Goal: Task Accomplishment & Management: Manage account settings

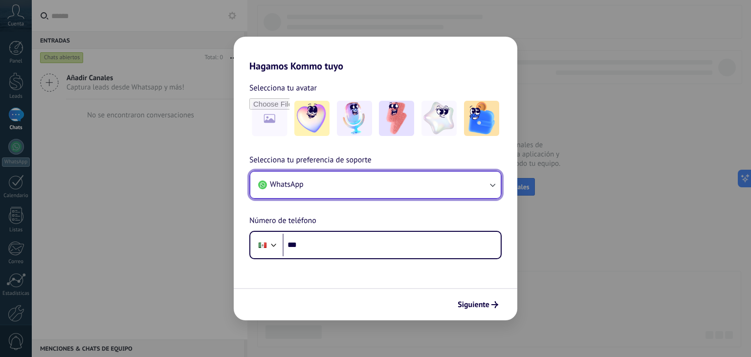
click at [392, 192] on button "WhatsApp" at bounding box center [375, 185] width 250 height 26
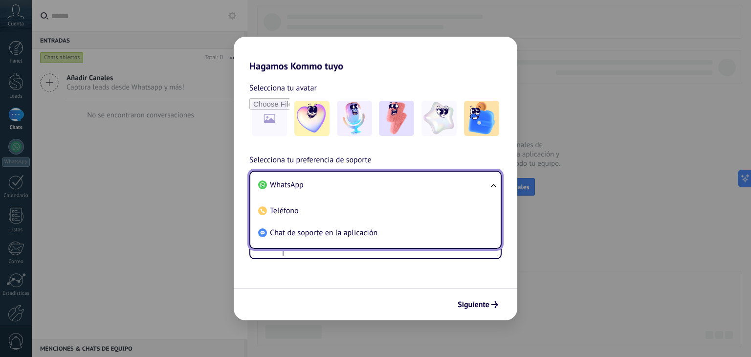
drag, startPoint x: 392, startPoint y: 192, endPoint x: 653, endPoint y: 221, distance: 262.3
click at [653, 221] on div "Hagamos Kommo tuyo Selecciona tu avatar Selecciona tu preferencia de soporte Wh…" at bounding box center [375, 178] width 751 height 357
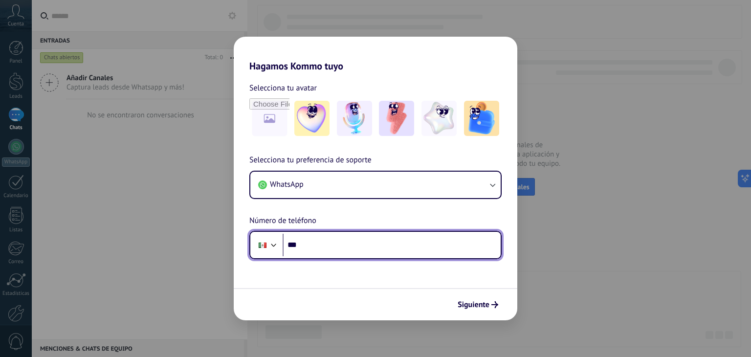
click at [345, 237] on input "***" at bounding box center [392, 245] width 218 height 22
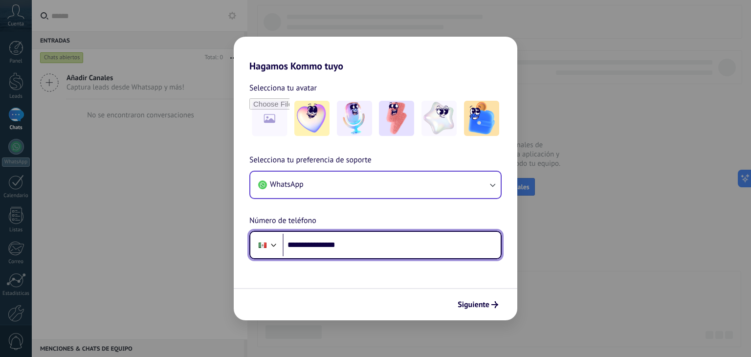
type input "**********"
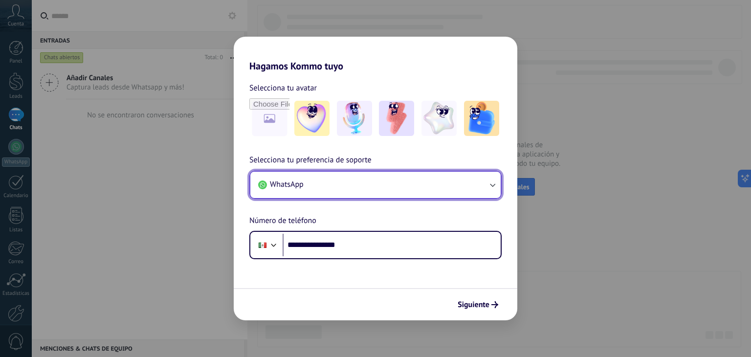
click at [488, 187] on icon "button" at bounding box center [492, 185] width 10 height 10
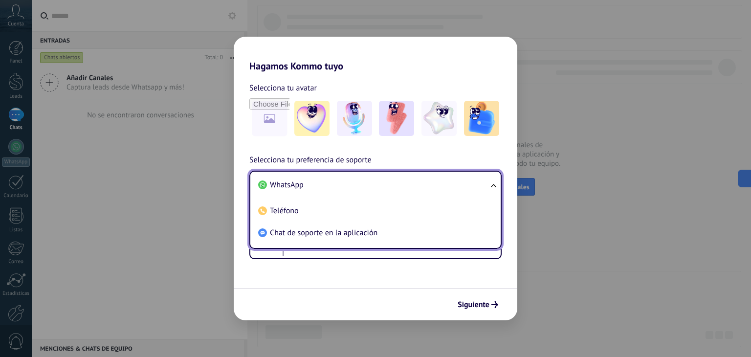
click at [488, 187] on ul "WhatsApp Teléfono Chat de soporte en la aplicación" at bounding box center [375, 210] width 252 height 78
click at [494, 184] on ul "WhatsApp Teléfono Chat de soporte en la aplicación" at bounding box center [375, 210] width 252 height 78
click at [480, 158] on div "**********" at bounding box center [376, 206] width 284 height 105
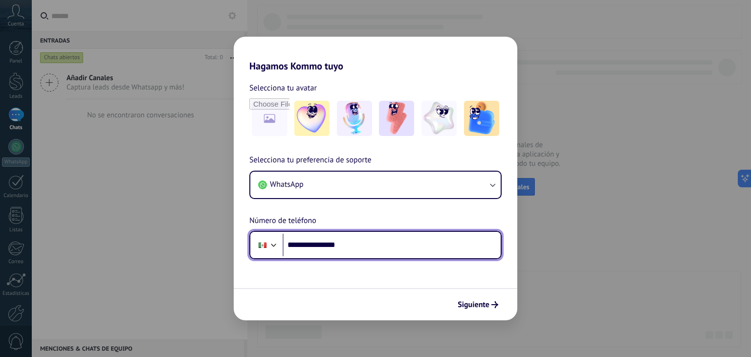
click at [351, 239] on input "**********" at bounding box center [392, 245] width 218 height 22
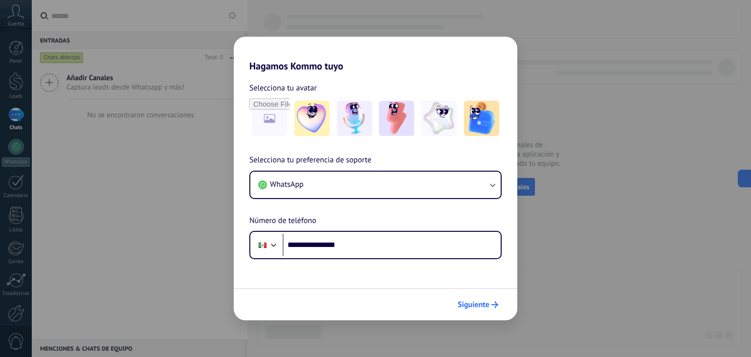
click at [471, 303] on span "Siguiente" at bounding box center [474, 304] width 32 height 7
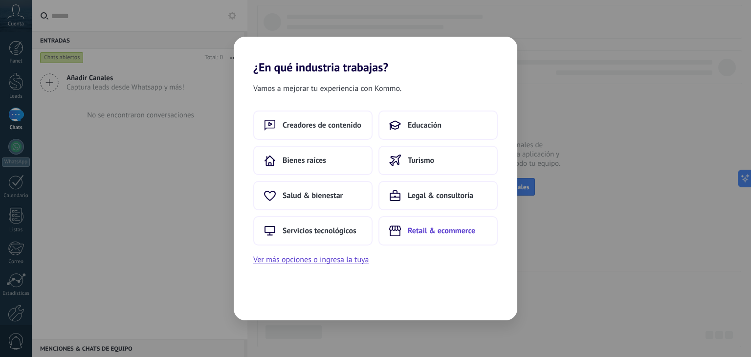
click at [421, 231] on span "Retail & ecommerce" at bounding box center [441, 231] width 67 height 10
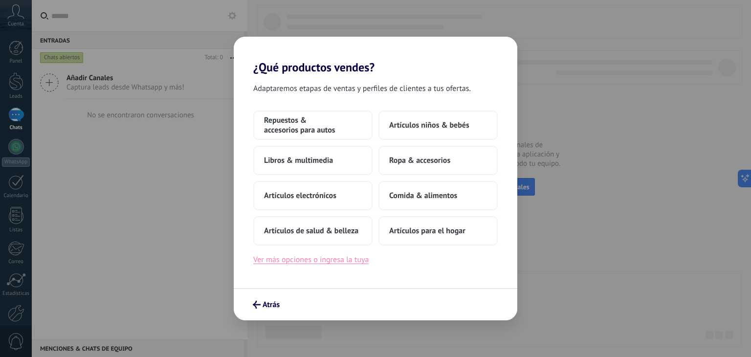
click at [362, 260] on button "Ver más opciones o ingresa la tuya" at bounding box center [310, 259] width 115 height 13
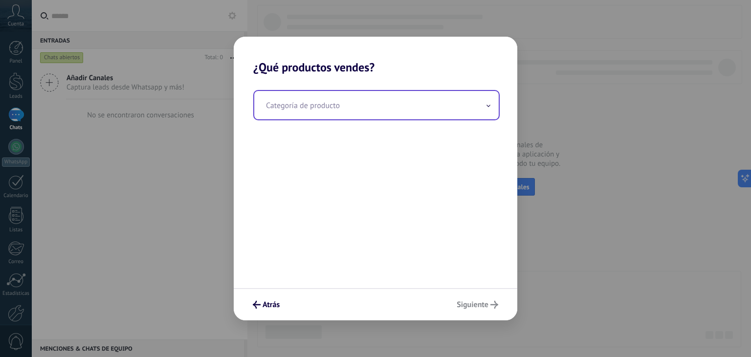
click at [311, 103] on input "text" at bounding box center [376, 105] width 244 height 28
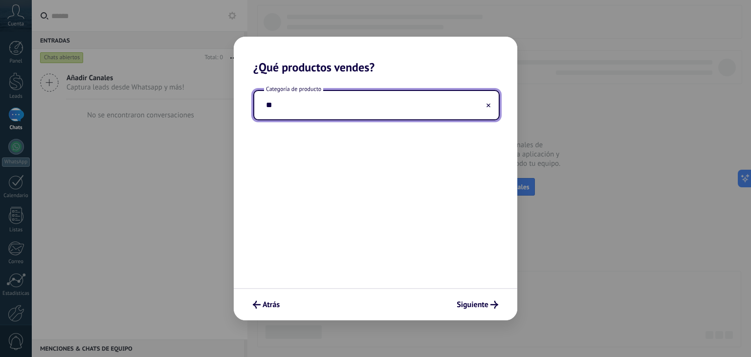
type input "*"
click at [268, 108] on input "*******" at bounding box center [376, 105] width 244 height 28
type input "**********"
click at [475, 303] on span "Siguiente" at bounding box center [473, 304] width 32 height 7
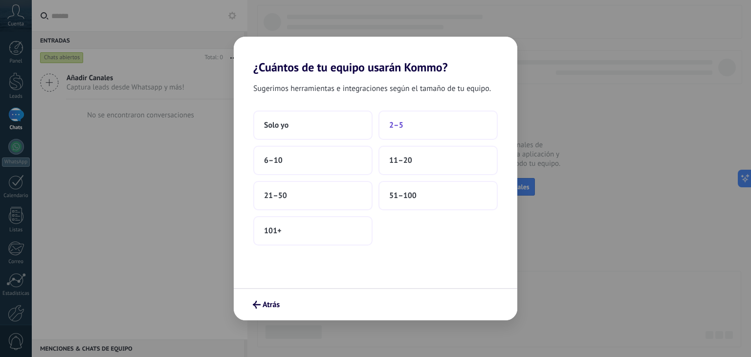
click at [391, 128] on span "2–5" at bounding box center [396, 125] width 14 height 10
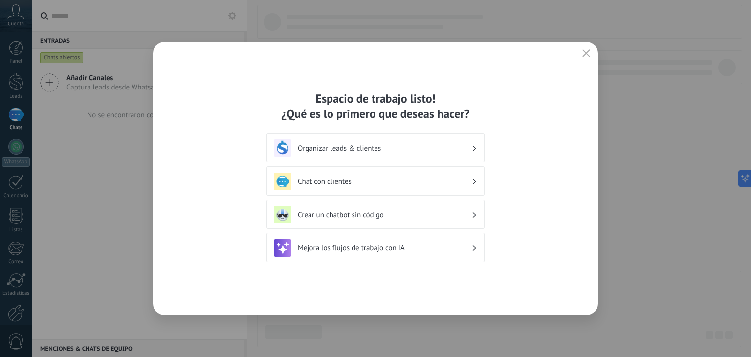
click at [347, 149] on h3 "Organizar leads & clientes" at bounding box center [385, 148] width 174 height 9
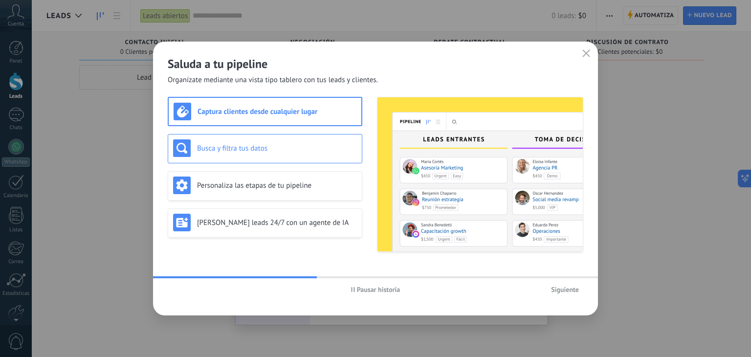
click at [307, 151] on h3 "Busca y filtra tus datos" at bounding box center [277, 148] width 160 height 9
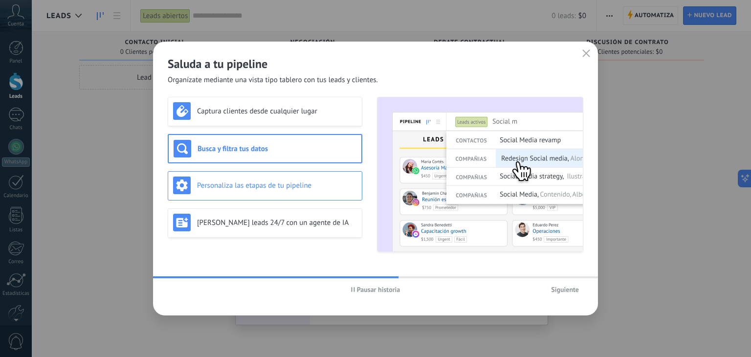
click at [314, 182] on h3 "Personaliza las etapas de tu pipeline" at bounding box center [277, 185] width 160 height 9
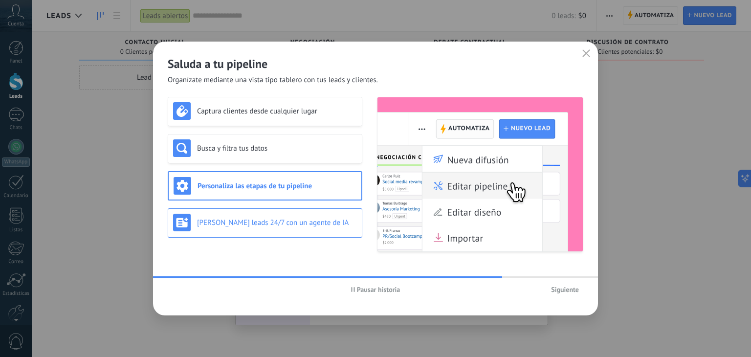
click at [323, 216] on div "Genera leads 24/7 con un agente de IA" at bounding box center [265, 223] width 184 height 18
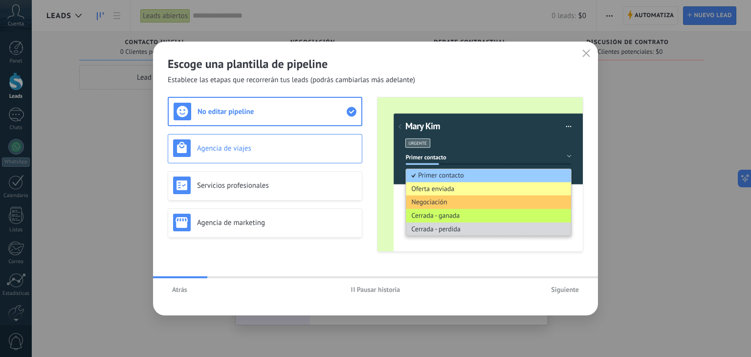
click at [312, 151] on h3 "Agencia de viajes" at bounding box center [277, 148] width 160 height 9
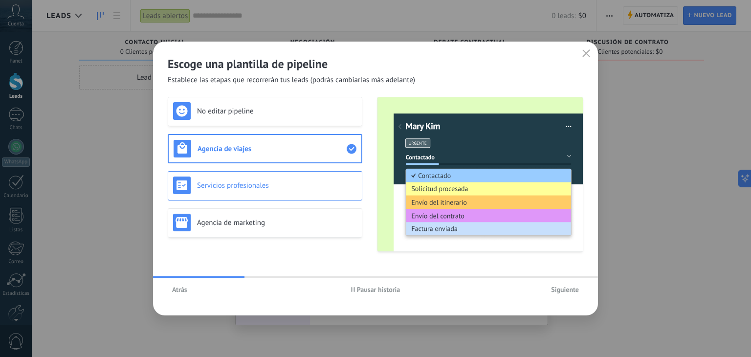
click at [314, 184] on h3 "Servicios profesionales" at bounding box center [277, 185] width 160 height 9
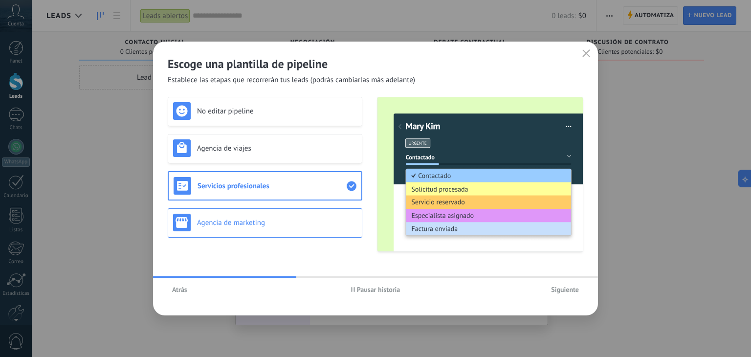
click at [305, 226] on h3 "Agencia de marketing" at bounding box center [277, 222] width 160 height 9
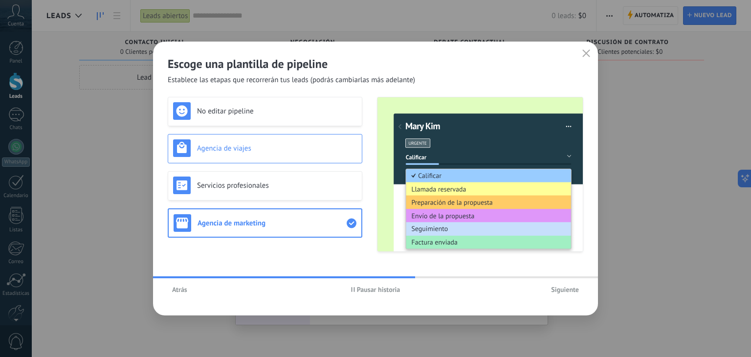
click at [285, 146] on h3 "Agencia de viajes" at bounding box center [277, 148] width 160 height 9
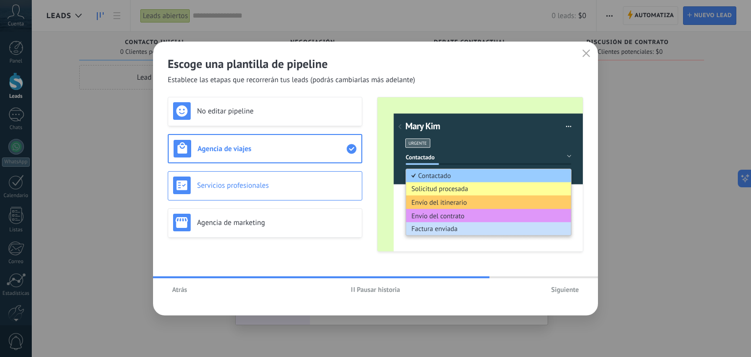
click at [301, 183] on h3 "Servicios profesionales" at bounding box center [277, 185] width 160 height 9
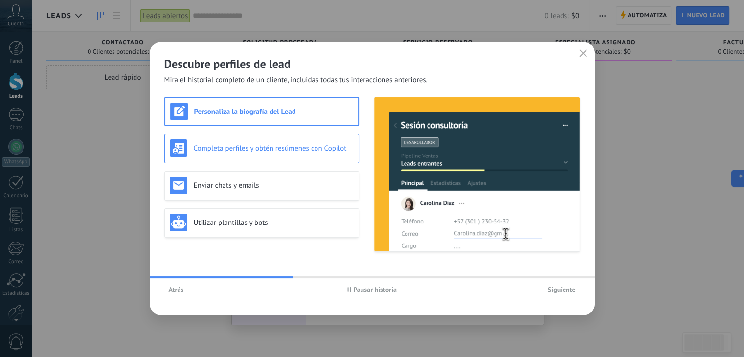
click at [301, 149] on h3 "Completa perfiles y obtén resúmenes con Copilot" at bounding box center [274, 148] width 160 height 9
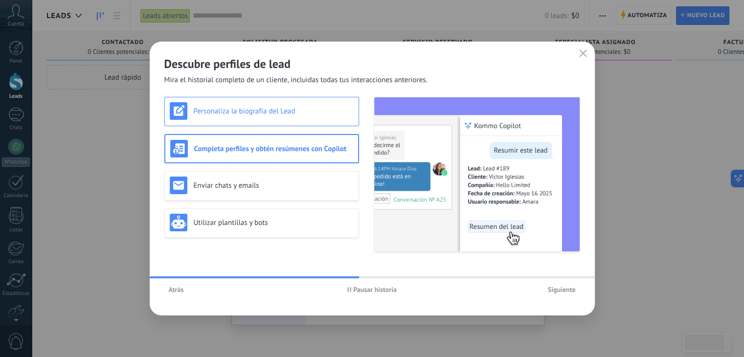
click at [297, 111] on h3 "Personaliza la biografía del Lead" at bounding box center [274, 111] width 160 height 9
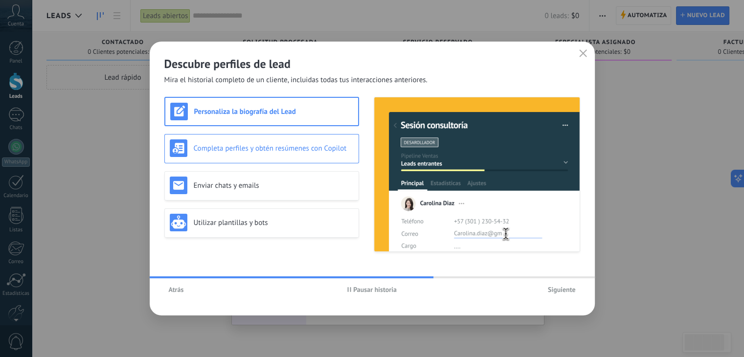
click at [309, 155] on div "Completa perfiles y obtén resúmenes con Copilot" at bounding box center [262, 148] width 184 height 18
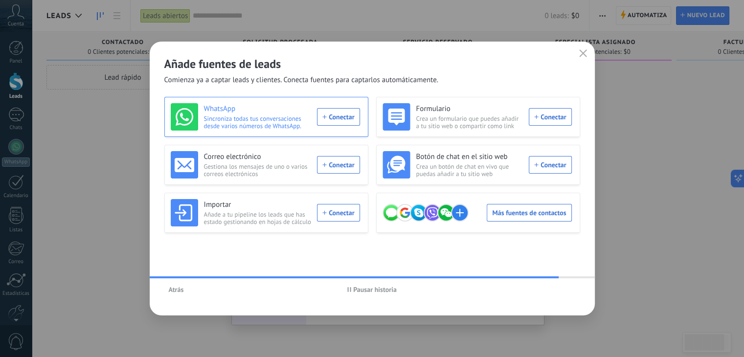
click at [335, 120] on div "WhatsApp Sincroniza todas tus conversaciones desde varios números de WhatsApp. …" at bounding box center [265, 116] width 189 height 27
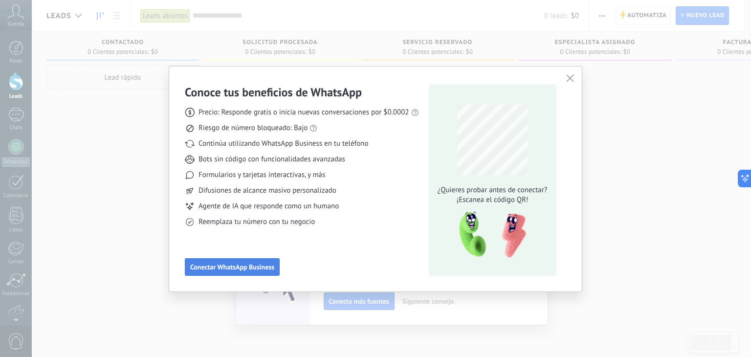
click at [260, 268] on span "Conectar WhatsApp Business" at bounding box center [232, 266] width 84 height 7
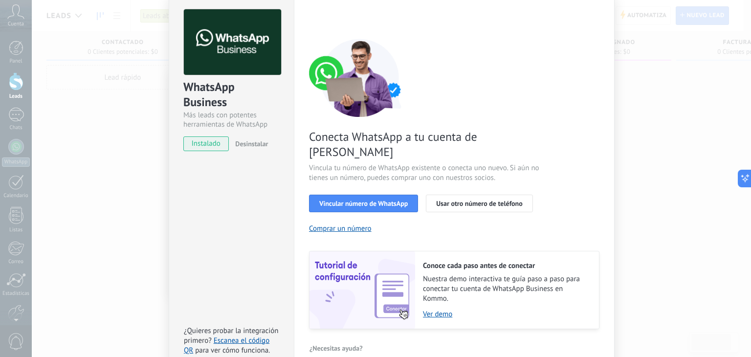
scroll to position [42, 0]
click at [365, 200] on span "Vincular número de WhatsApp" at bounding box center [363, 203] width 88 height 7
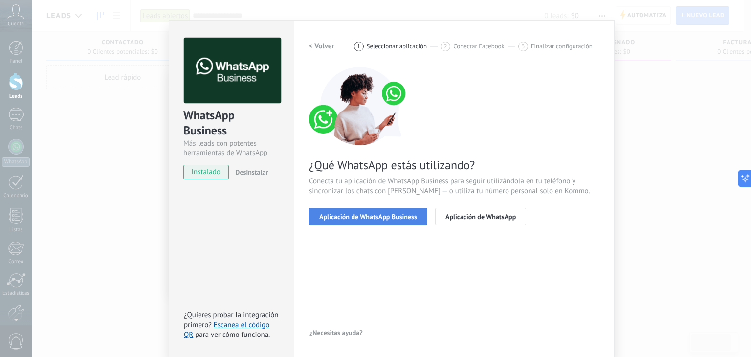
click at [391, 218] on span "Aplicación de WhatsApp Business" at bounding box center [368, 216] width 98 height 7
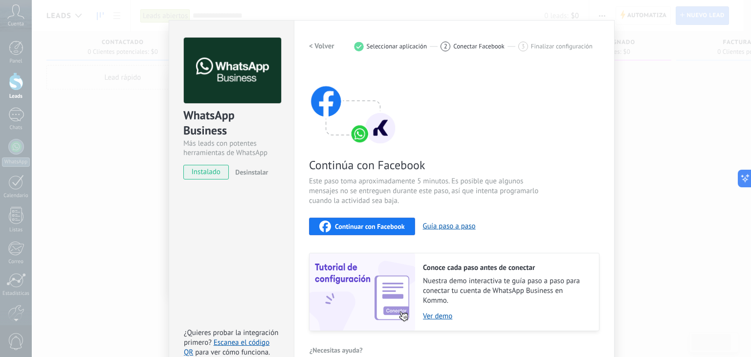
scroll to position [31, 0]
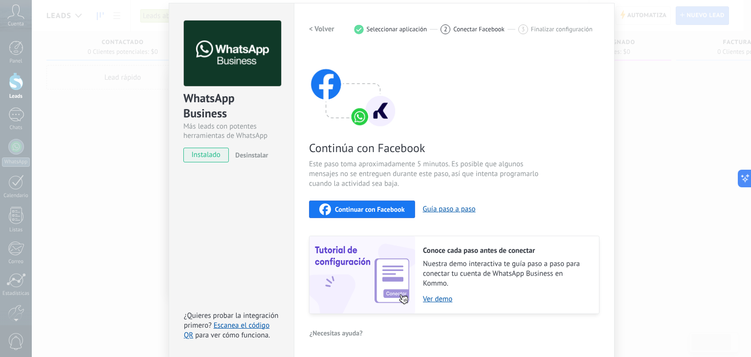
click at [382, 208] on span "Continuar con Facebook" at bounding box center [370, 209] width 70 height 7
click at [371, 209] on span "Continuar con Facebook" at bounding box center [370, 209] width 70 height 7
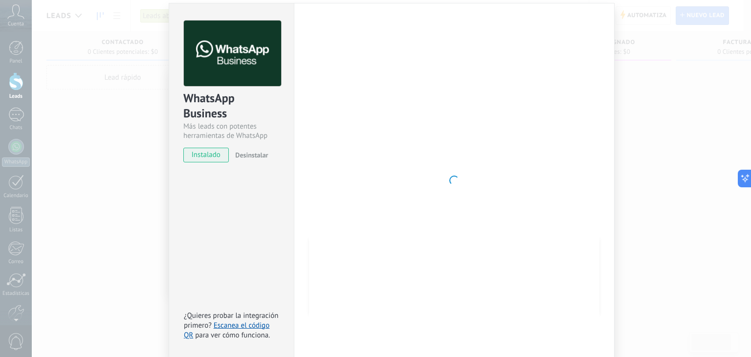
click at [440, 205] on div at bounding box center [454, 181] width 290 height 320
click at [103, 102] on div "WhatsApp Business Más leads con potentes herramientas de WhatsApp instalado Des…" at bounding box center [391, 178] width 719 height 357
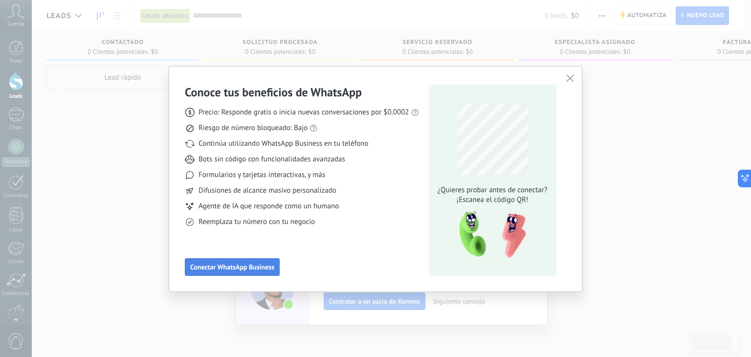
click at [266, 265] on span "Conectar WhatsApp Business" at bounding box center [232, 266] width 84 height 7
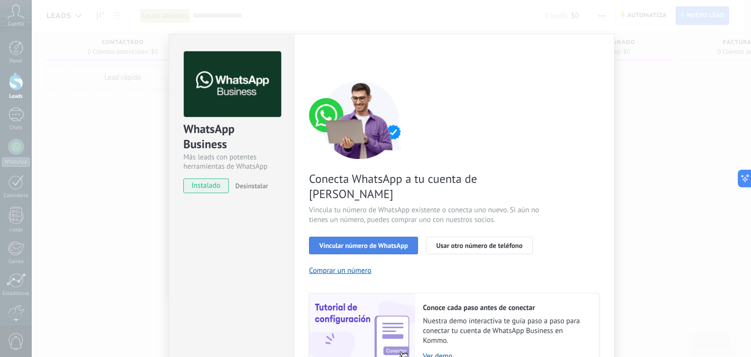
click at [396, 242] on span "Vincular número de WhatsApp" at bounding box center [363, 245] width 88 height 7
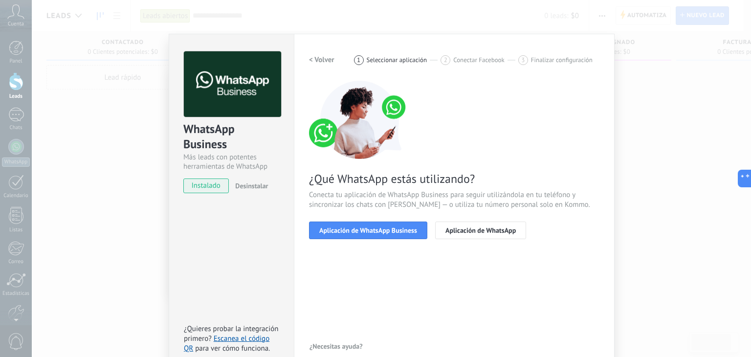
click at [396, 231] on span "Aplicación de WhatsApp Business" at bounding box center [368, 230] width 98 height 7
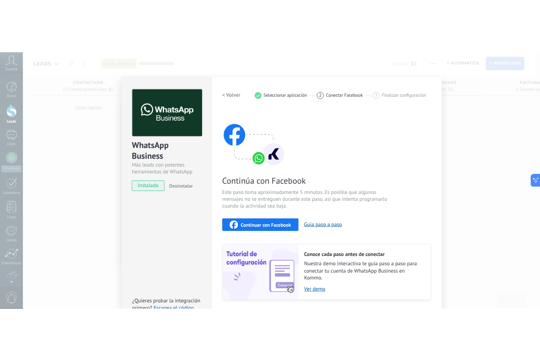
scroll to position [31, 0]
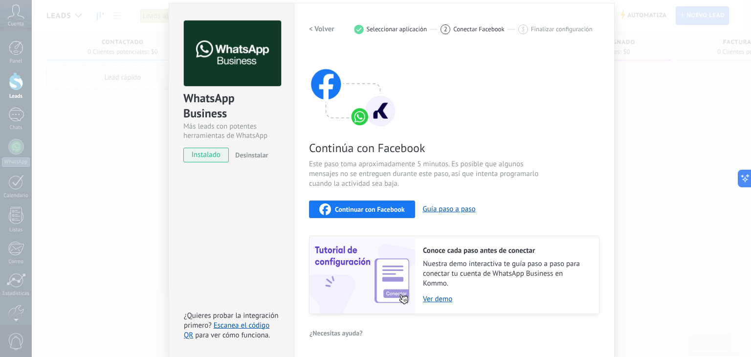
click at [386, 206] on span "Continuar con Facebook" at bounding box center [370, 209] width 70 height 7
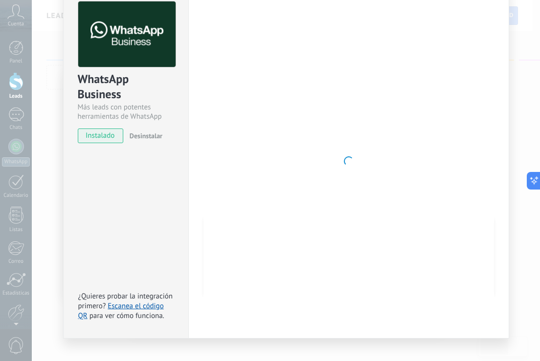
scroll to position [0, 0]
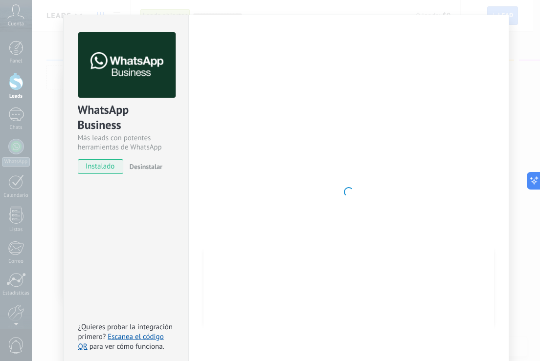
click at [392, 188] on div at bounding box center [348, 192] width 290 height 320
click at [526, 102] on div "WhatsApp Business Más leads con potentes herramientas de WhatsApp instalado Des…" at bounding box center [286, 180] width 508 height 361
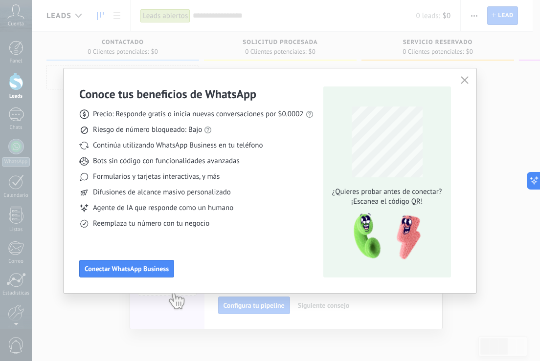
click at [526, 102] on div at bounding box center [286, 180] width 508 height 361
click at [152, 272] on span "Conectar WhatsApp Business" at bounding box center [127, 268] width 84 height 7
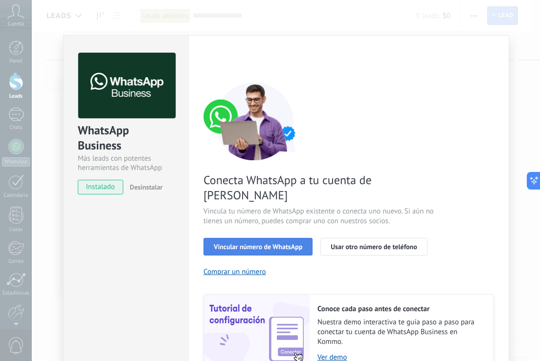
click at [267, 243] on span "Vincular número de WhatsApp" at bounding box center [258, 246] width 88 height 7
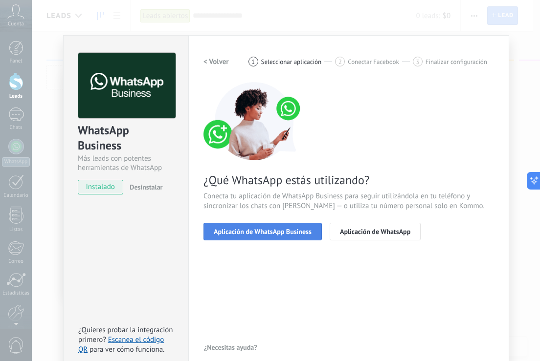
click at [292, 230] on span "Aplicación de WhatsApp Business" at bounding box center [263, 231] width 98 height 7
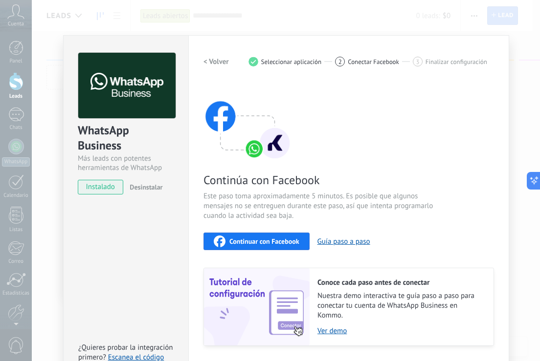
click at [288, 247] on button "Continuar con Facebook" at bounding box center [256, 242] width 106 height 18
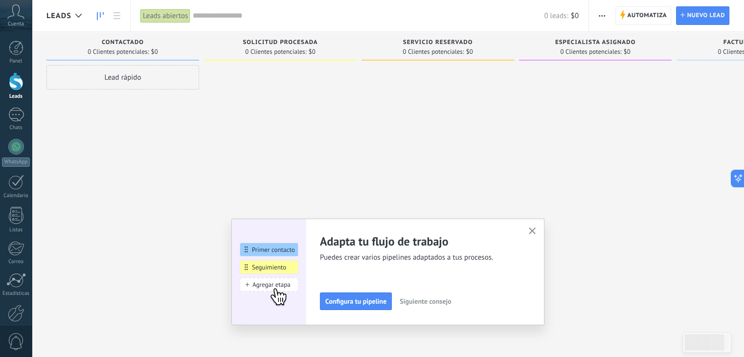
click at [534, 229] on use "button" at bounding box center [531, 230] width 7 height 7
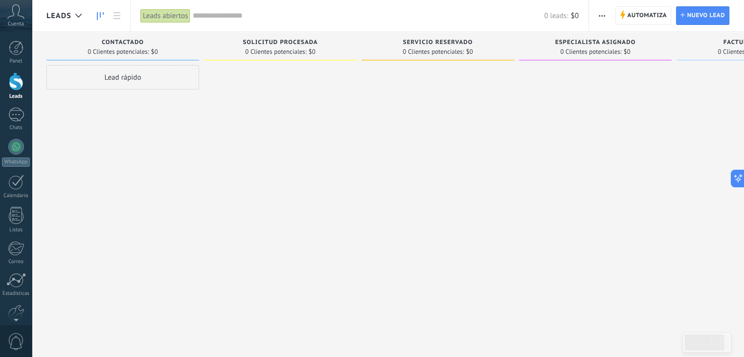
click at [18, 21] on span "Cuenta" at bounding box center [16, 24] width 16 height 6
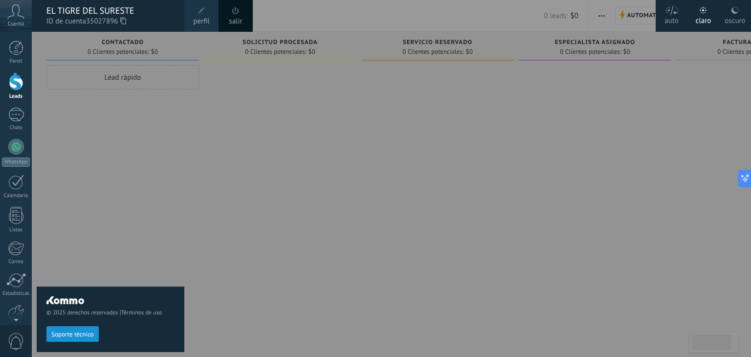
click at [88, 157] on div "© 2025 derechos reservados | Términos de uso Soporte técnico" at bounding box center [111, 194] width 148 height 325
click at [179, 133] on div "© 2025 derechos reservados | Términos de uso Soporte técnico" at bounding box center [111, 194] width 148 height 325
click at [154, 250] on div "© 2025 derechos reservados | Términos de uso Soporte técnico" at bounding box center [111, 194] width 148 height 325
click at [10, 76] on div at bounding box center [16, 81] width 15 height 18
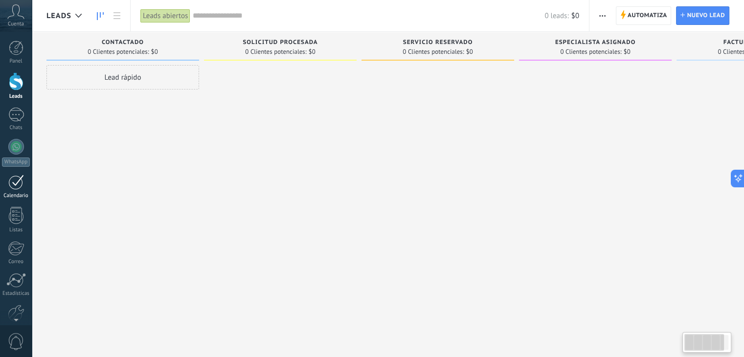
scroll to position [49, 0]
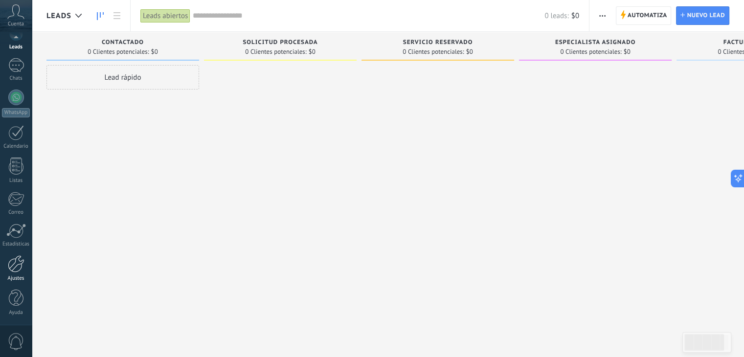
click at [11, 264] on div at bounding box center [16, 263] width 17 height 17
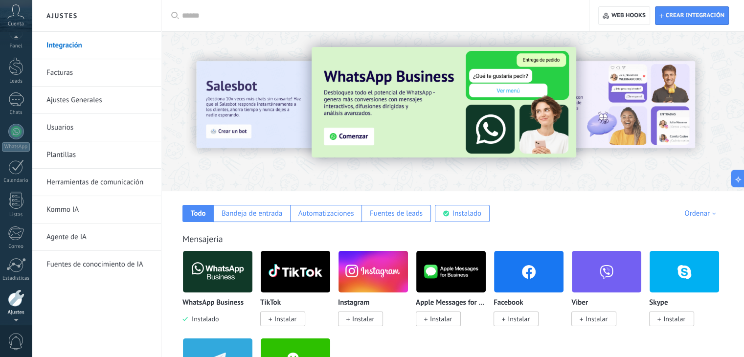
scroll to position [2, 0]
click at [17, 83] on div at bounding box center [16, 79] width 15 height 18
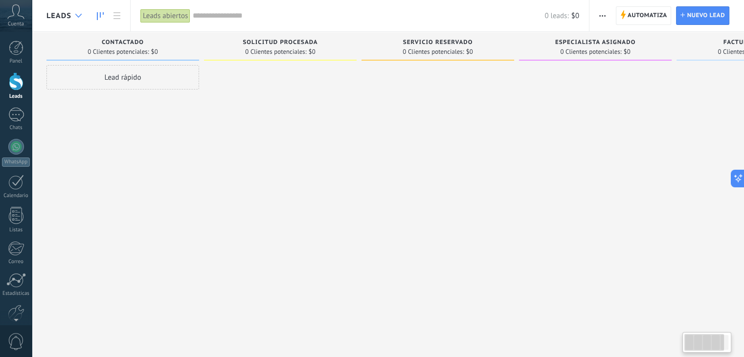
click at [74, 7] on div at bounding box center [78, 15] width 16 height 19
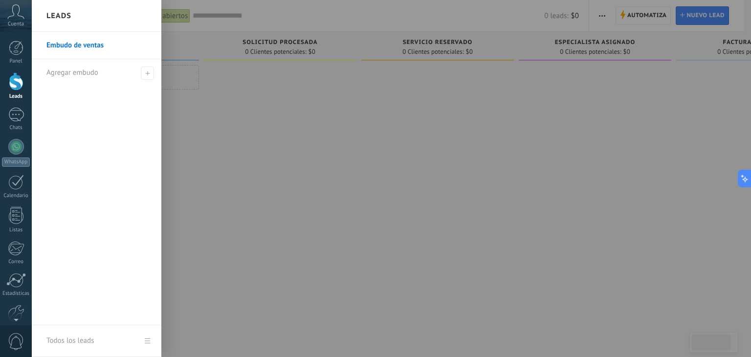
click at [202, 138] on div at bounding box center [407, 178] width 751 height 357
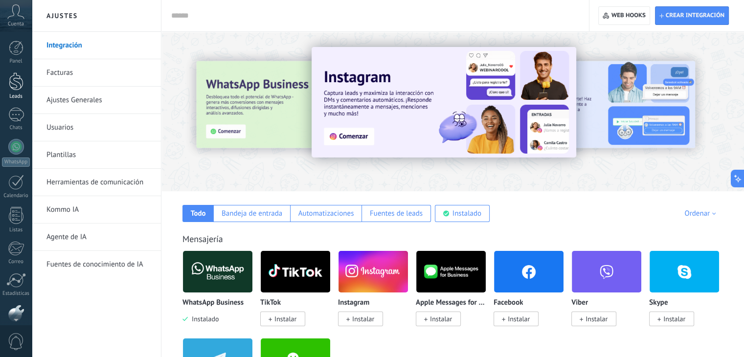
click at [15, 83] on div at bounding box center [16, 81] width 15 height 18
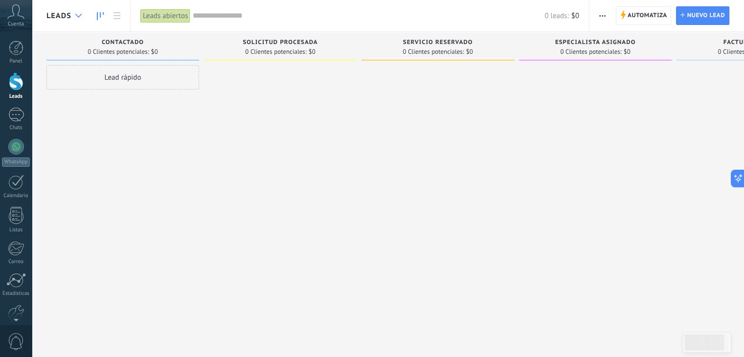
click at [78, 14] on icon at bounding box center [78, 16] width 6 height 4
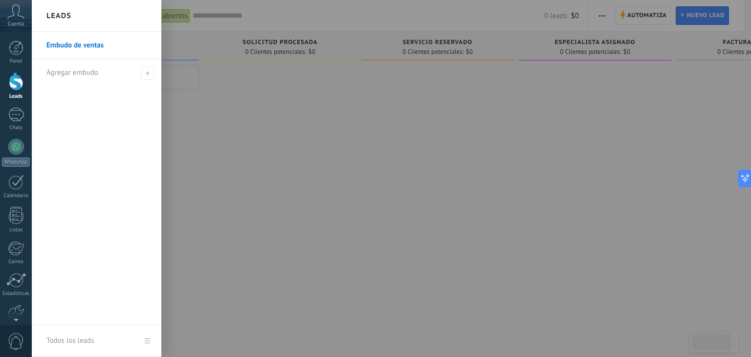
click at [96, 46] on link "Embudo de ventas" at bounding box center [98, 45] width 105 height 27
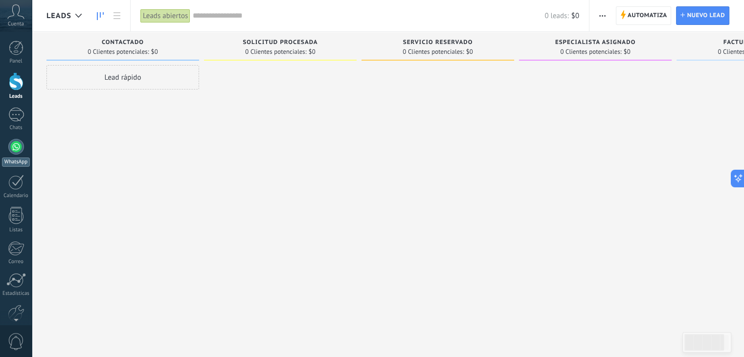
click at [10, 147] on div at bounding box center [16, 147] width 16 height 16
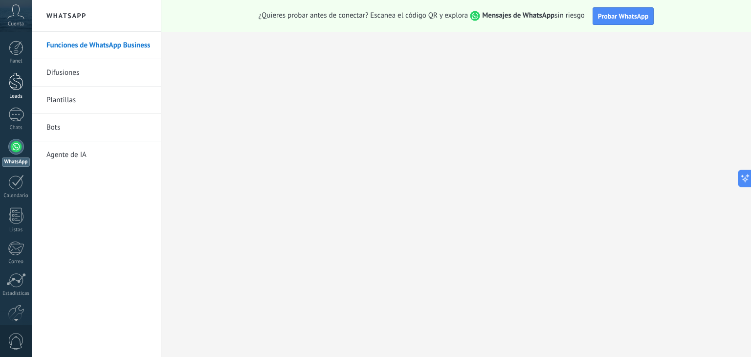
click at [22, 89] on div at bounding box center [16, 81] width 15 height 18
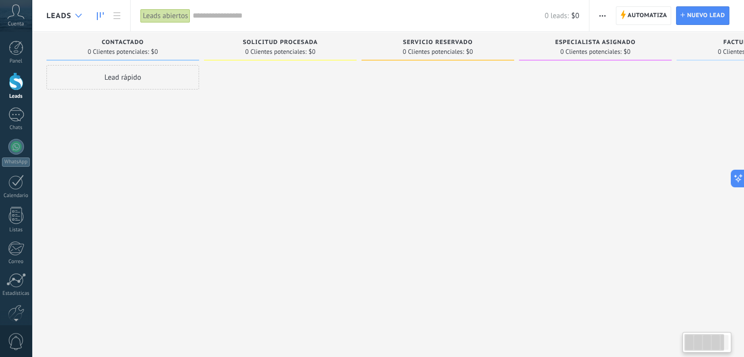
click at [70, 13] on div at bounding box center [78, 15] width 16 height 19
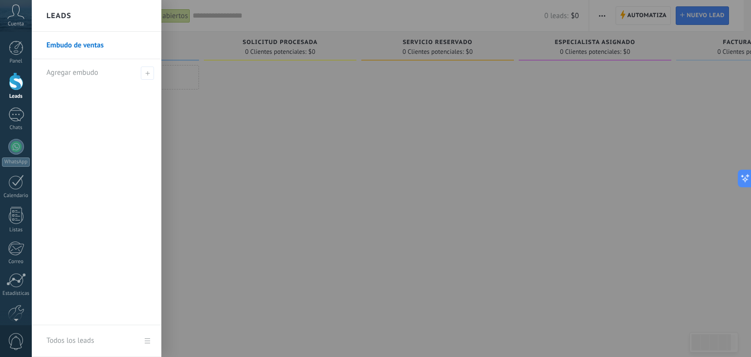
click at [203, 173] on div at bounding box center [407, 178] width 751 height 357
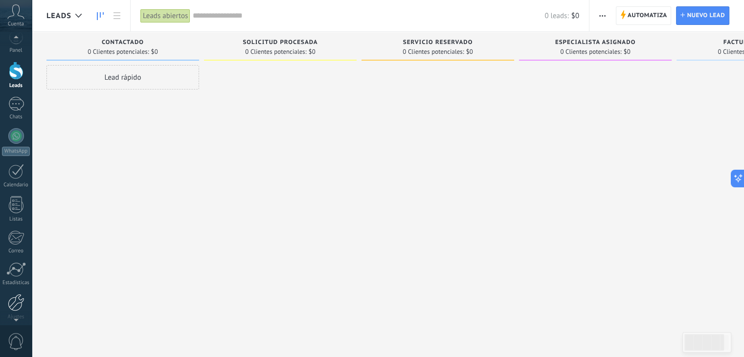
click at [19, 301] on div at bounding box center [16, 302] width 17 height 17
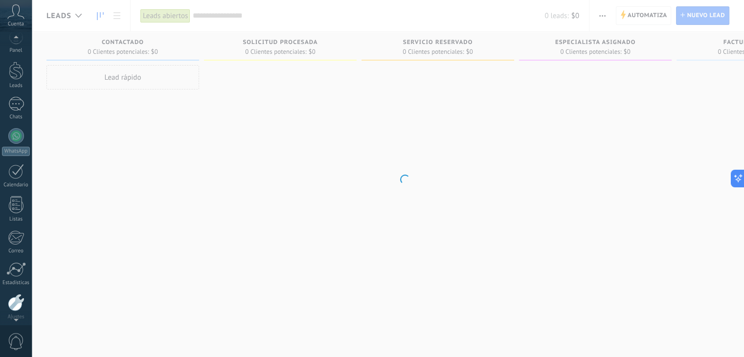
scroll to position [49, 0]
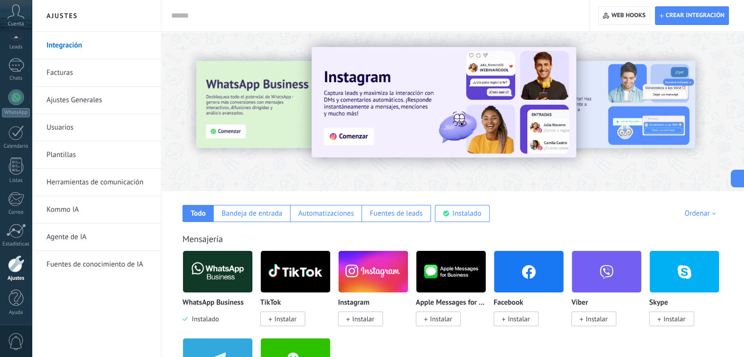
click at [216, 272] on img at bounding box center [217, 271] width 69 height 47
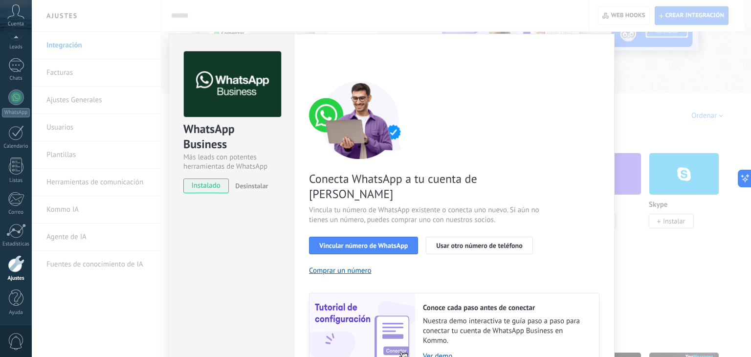
scroll to position [42, 0]
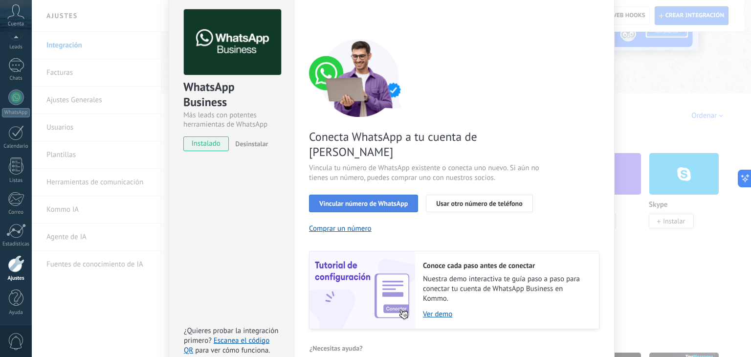
click at [360, 200] on span "Vincular número de WhatsApp" at bounding box center [363, 203] width 88 height 7
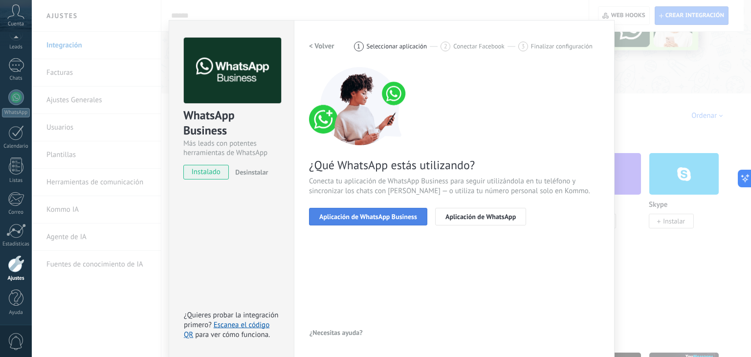
click at [395, 214] on span "Aplicación de WhatsApp Business" at bounding box center [368, 216] width 98 height 7
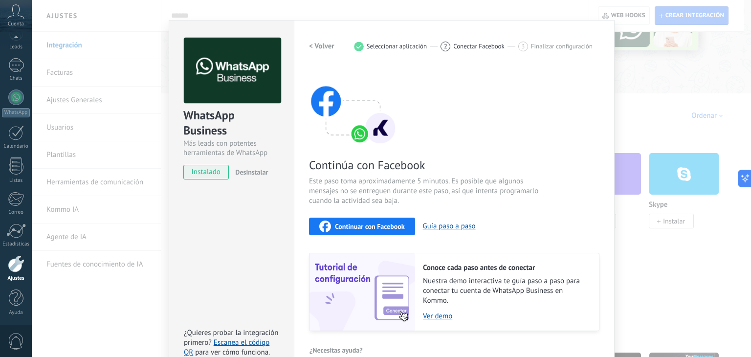
scroll to position [31, 0]
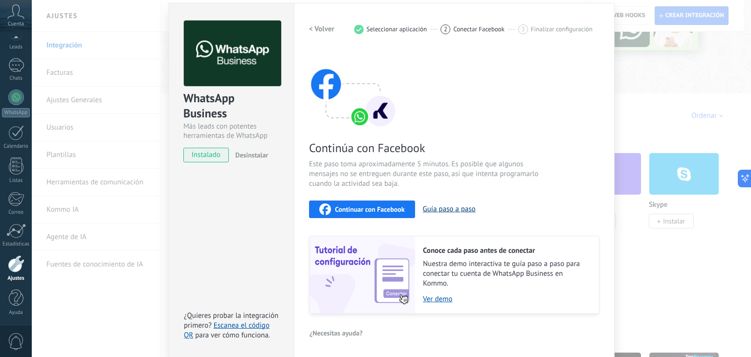
click at [446, 207] on button "Guía paso a paso" at bounding box center [449, 208] width 53 height 9
click at [369, 209] on span "Continuar con Facebook" at bounding box center [370, 209] width 70 height 7
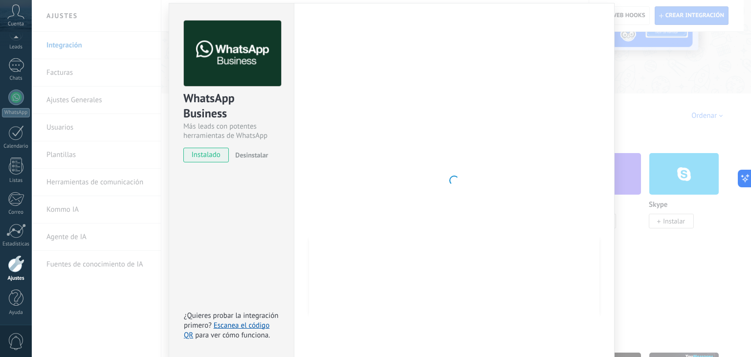
scroll to position [14, 0]
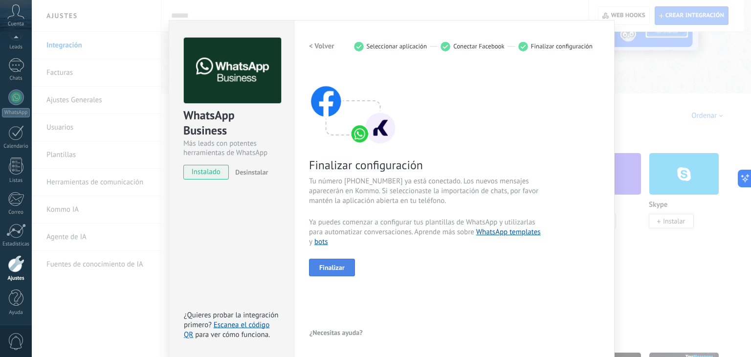
click at [339, 269] on span "Finalizar" at bounding box center [331, 267] width 25 height 7
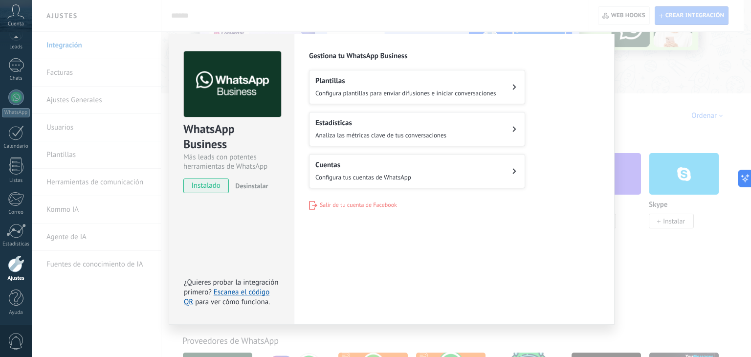
scroll to position [0, 0]
click at [466, 176] on button "Cuentas Configura tus cuentas de WhatsApp" at bounding box center [417, 171] width 216 height 34
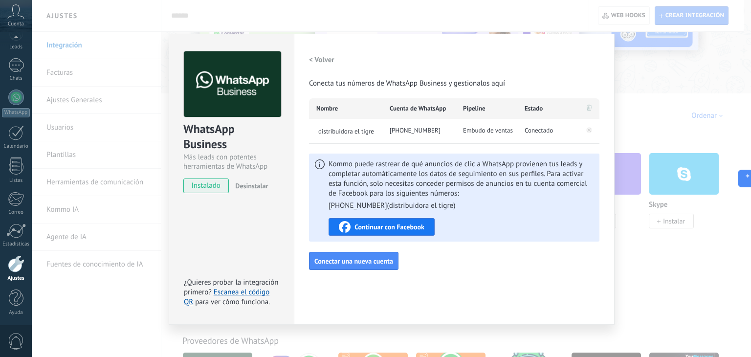
click at [391, 229] on span "Continuar con Facebook" at bounding box center [389, 226] width 70 height 7
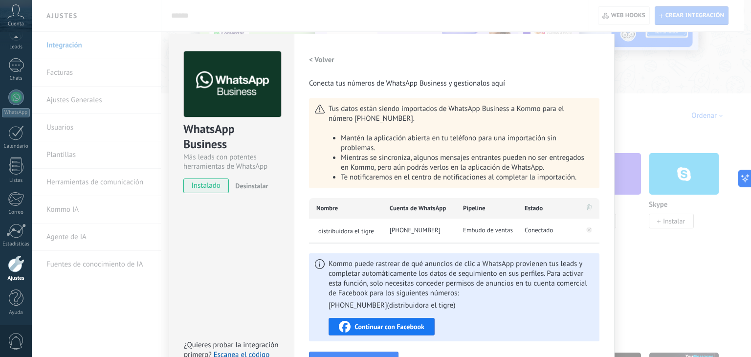
scroll to position [29, 0]
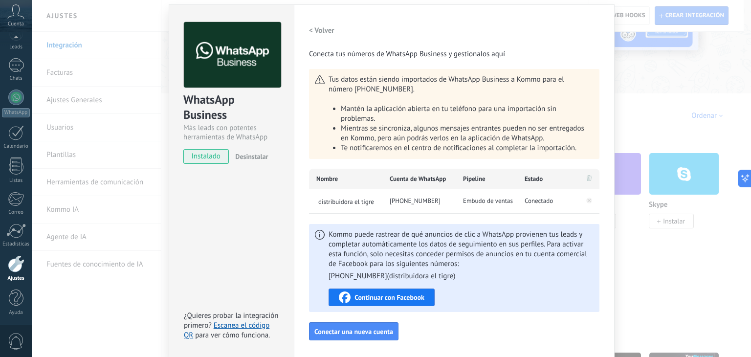
click at [688, 323] on div "WhatsApp Business Más leads con potentes herramientas de WhatsApp instalado Des…" at bounding box center [391, 178] width 719 height 357
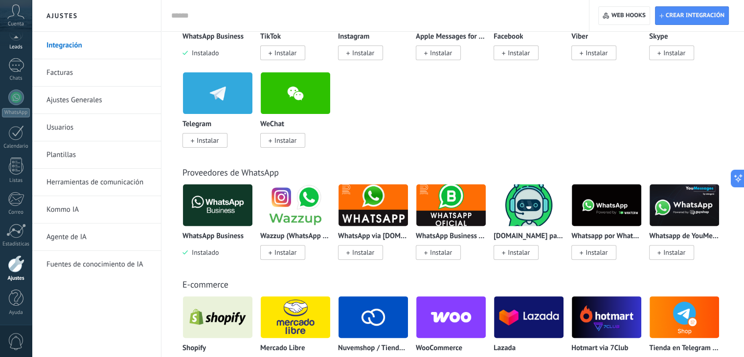
scroll to position [48, 0]
click at [16, 66] on div at bounding box center [16, 67] width 16 height 14
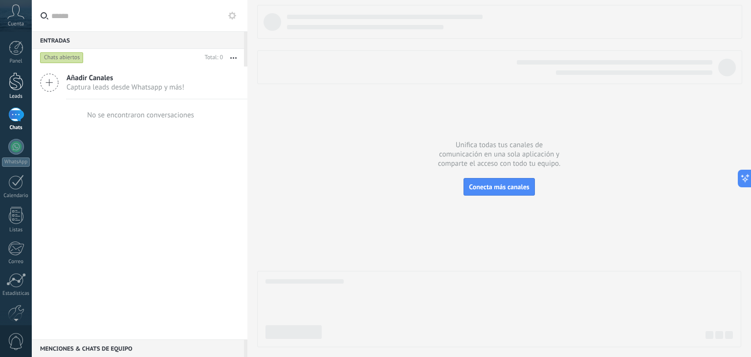
click at [18, 81] on div at bounding box center [16, 81] width 15 height 18
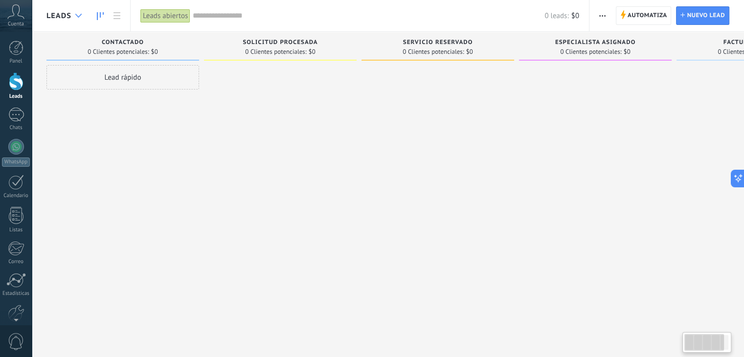
click at [79, 16] on use at bounding box center [78, 16] width 6 height 4
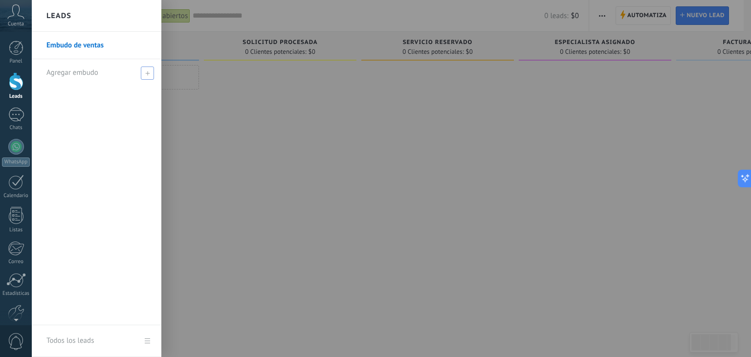
click at [148, 73] on use at bounding box center [147, 73] width 4 height 4
click at [184, 106] on div at bounding box center [407, 178] width 751 height 357
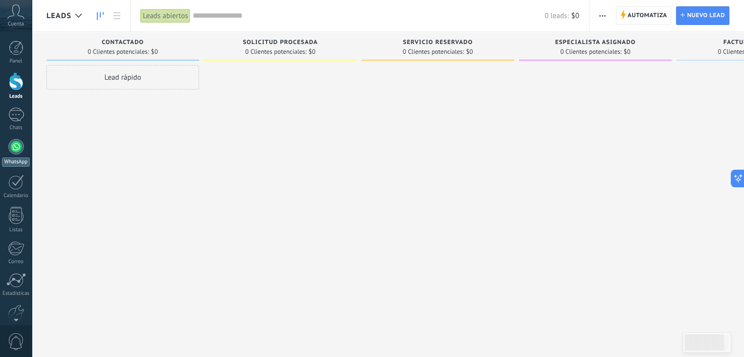
click at [19, 155] on link "WhatsApp" at bounding box center [16, 153] width 32 height 28
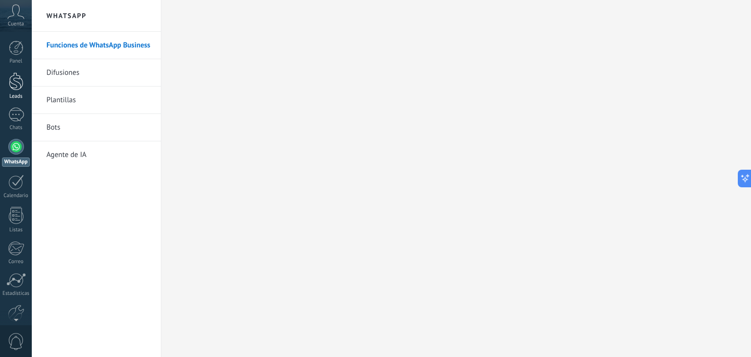
click at [15, 89] on div at bounding box center [16, 81] width 15 height 18
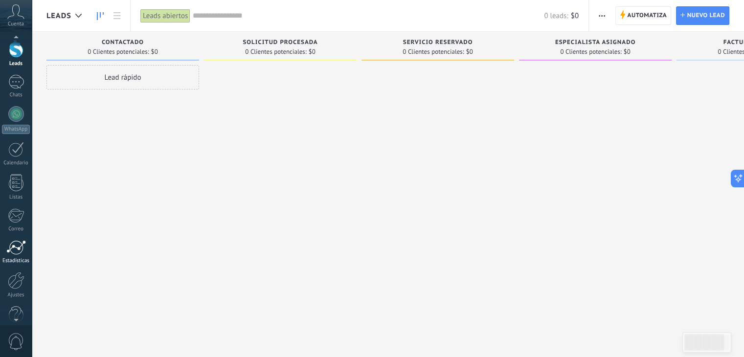
scroll to position [33, 0]
click at [18, 277] on div at bounding box center [16, 279] width 17 height 17
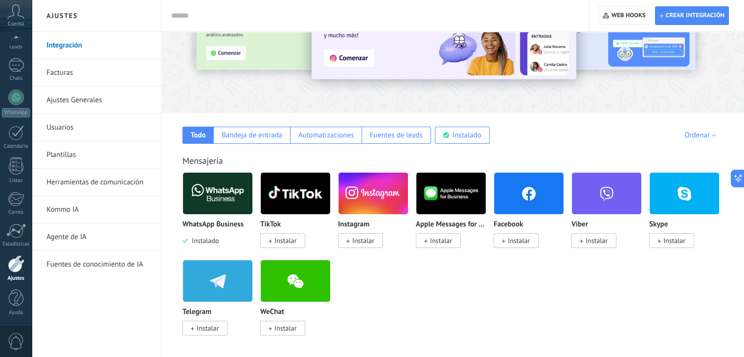
scroll to position [80, 0]
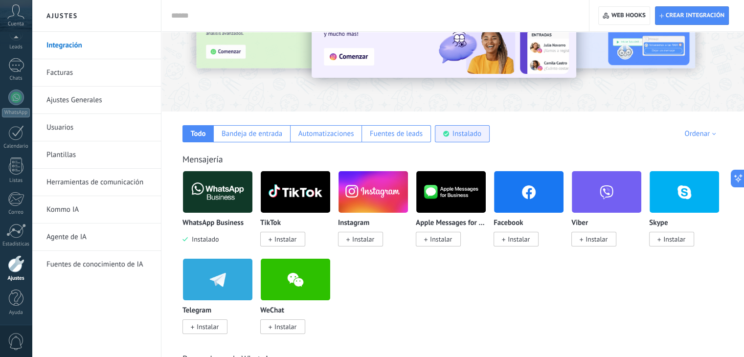
click at [452, 133] on div "Instalado" at bounding box center [466, 133] width 29 height 9
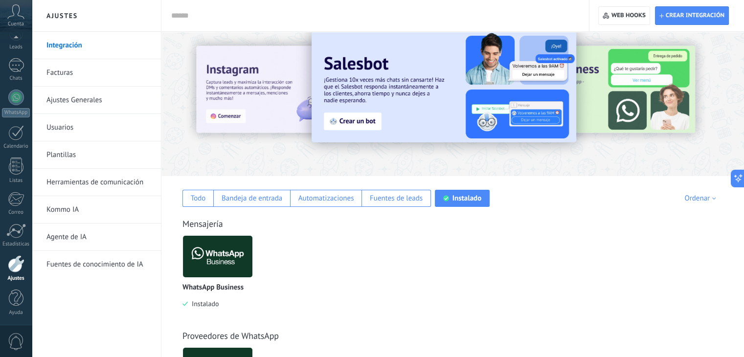
scroll to position [14, 0]
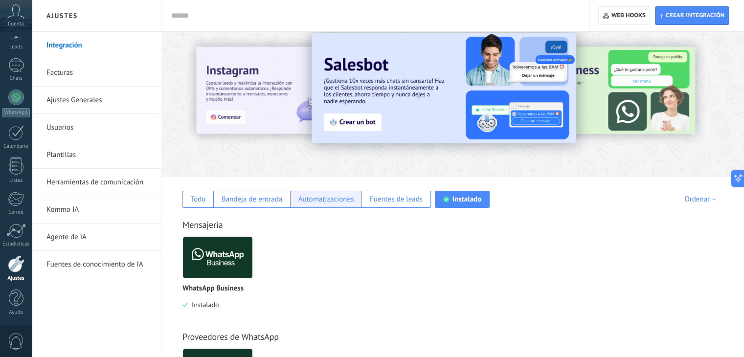
click at [315, 199] on div "Automatizaciones" at bounding box center [326, 199] width 56 height 9
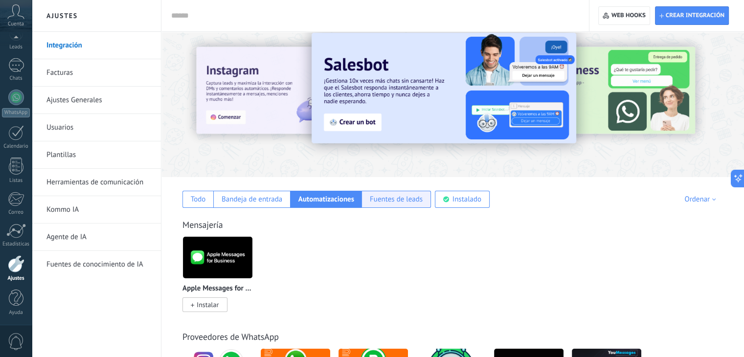
click at [397, 198] on div "Fuentes de leads" at bounding box center [396, 199] width 53 height 9
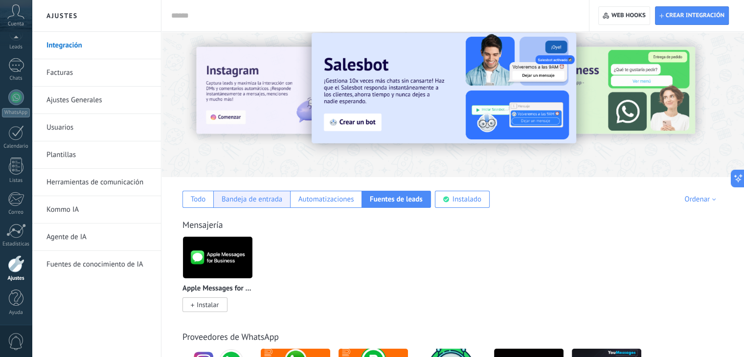
click at [243, 202] on div "Bandeja de entrada" at bounding box center [251, 199] width 61 height 9
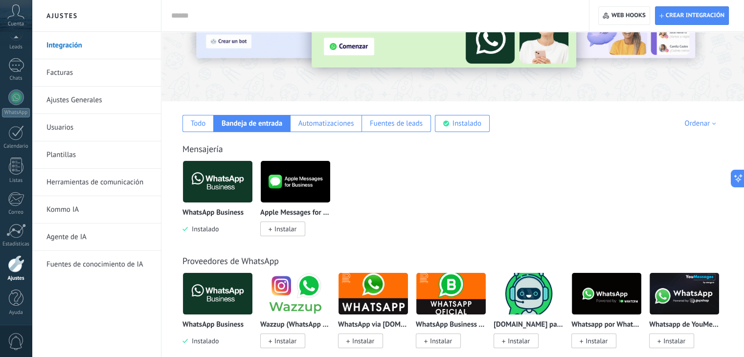
scroll to position [84, 0]
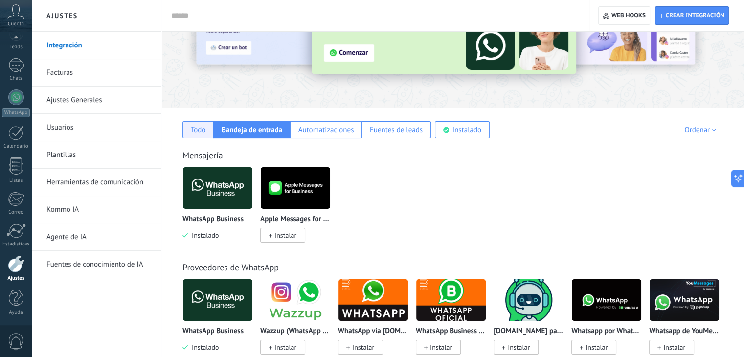
click at [194, 125] on div "Todo" at bounding box center [198, 129] width 15 height 9
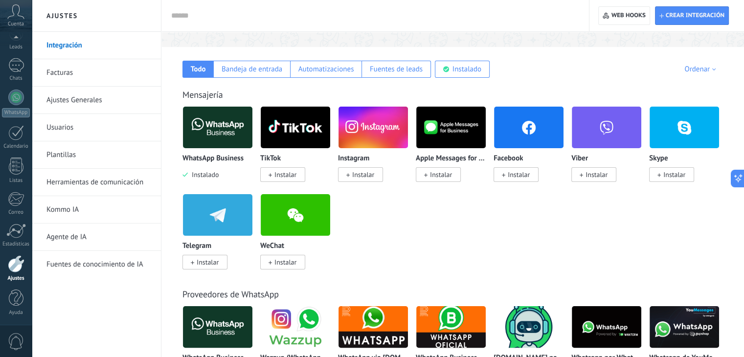
scroll to position [148, 0]
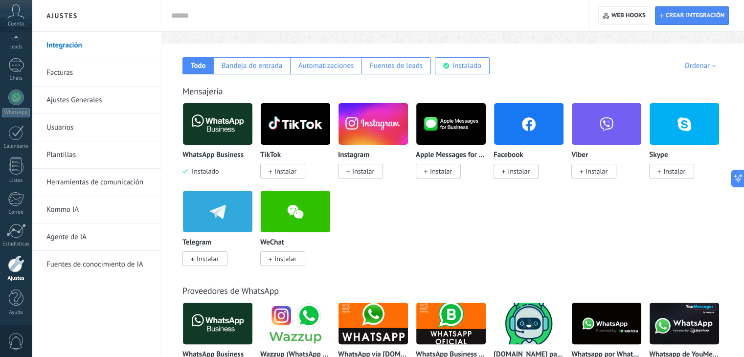
click at [214, 136] on img at bounding box center [217, 123] width 69 height 47
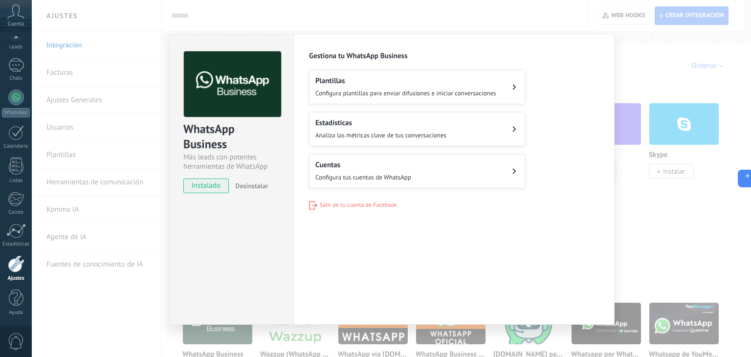
click at [661, 205] on div "WhatsApp Business Más leads con potentes herramientas de WhatsApp instalado Des…" at bounding box center [391, 178] width 719 height 357
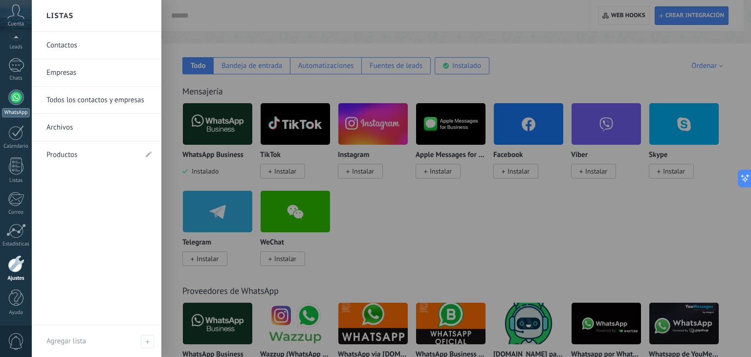
click at [20, 105] on link "WhatsApp" at bounding box center [16, 103] width 32 height 28
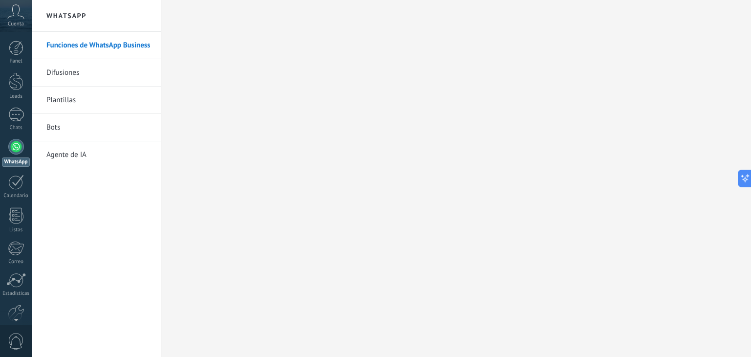
click at [72, 77] on link "Difusiones" at bounding box center [98, 72] width 105 height 27
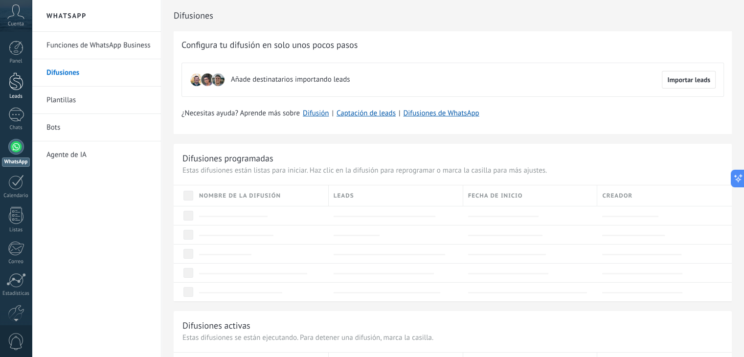
click at [12, 96] on div "Leads" at bounding box center [16, 96] width 28 height 6
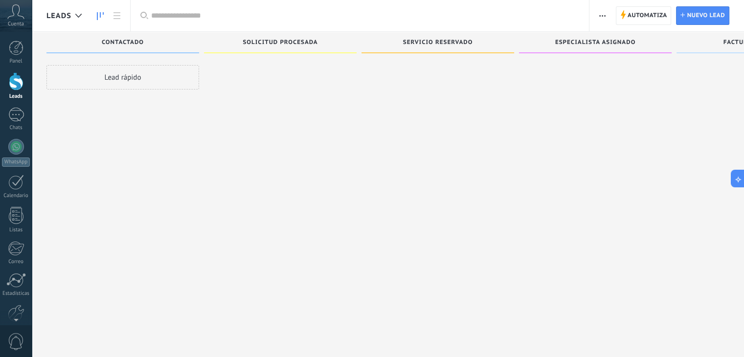
click at [606, 18] on button "button" at bounding box center [602, 15] width 14 height 19
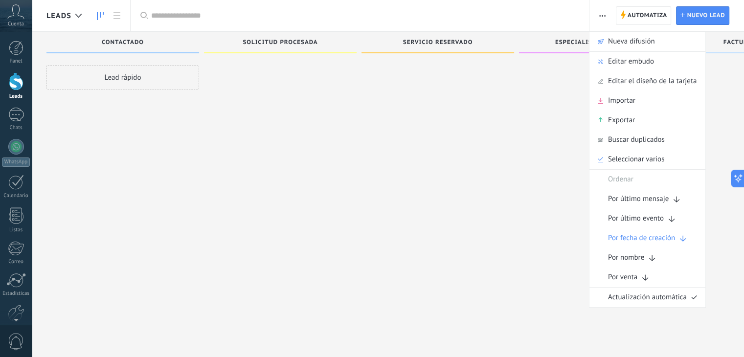
click at [420, 177] on div at bounding box center [437, 179] width 153 height 229
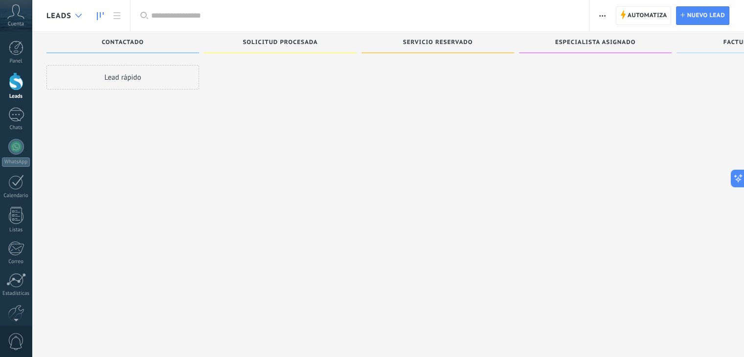
click at [73, 13] on div at bounding box center [78, 15] width 16 height 19
click at [14, 19] on div "Cuenta" at bounding box center [16, 16] width 32 height 32
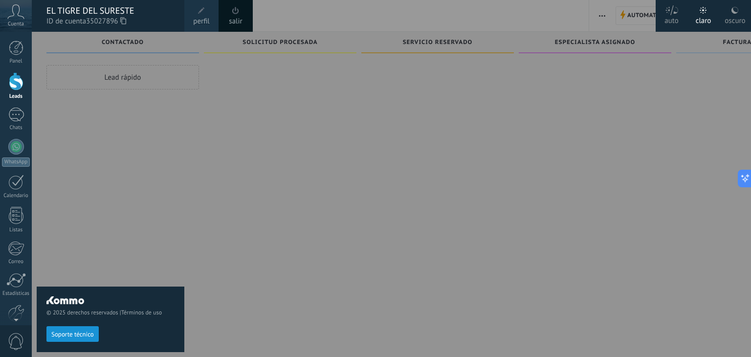
click at [15, 18] on icon at bounding box center [15, 11] width 17 height 15
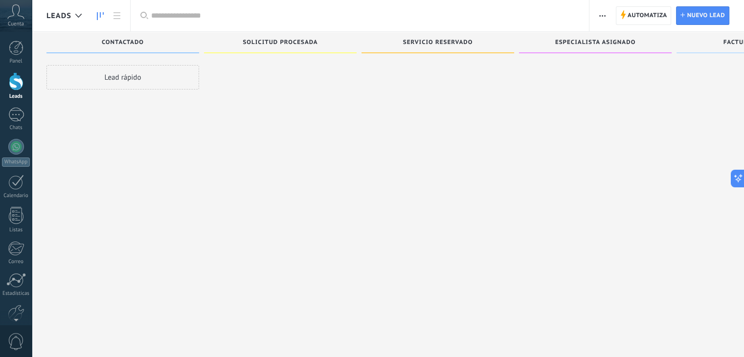
click at [15, 18] on icon at bounding box center [15, 11] width 17 height 15
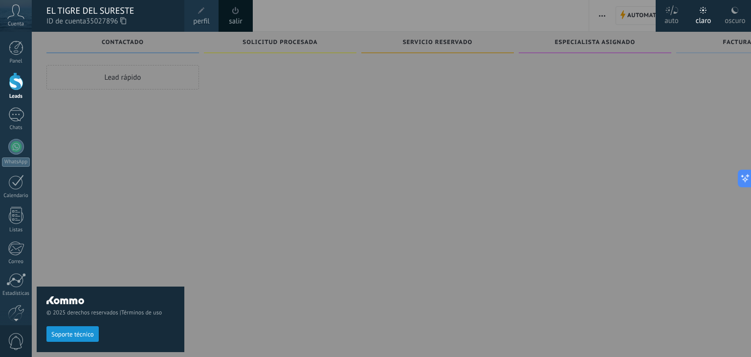
click at [107, 163] on div "© 2025 derechos reservados | Términos de uso Soporte técnico" at bounding box center [111, 194] width 148 height 325
click at [78, 237] on div "© 2025 derechos reservados | Términos de uso Soporte técnico" at bounding box center [111, 194] width 148 height 325
click at [150, 253] on div "© 2025 derechos reservados | Términos de uso Soporte técnico" at bounding box center [111, 194] width 148 height 325
click at [12, 52] on div at bounding box center [16, 48] width 15 height 15
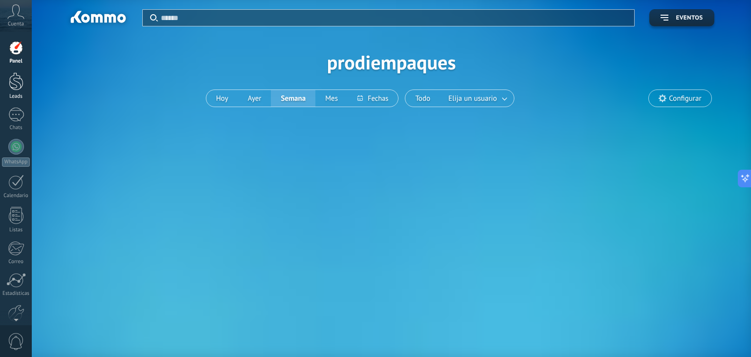
click at [15, 74] on div at bounding box center [16, 81] width 15 height 18
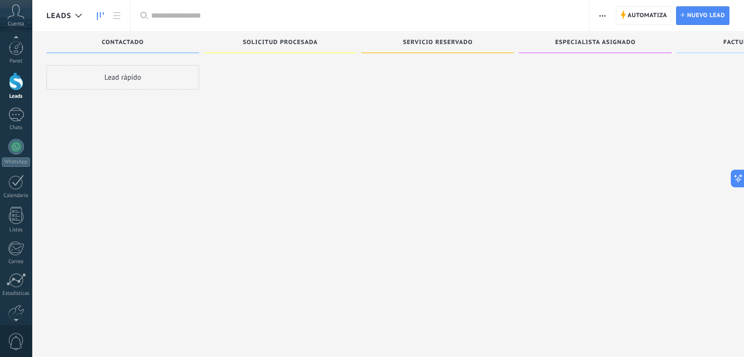
scroll to position [49, 0]
click at [14, 265] on div at bounding box center [16, 263] width 17 height 17
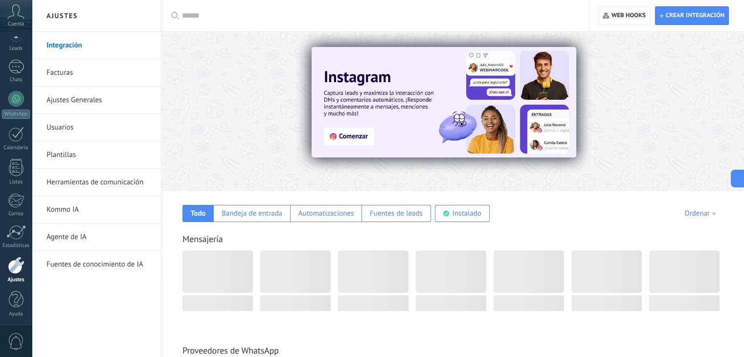
scroll to position [49, 0]
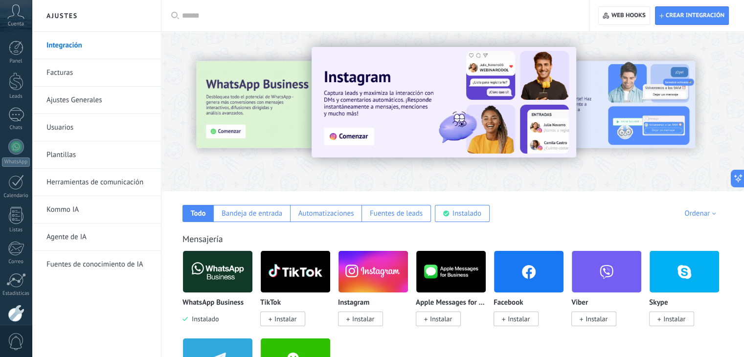
click at [510, 315] on span "Instalar" at bounding box center [518, 318] width 22 height 9
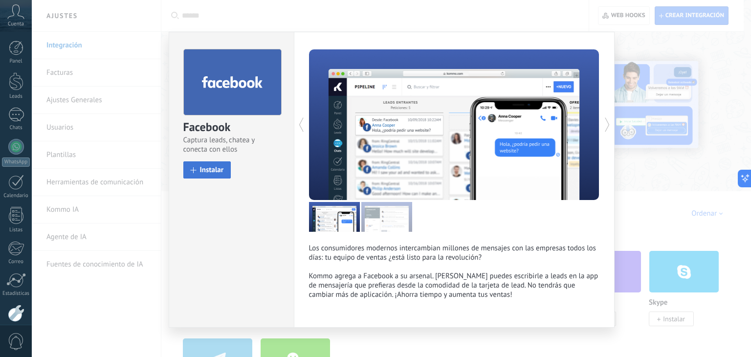
click at [207, 170] on span "Instalar" at bounding box center [212, 169] width 24 height 7
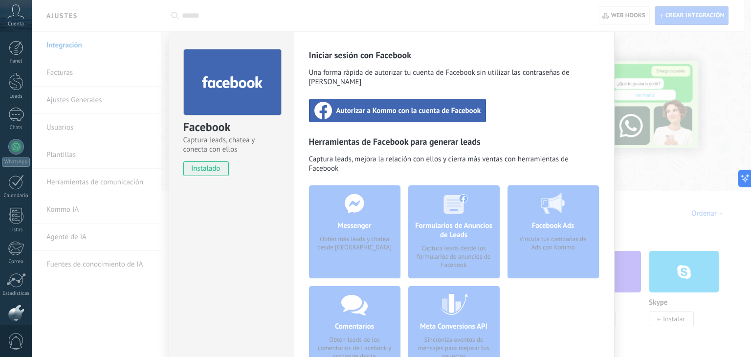
scroll to position [49, 0]
click at [446, 106] on span "Autorizar a Kommo con la cuenta de Facebook" at bounding box center [408, 111] width 145 height 10
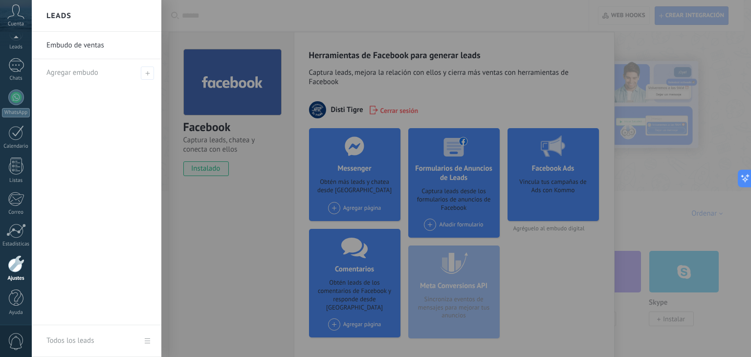
click at [536, 83] on div at bounding box center [407, 178] width 751 height 357
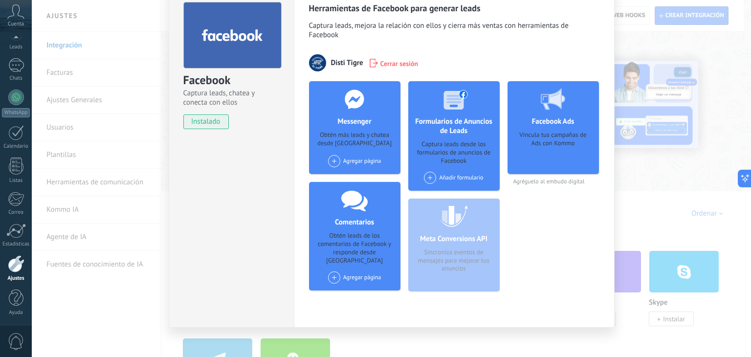
scroll to position [0, 0]
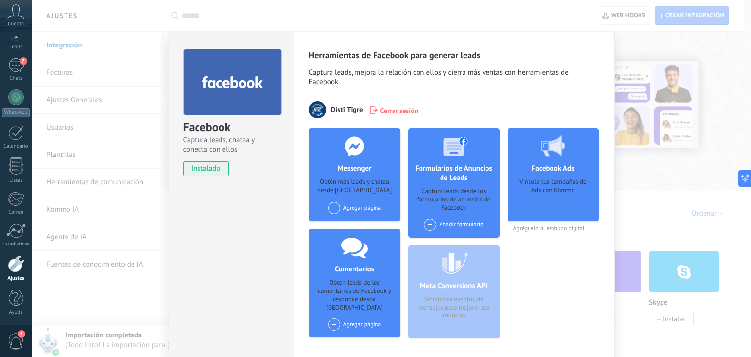
click at [459, 20] on div "Facebook Captura leads, chatea y conecta con ellos instalado Desinstalar Herram…" at bounding box center [391, 178] width 719 height 357
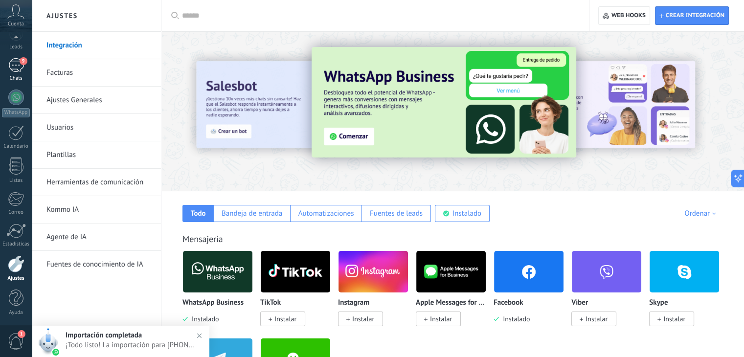
click at [10, 63] on div "9" at bounding box center [16, 65] width 16 height 14
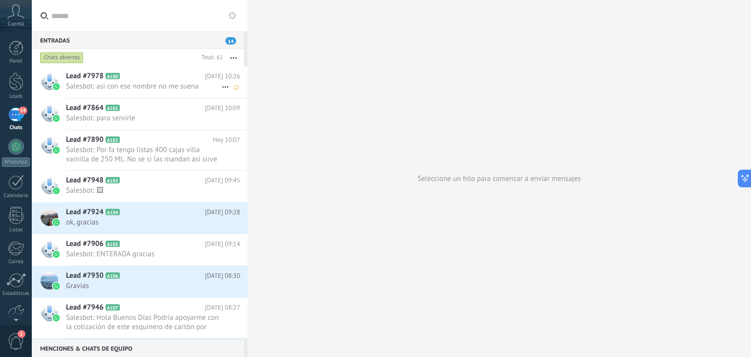
click at [155, 87] on span "Salesbot: asi con ese nombre no me suena" at bounding box center [143, 86] width 155 height 9
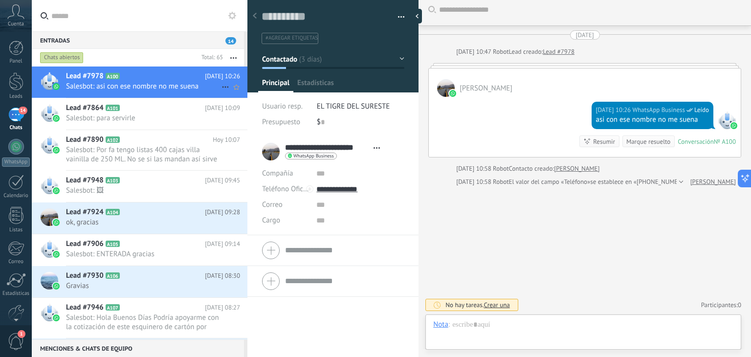
scroll to position [14, 0]
click at [156, 113] on span "Salesbot: para servirle" at bounding box center [143, 117] width 155 height 9
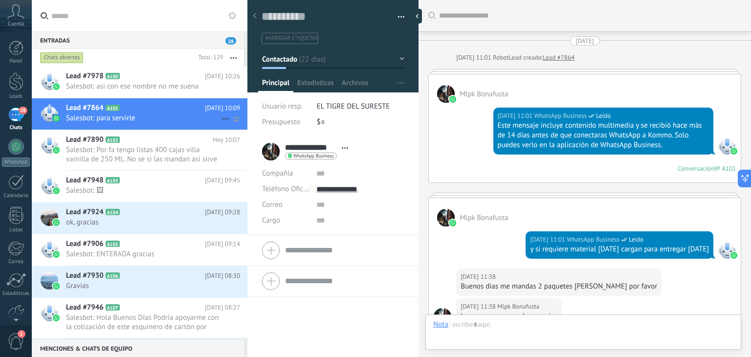
scroll to position [1396, 0]
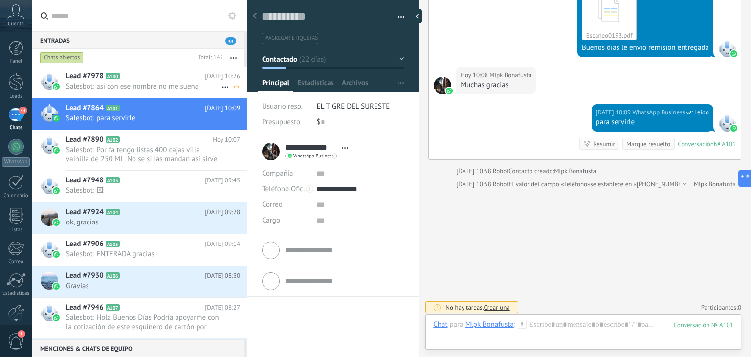
click at [162, 80] on h2 "Lead #7978 A100" at bounding box center [135, 76] width 139 height 10
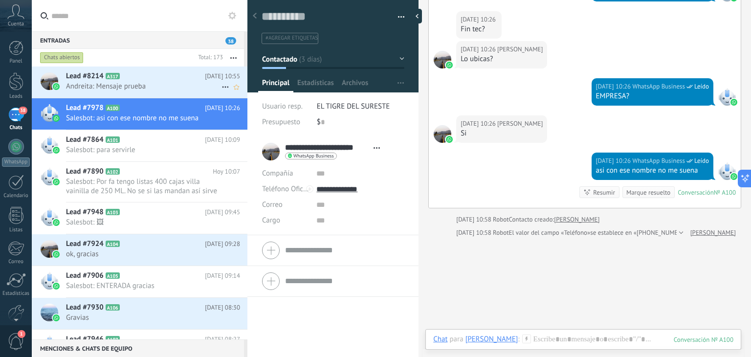
click at [135, 90] on span "Andreita: Mensaje prueba" at bounding box center [143, 86] width 155 height 9
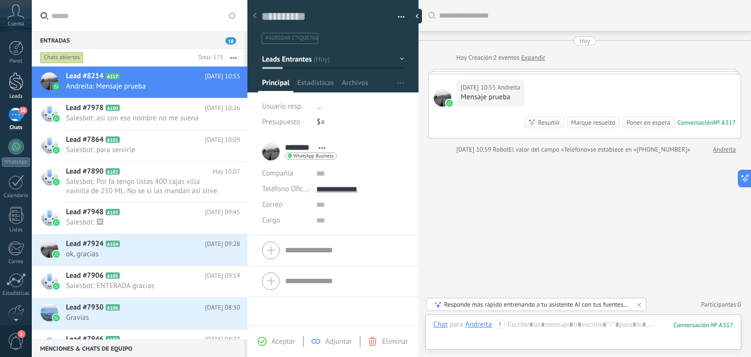
click at [15, 86] on div at bounding box center [16, 81] width 15 height 18
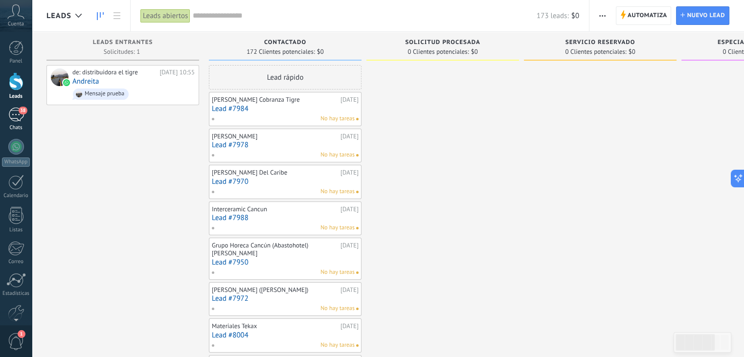
click at [18, 120] on div "38" at bounding box center [16, 115] width 16 height 14
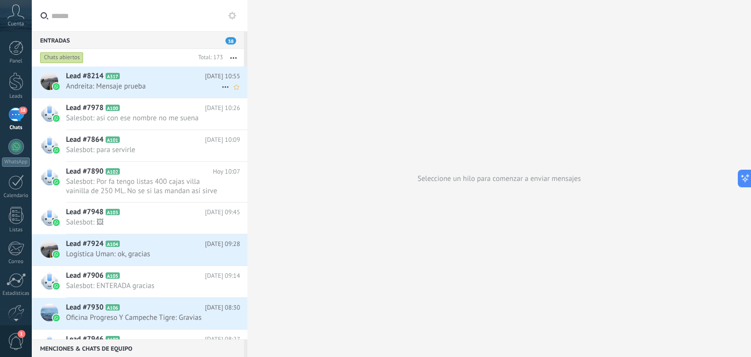
click at [171, 68] on div "Lead #8214 A317 Hoy 10:55 Andreita: Mensaje prueba" at bounding box center [156, 81] width 181 height 31
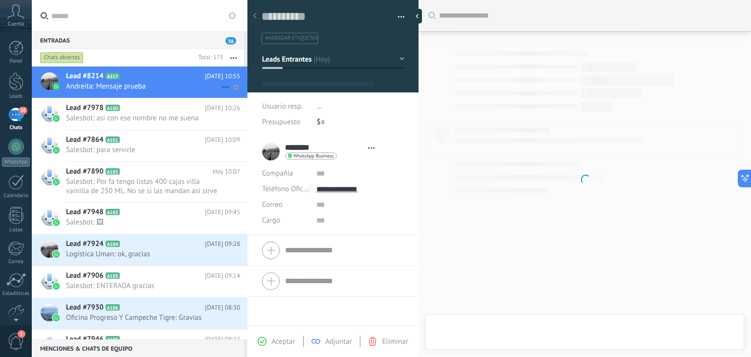
type textarea "**********"
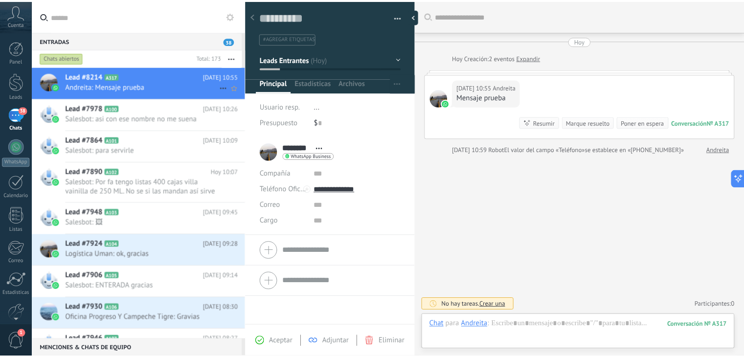
scroll to position [14, 0]
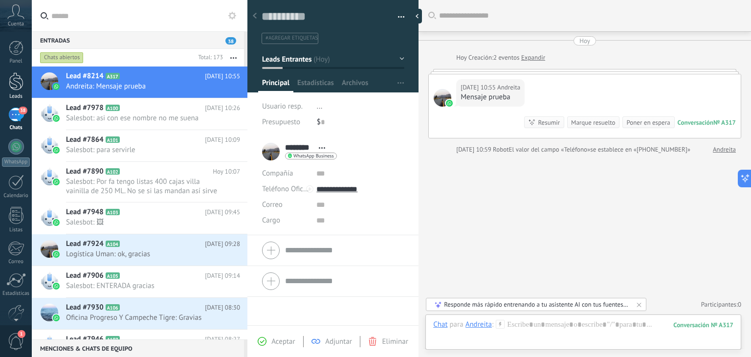
click at [15, 77] on div at bounding box center [16, 81] width 15 height 18
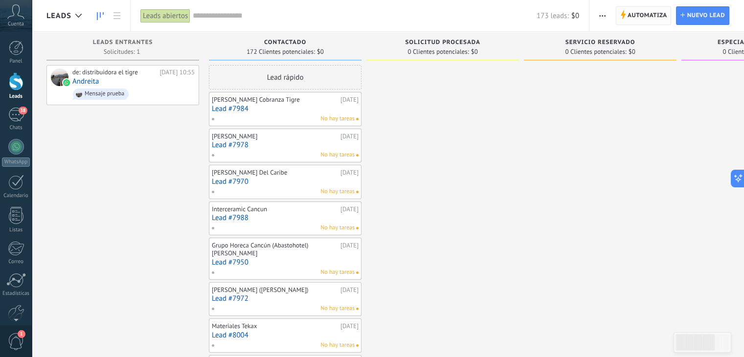
click at [626, 16] on span "Automatiza Automatiza" at bounding box center [643, 15] width 56 height 19
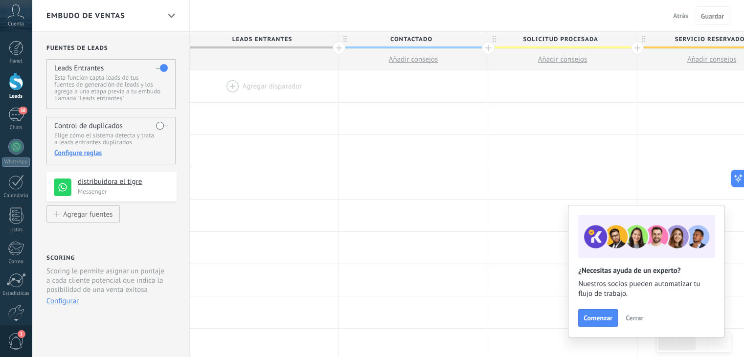
click at [439, 41] on span "Contactado" at bounding box center [411, 39] width 144 height 15
type input "*"
type input "**********"
click at [602, 40] on span "Solicitud procesada" at bounding box center [560, 39] width 144 height 15
type input "*"
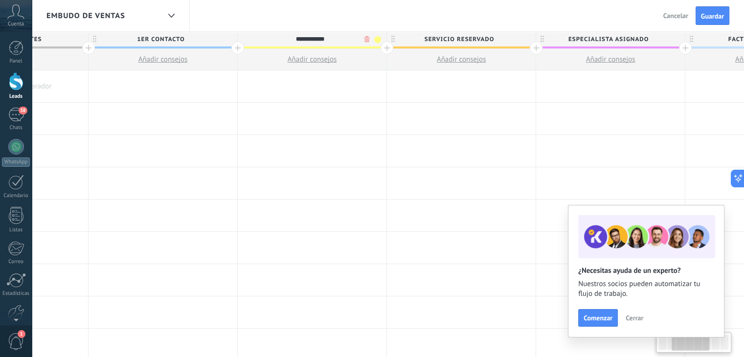
scroll to position [0, 253]
click at [495, 42] on span "Servicio reservado" at bounding box center [456, 39] width 144 height 15
type input "**********"
type input "*"
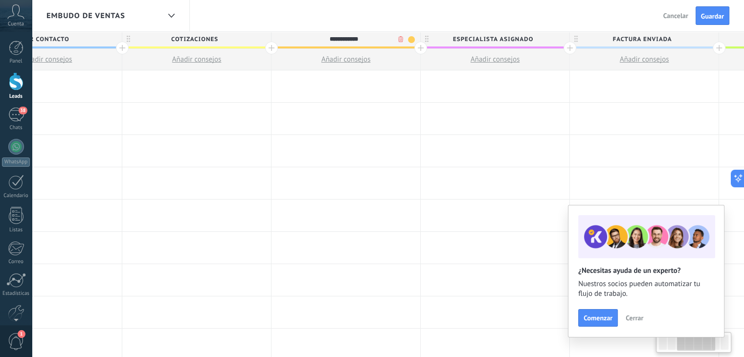
scroll to position [0, 366]
click at [534, 38] on span "Especialista asignado" at bounding box center [492, 39] width 144 height 15
type input "**********"
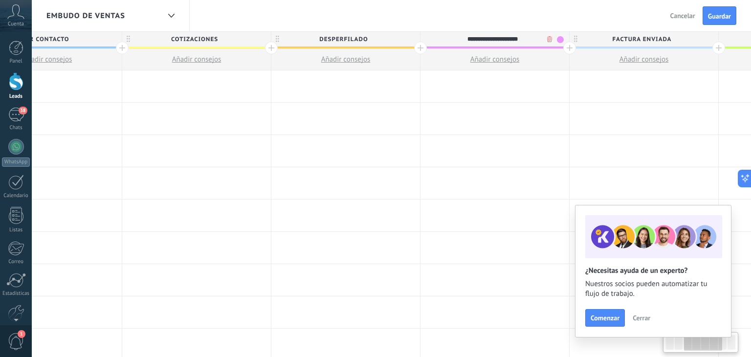
click at [548, 42] on body ".abccls-1,.abccls-2{fill-rule:evenodd}.abccls-2{fill:#fff} .abfcls-1{fill:none}…" at bounding box center [375, 178] width 751 height 357
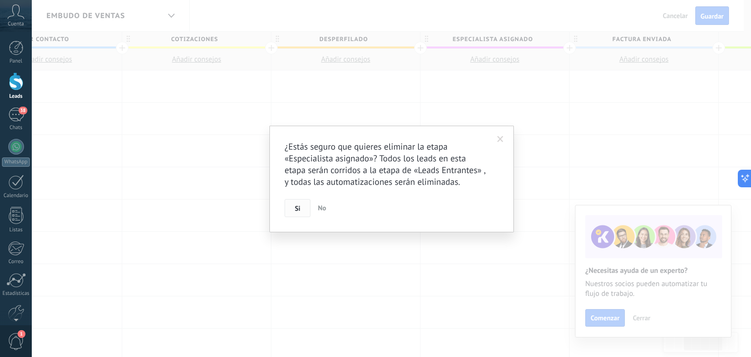
click at [289, 208] on button "Si" at bounding box center [298, 208] width 26 height 19
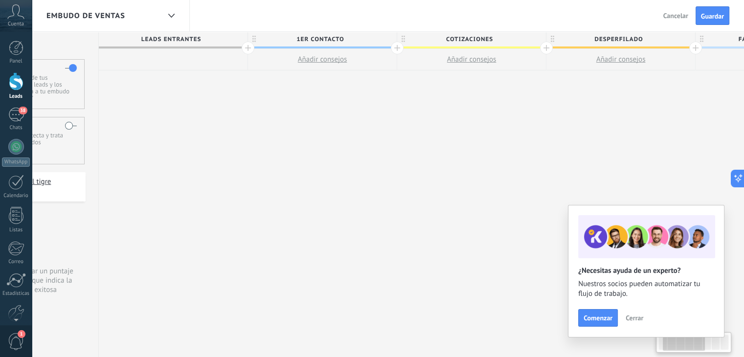
scroll to position [0, 65]
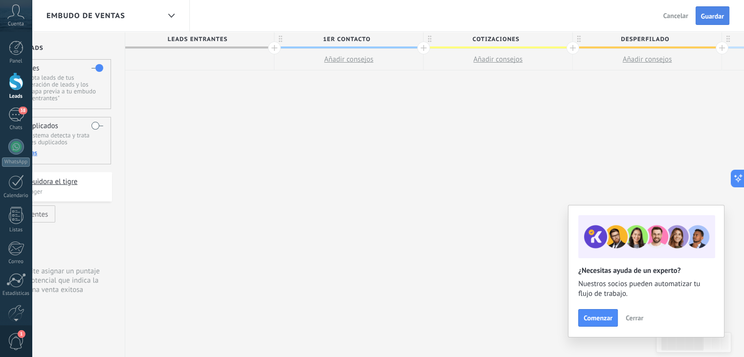
click at [710, 20] on span "Guardar" at bounding box center [712, 16] width 23 height 7
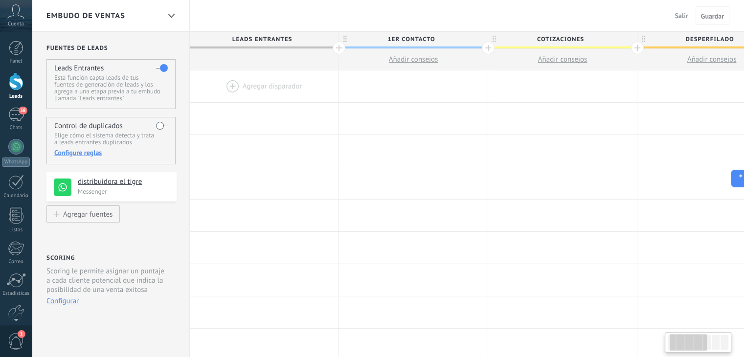
scroll to position [0, 65]
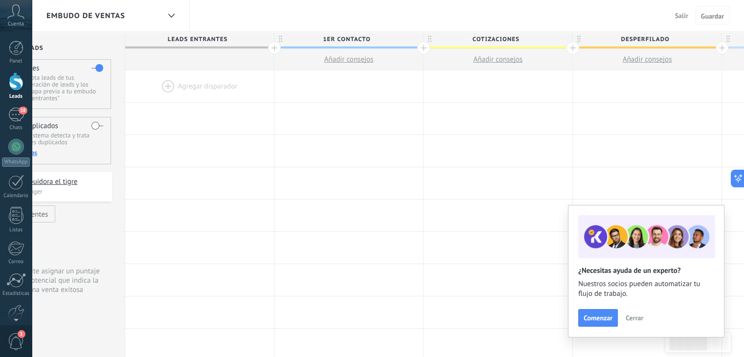
click at [681, 13] on span "Salir" at bounding box center [681, 15] width 13 height 9
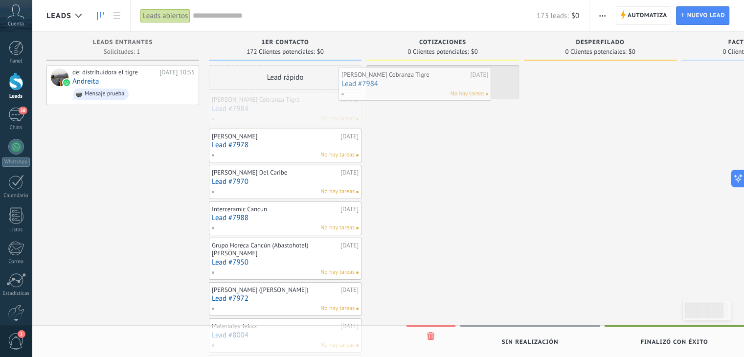
drag, startPoint x: 287, startPoint y: 109, endPoint x: 424, endPoint y: 84, distance: 139.6
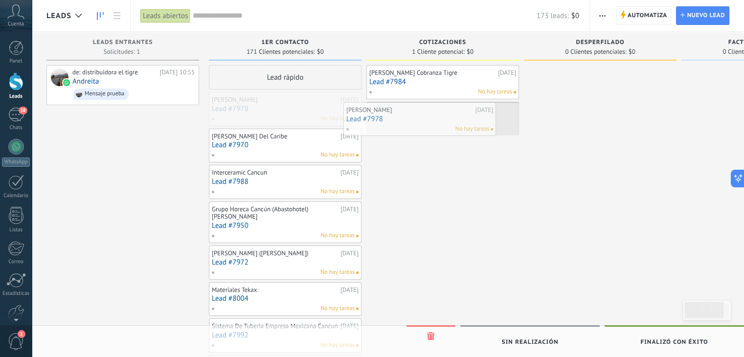
drag, startPoint x: 289, startPoint y: 104, endPoint x: 424, endPoint y: 116, distance: 135.4
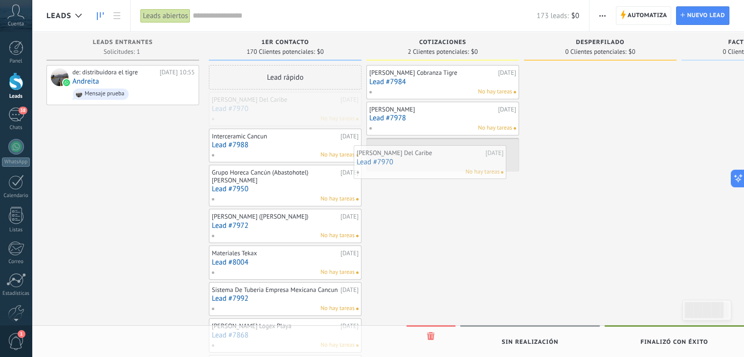
drag, startPoint x: 307, startPoint y: 105, endPoint x: 452, endPoint y: 158, distance: 154.0
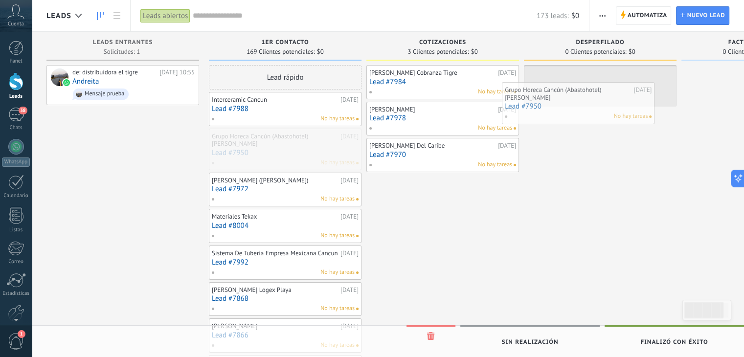
drag, startPoint x: 291, startPoint y: 151, endPoint x: 597, endPoint y: 84, distance: 313.3
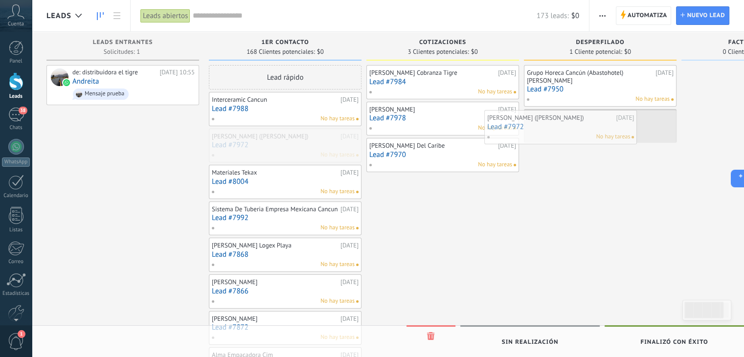
drag, startPoint x: 307, startPoint y: 140, endPoint x: 599, endPoint y: 119, distance: 292.6
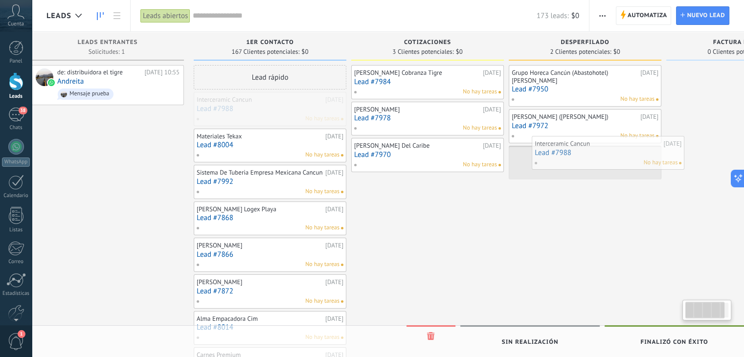
drag, startPoint x: 305, startPoint y: 102, endPoint x: 626, endPoint y: 149, distance: 324.1
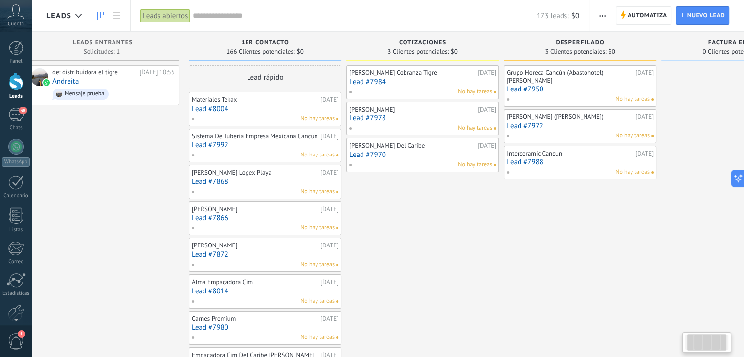
scroll to position [0, 105]
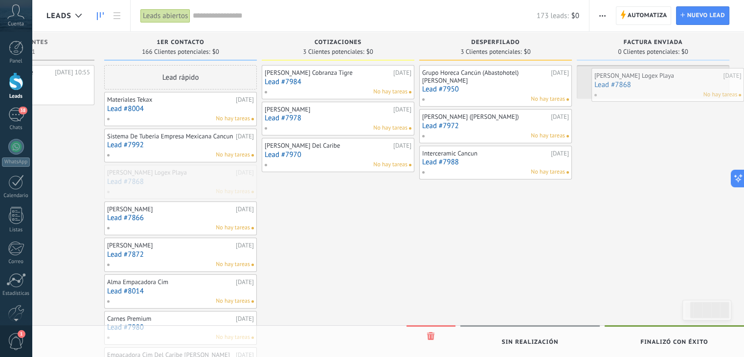
drag, startPoint x: 195, startPoint y: 186, endPoint x: 685, endPoint y: 81, distance: 501.5
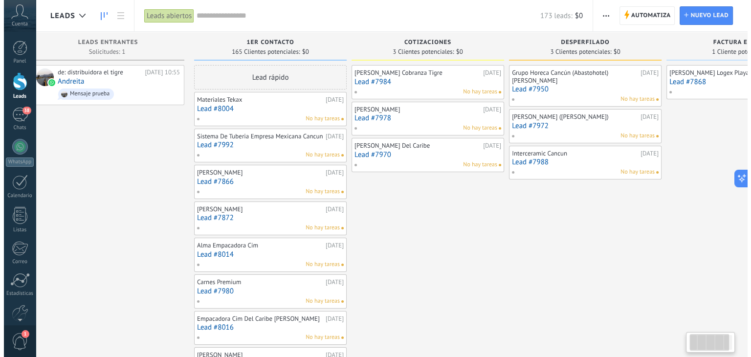
scroll to position [0, 0]
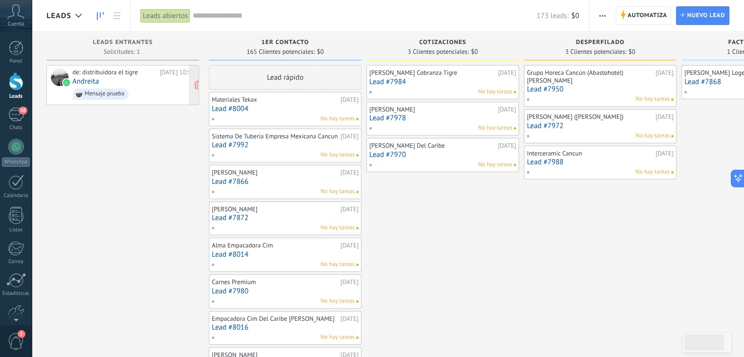
click at [121, 72] on div "de: distribuidora el tigre" at bounding box center [114, 72] width 84 height 8
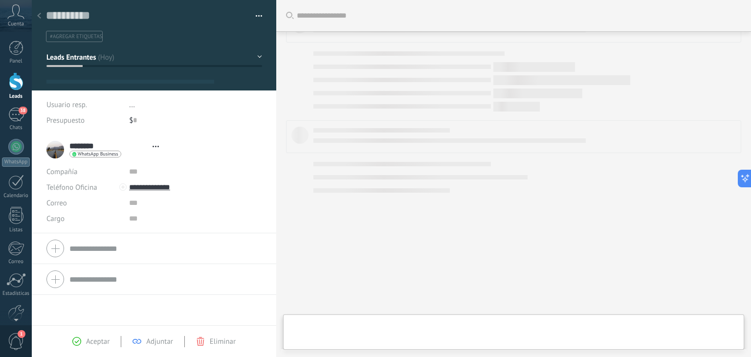
type textarea "**********"
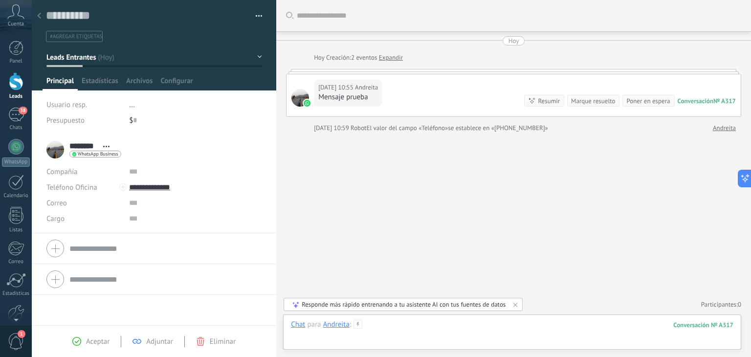
click at [395, 327] on div at bounding box center [512, 334] width 442 height 29
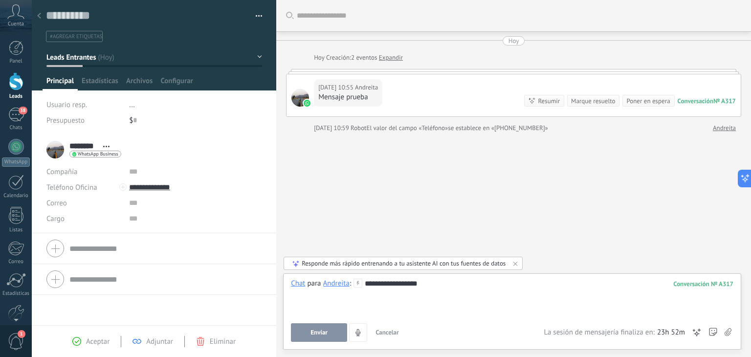
click at [314, 326] on button "Enviar" at bounding box center [319, 332] width 56 height 19
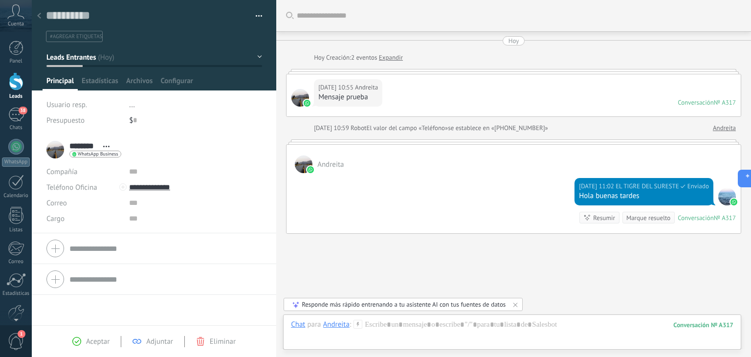
scroll to position [46, 0]
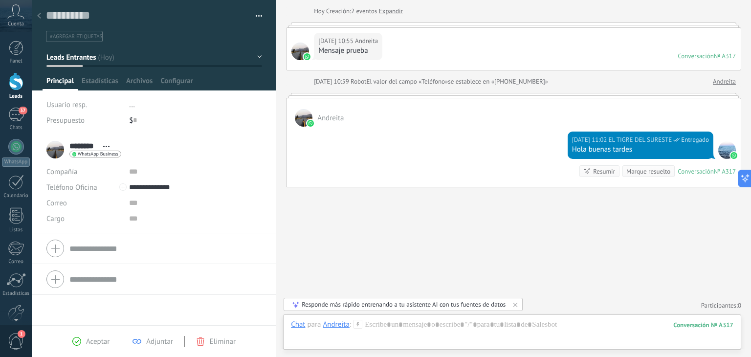
click at [358, 325] on icon at bounding box center [357, 324] width 9 height 9
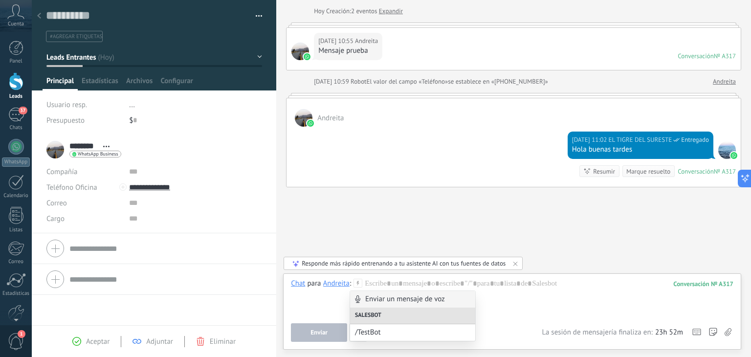
click at [441, 237] on div "Buscar Carga más Hoy Hoy Creación: 2 eventos Expandir Hoy 10:55 Andreita Mensaj…" at bounding box center [513, 156] width 475 height 404
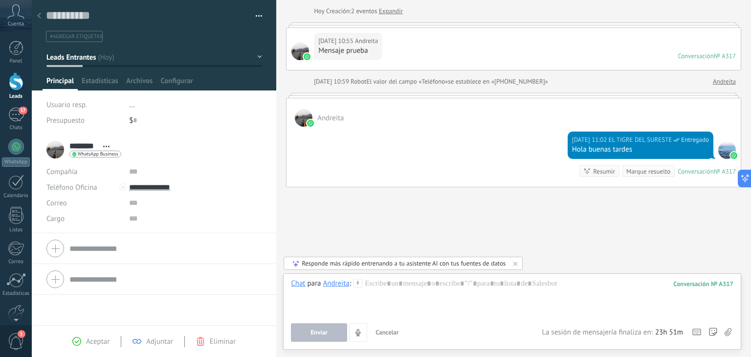
click at [39, 17] on icon at bounding box center [39, 16] width 4 height 6
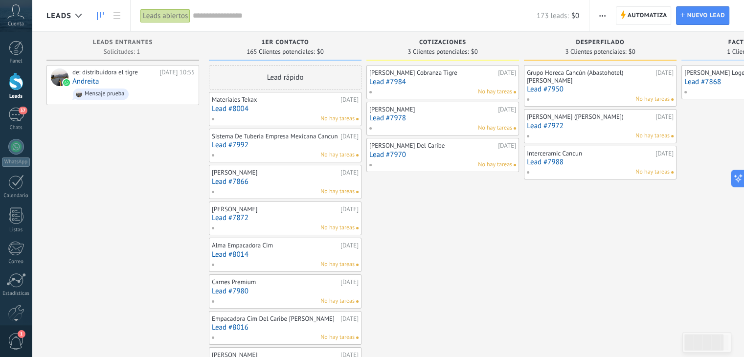
click at [551, 88] on link "Lead #7950" at bounding box center [599, 89] width 147 height 8
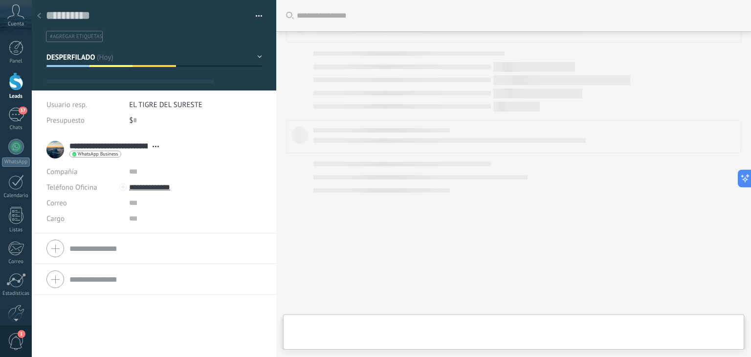
type textarea "**********"
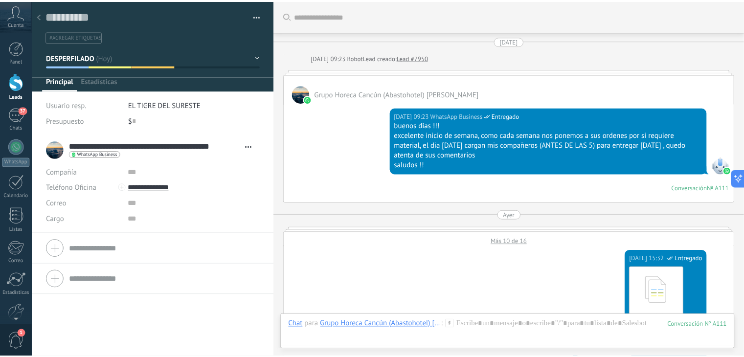
scroll to position [14, 0]
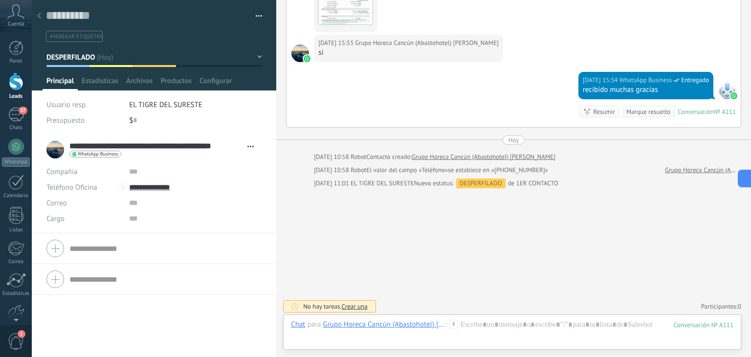
click at [41, 14] on use at bounding box center [39, 16] width 4 height 6
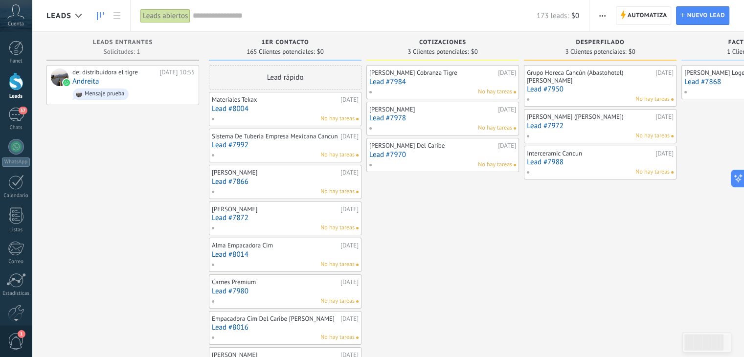
click at [213, 118] on span at bounding box center [216, 118] width 11 height 9
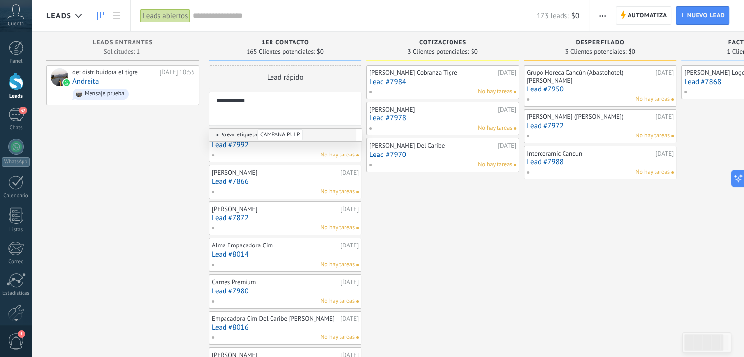
type input "**********"
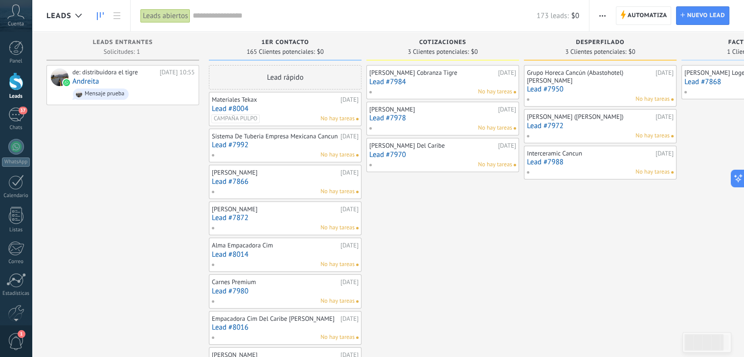
click at [214, 159] on span at bounding box center [216, 155] width 11 height 9
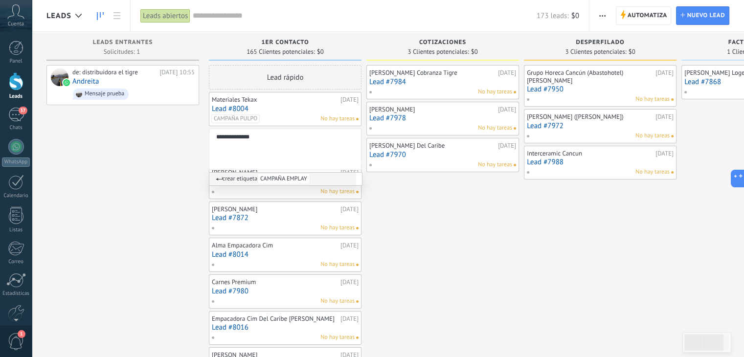
type input "**********"
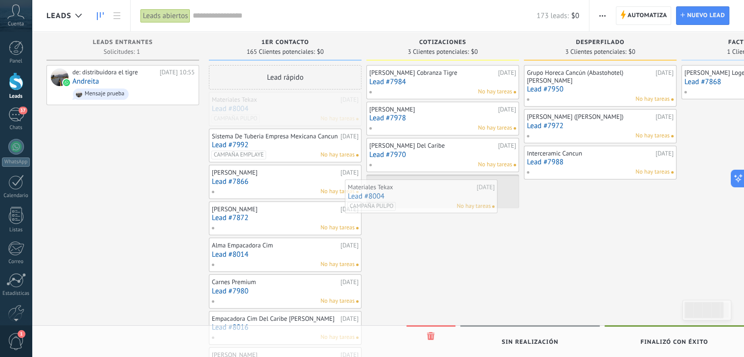
drag, startPoint x: 288, startPoint y: 112, endPoint x: 428, endPoint y: 204, distance: 167.0
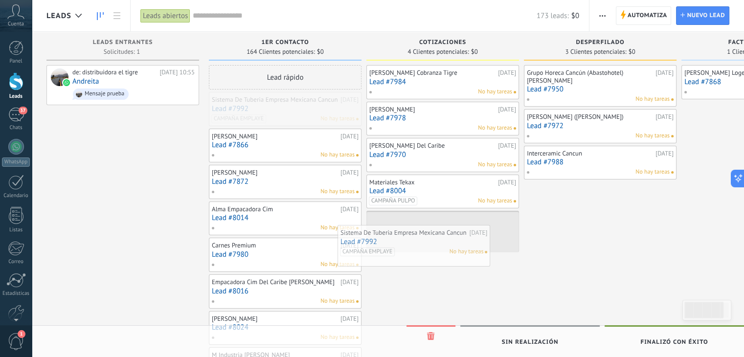
drag, startPoint x: 297, startPoint y: 116, endPoint x: 430, endPoint y: 253, distance: 191.2
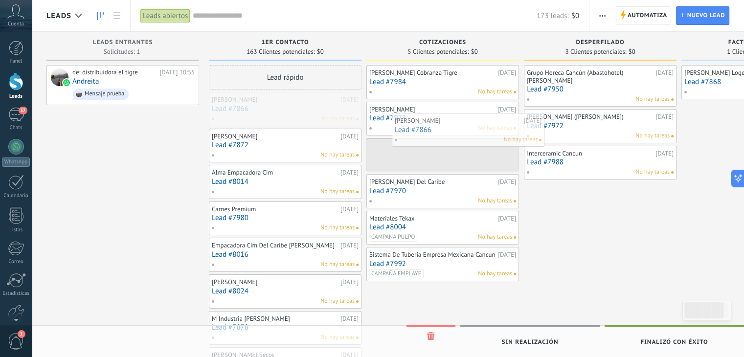
drag, startPoint x: 275, startPoint y: 104, endPoint x: 465, endPoint y: 126, distance: 191.9
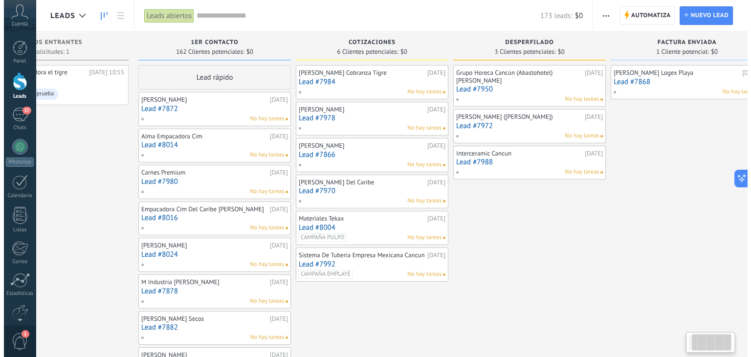
scroll to position [0, 75]
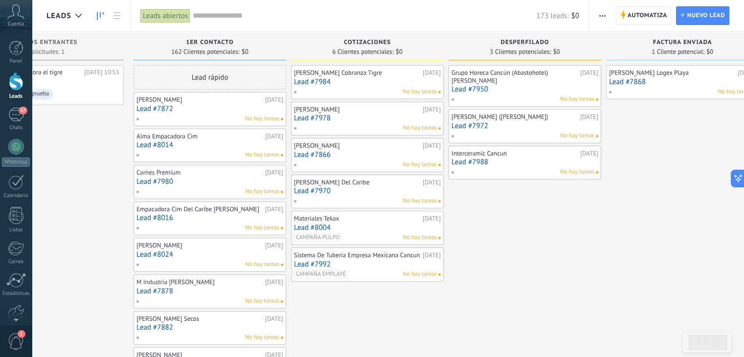
click at [163, 111] on link "Lead #7872" at bounding box center [209, 109] width 147 height 8
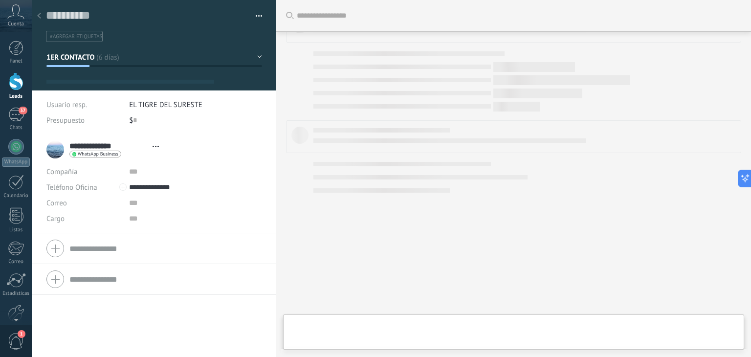
type textarea "**********"
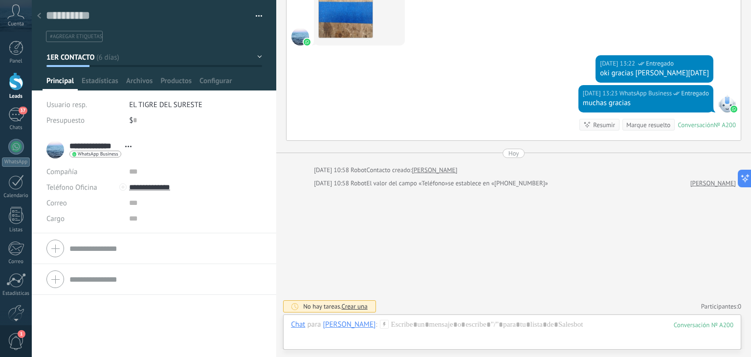
click at [352, 302] on span "Crear una" at bounding box center [355, 306] width 26 height 8
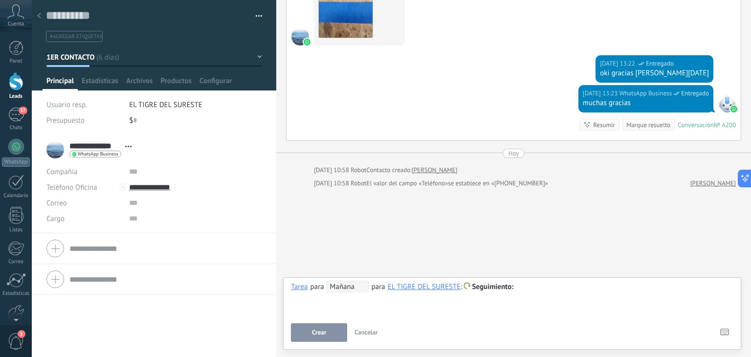
click at [338, 284] on span "Mañana" at bounding box center [348, 287] width 43 height 12
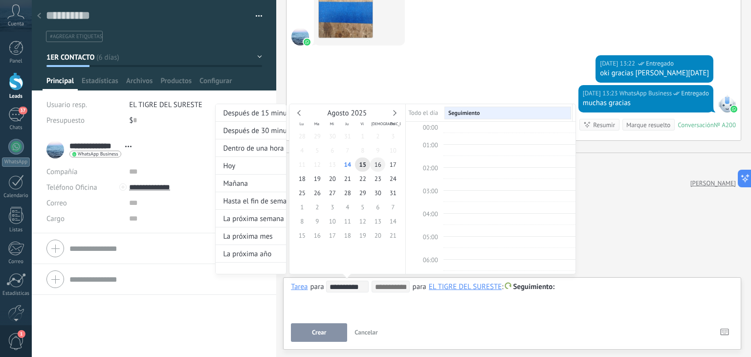
scroll to position [183, 0]
click at [585, 293] on div at bounding box center [375, 178] width 751 height 357
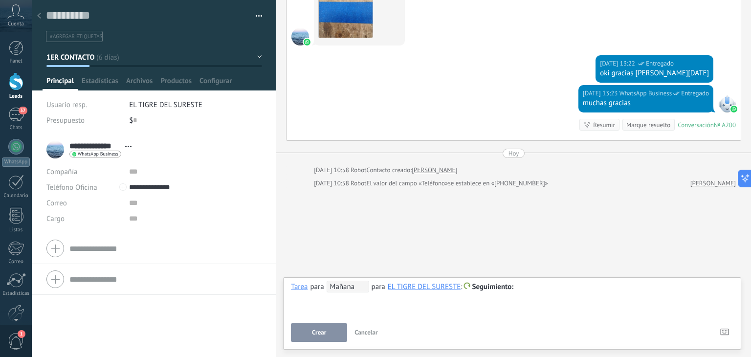
click at [537, 286] on div at bounding box center [512, 287] width 442 height 12
click at [329, 335] on button "Crear" at bounding box center [319, 332] width 56 height 19
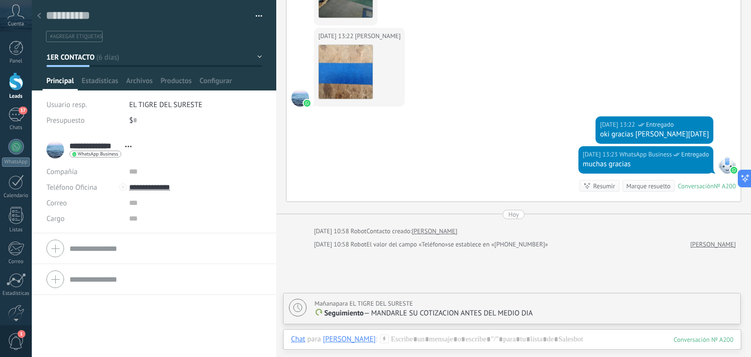
scroll to position [717, 0]
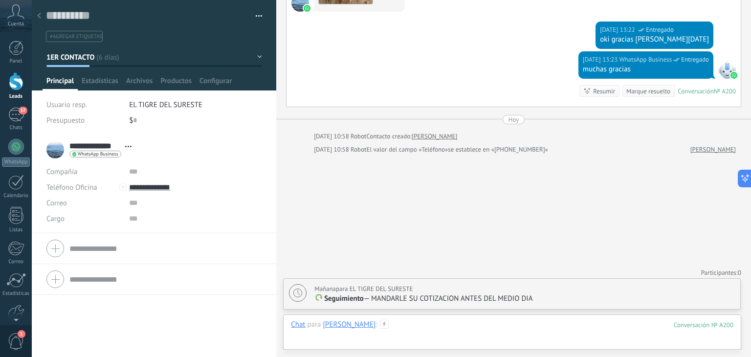
click at [419, 324] on div at bounding box center [512, 334] width 442 height 29
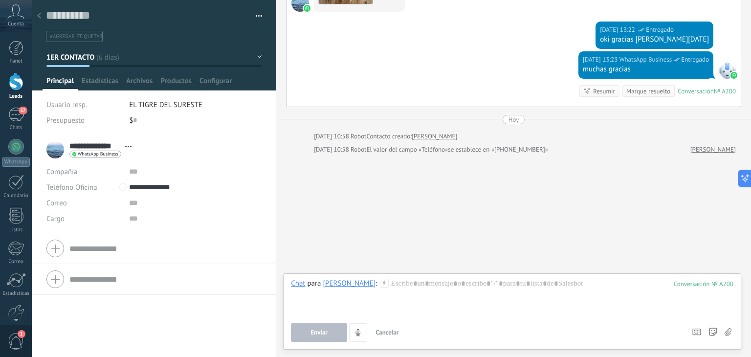
click at [359, 279] on div "[PERSON_NAME]" at bounding box center [349, 283] width 53 height 9
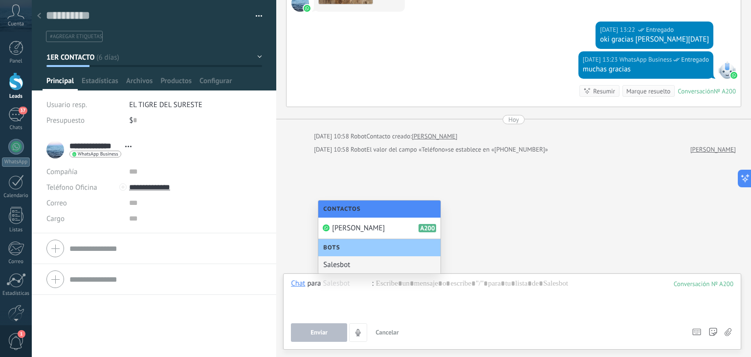
click at [363, 264] on div "Salesbot" at bounding box center [379, 264] width 122 height 17
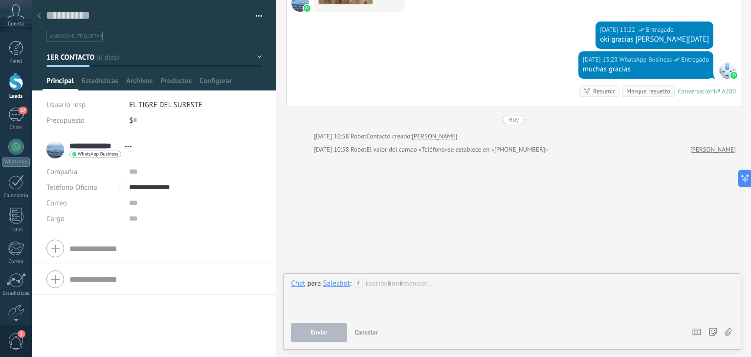
click at [39, 16] on use at bounding box center [39, 16] width 4 height 6
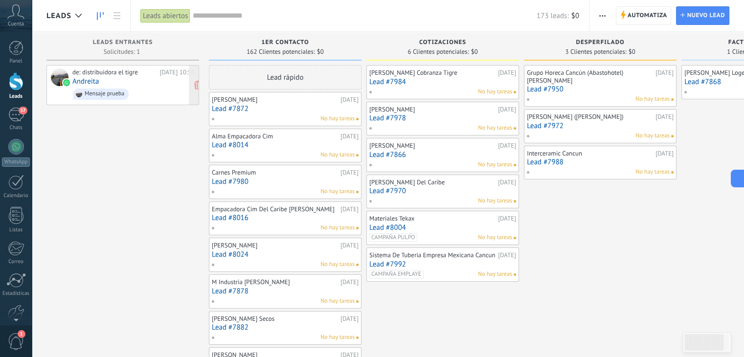
click at [94, 82] on link "Andreita" at bounding box center [85, 81] width 26 height 8
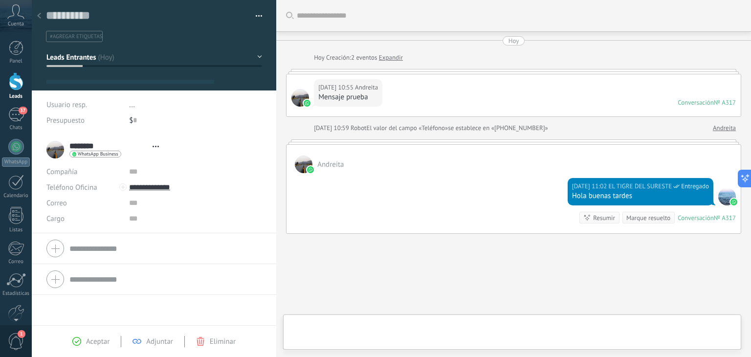
type textarea "**********"
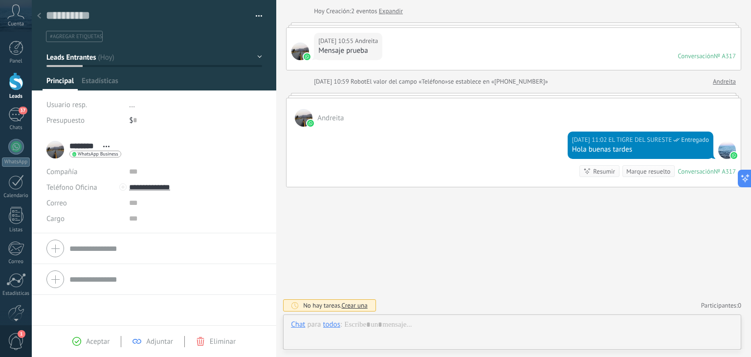
scroll to position [14, 0]
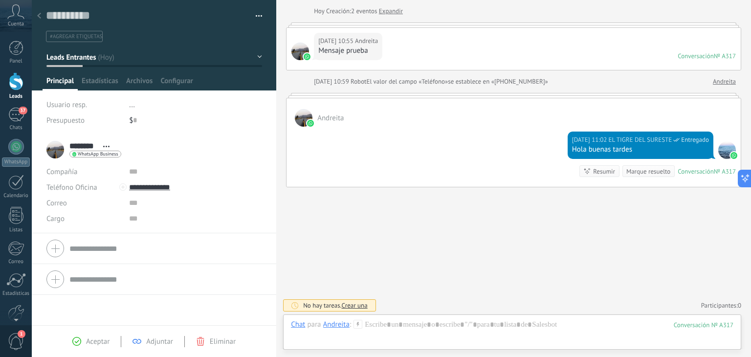
click at [332, 323] on div "Andreita" at bounding box center [336, 324] width 26 height 9
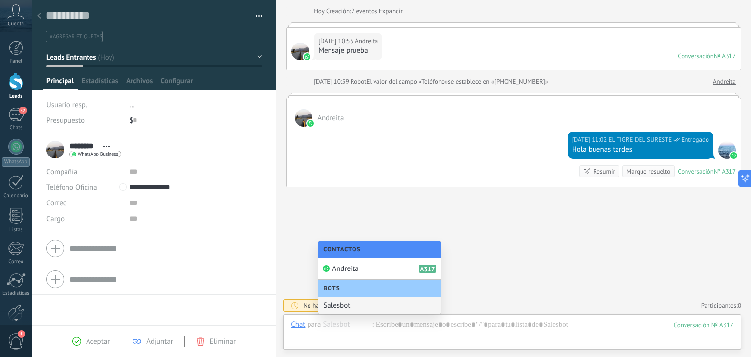
click at [371, 307] on div "Salesbot" at bounding box center [379, 305] width 122 height 17
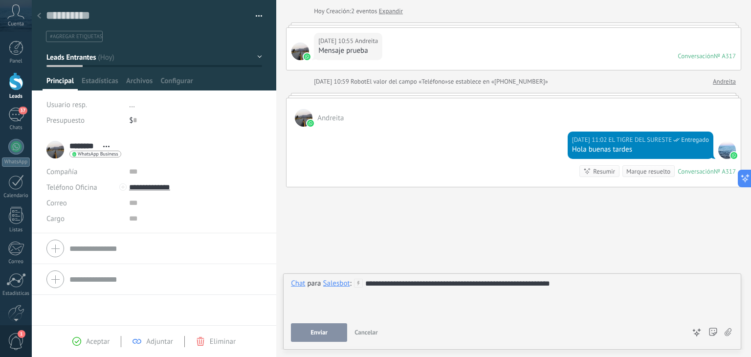
click at [327, 327] on button "Enviar" at bounding box center [319, 332] width 56 height 19
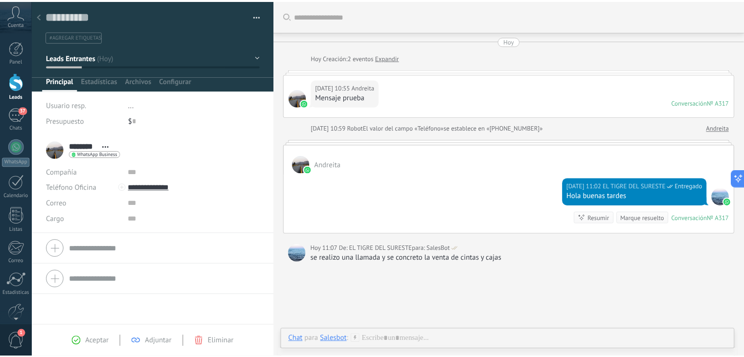
scroll to position [76, 0]
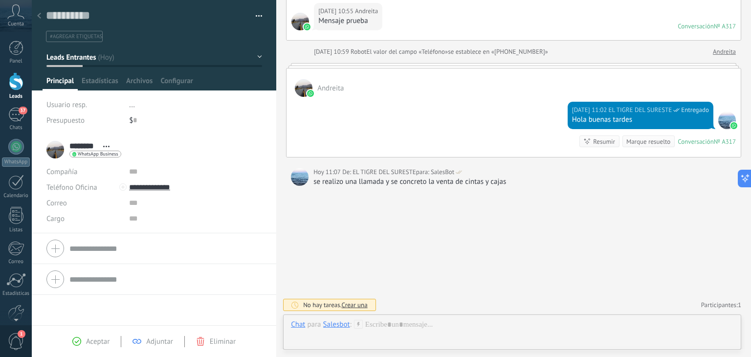
click at [342, 322] on div "Salesbot" at bounding box center [336, 324] width 27 height 9
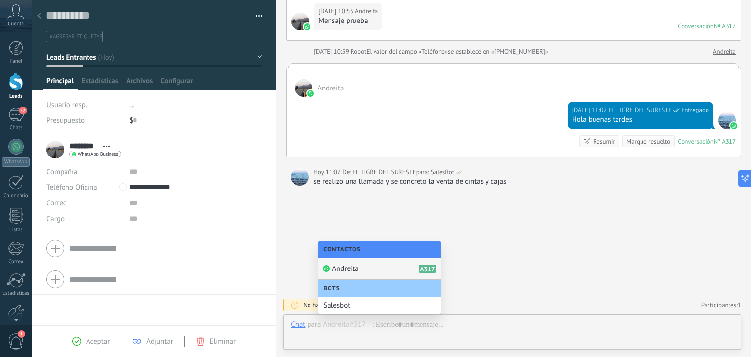
click at [346, 266] on span "Andreita" at bounding box center [345, 268] width 26 height 9
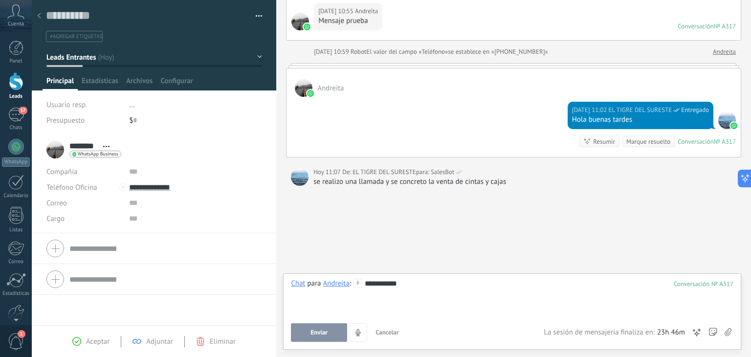
click at [314, 333] on span "Enviar" at bounding box center [318, 332] width 17 height 7
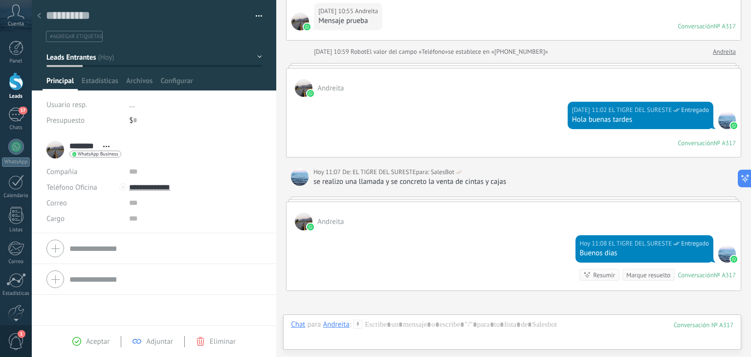
click at [39, 13] on icon at bounding box center [39, 16] width 4 height 6
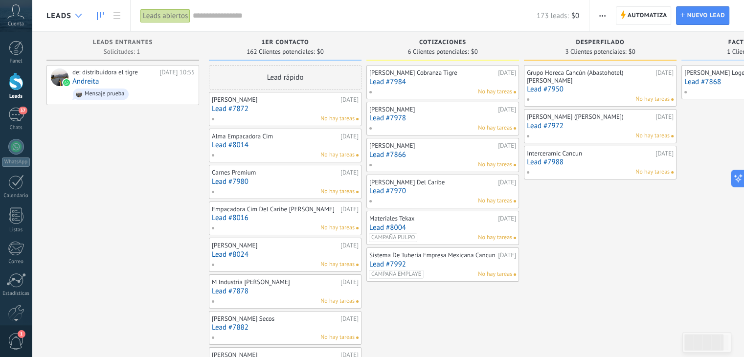
click at [75, 15] on icon at bounding box center [78, 16] width 6 height 4
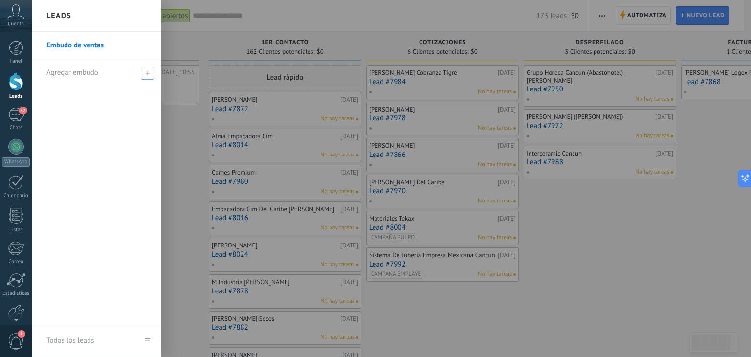
click at [87, 75] on span "Agregar embudo" at bounding box center [72, 72] width 52 height 9
type input "******"
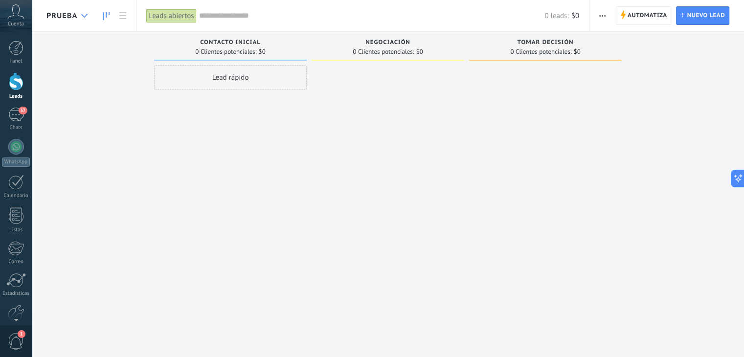
click at [82, 16] on icon at bounding box center [84, 16] width 6 height 4
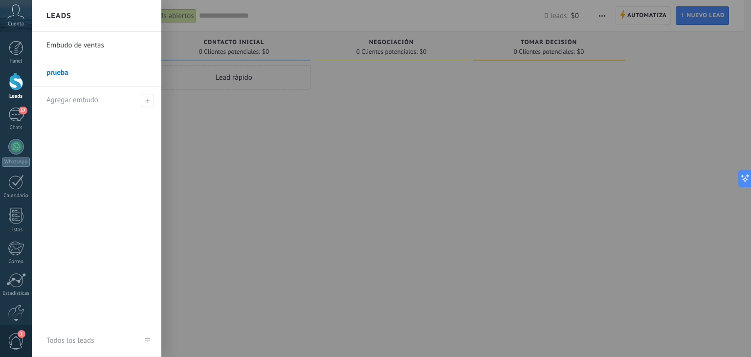
click at [262, 151] on div at bounding box center [407, 178] width 751 height 357
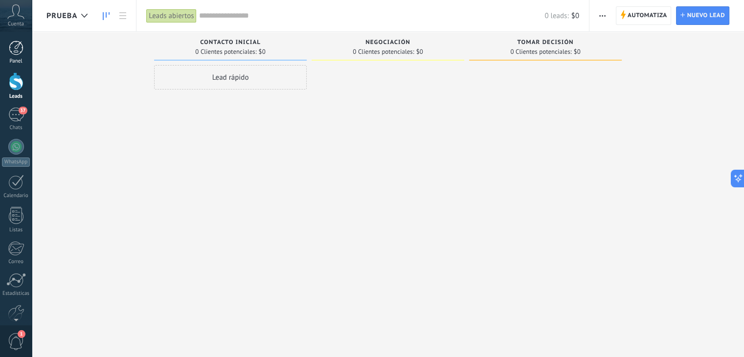
click at [11, 51] on div at bounding box center [16, 48] width 15 height 15
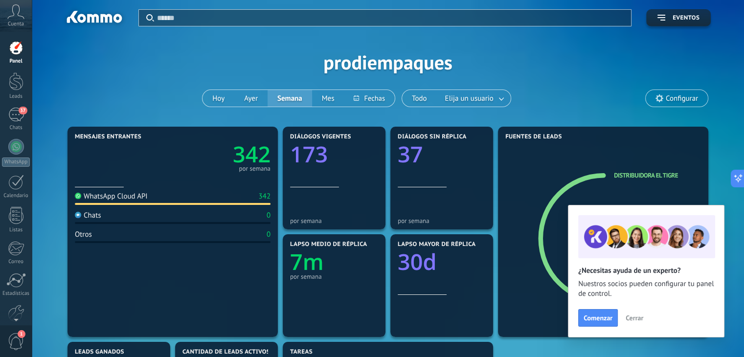
click at [636, 317] on span "Cerrar" at bounding box center [634, 317] width 18 height 7
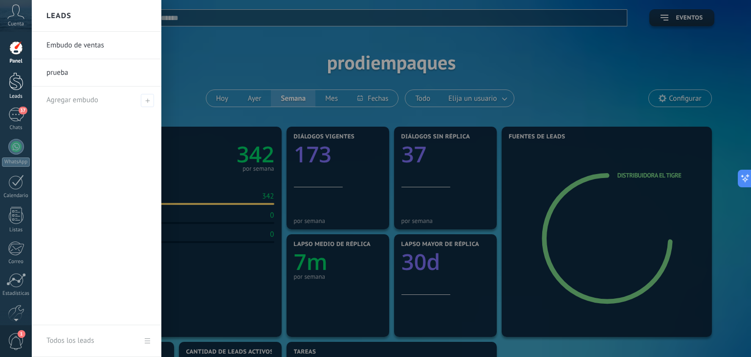
click at [13, 91] on link "Leads" at bounding box center [16, 85] width 32 height 27
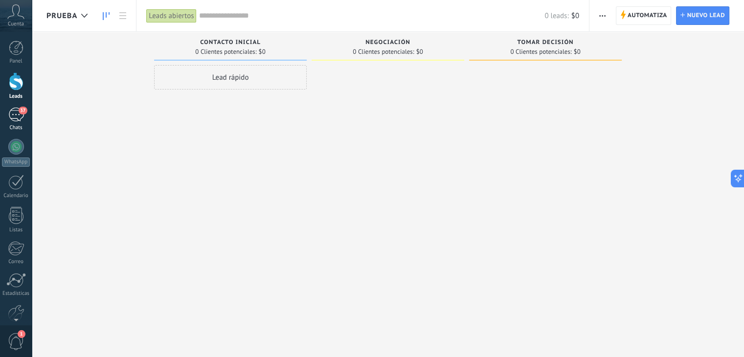
click at [17, 114] on div "37" at bounding box center [16, 115] width 16 height 14
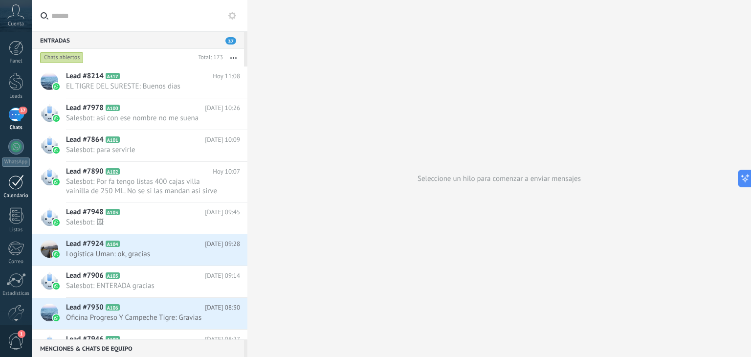
click at [8, 189] on div at bounding box center [16, 182] width 16 height 15
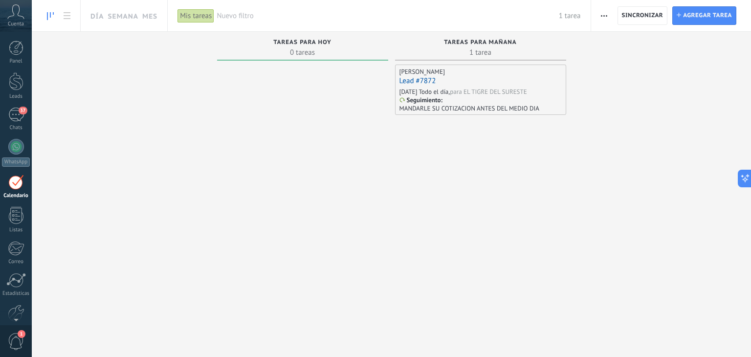
click at [456, 77] on div "Lead #7872" at bounding box center [480, 81] width 162 height 10
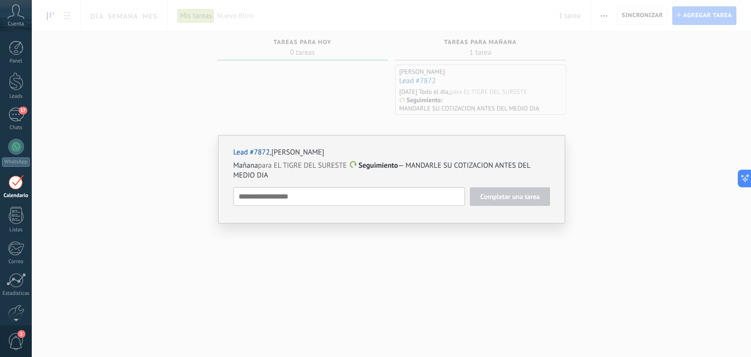
click at [395, 197] on textarea at bounding box center [349, 196] width 232 height 19
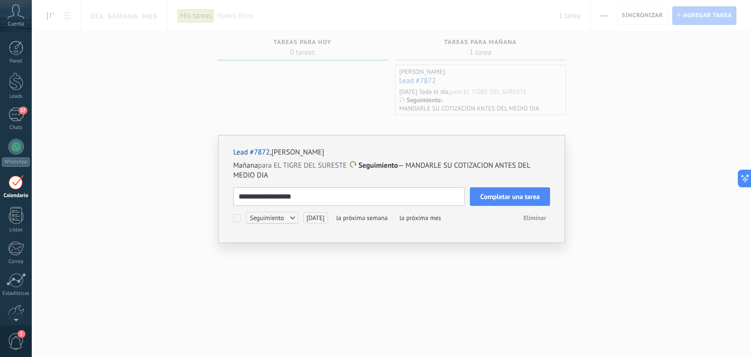
click at [254, 195] on textarea "**********" at bounding box center [349, 196] width 232 height 19
type textarea "**********"
click at [511, 196] on span "Completar una tarea" at bounding box center [510, 196] width 60 height 7
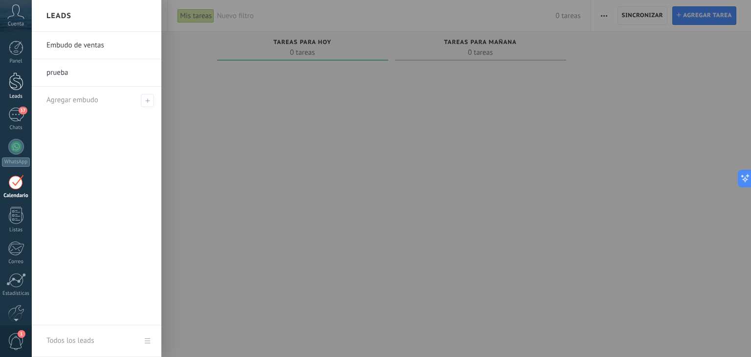
click at [22, 85] on div at bounding box center [16, 81] width 15 height 18
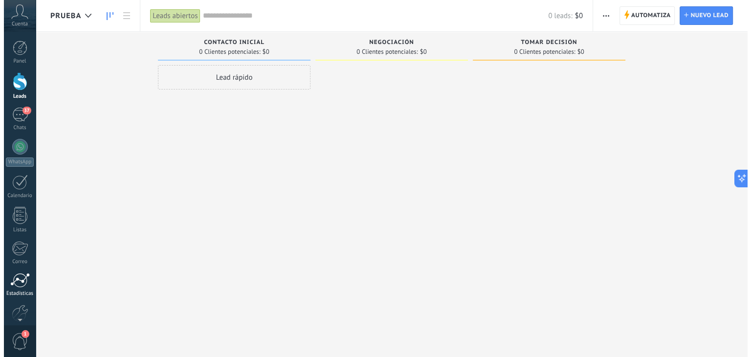
scroll to position [49, 0]
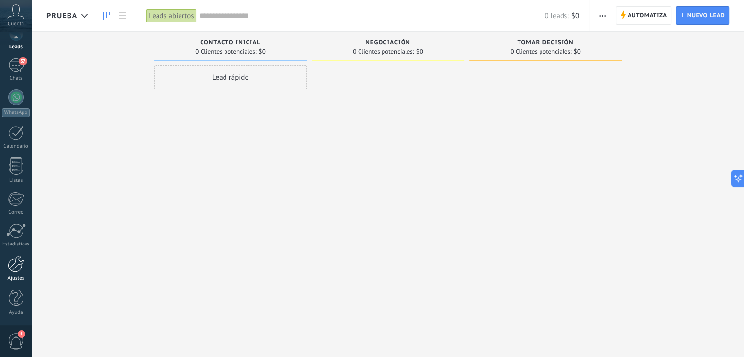
click at [18, 264] on div at bounding box center [16, 263] width 17 height 17
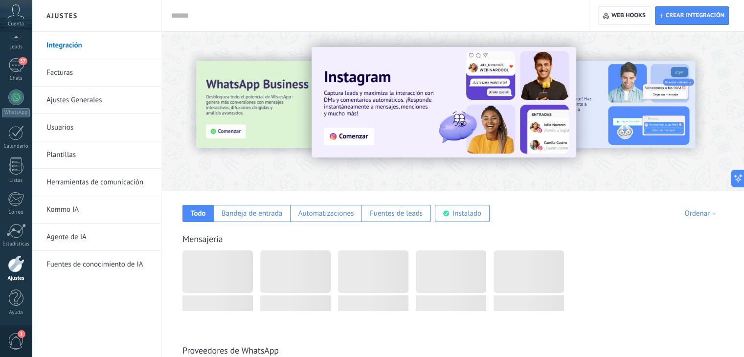
click at [77, 178] on link "Herramientas de comunicación" at bounding box center [98, 182] width 105 height 27
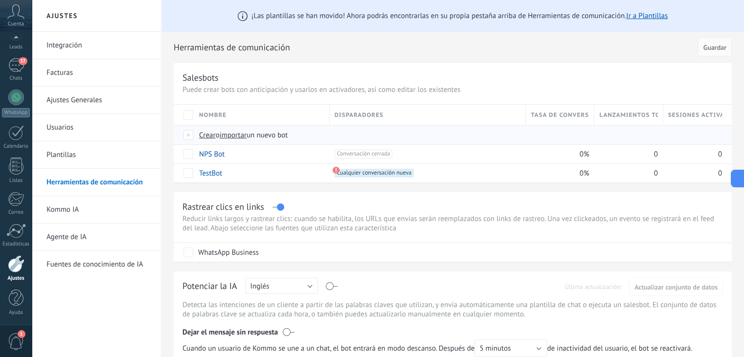
click at [213, 134] on span "Crear" at bounding box center [207, 135] width 17 height 9
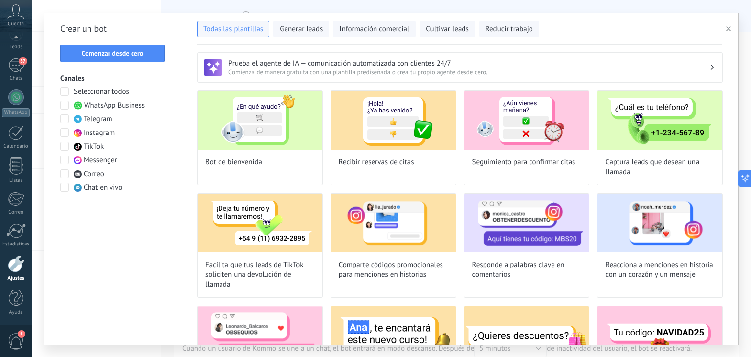
click at [725, 28] on button "button" at bounding box center [730, 29] width 16 height 12
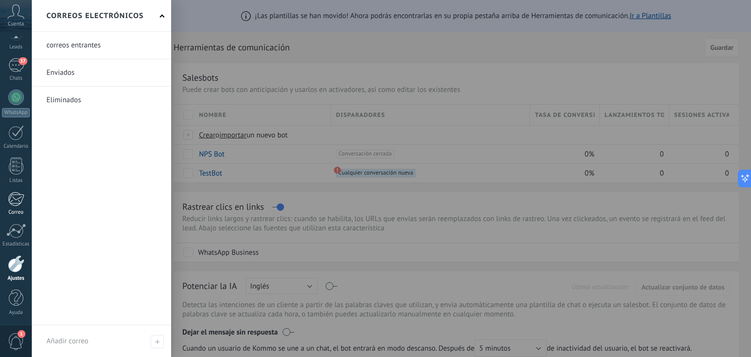
click at [14, 207] on link "Correo" at bounding box center [16, 204] width 32 height 24
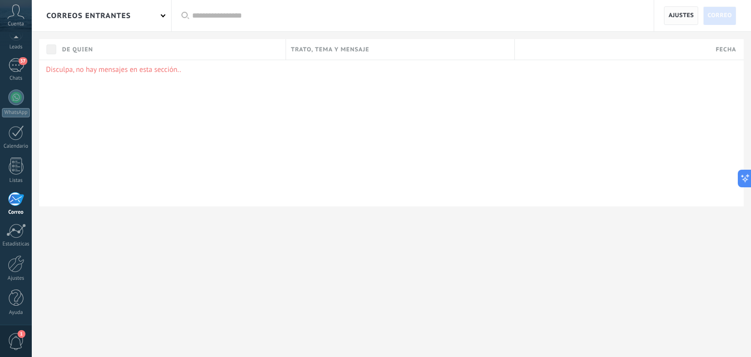
click at [671, 16] on span "Ajustes" at bounding box center [680, 16] width 25 height 18
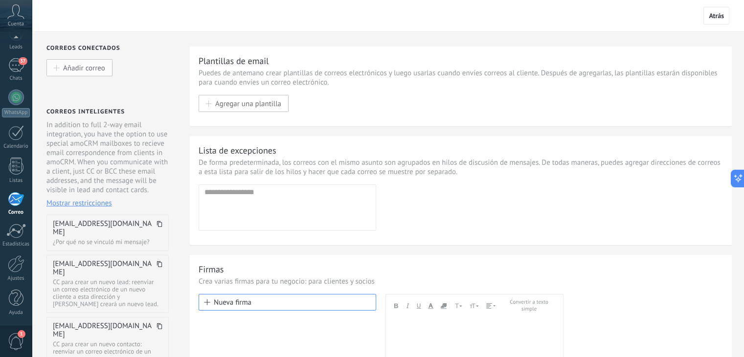
click at [90, 71] on span "Añadir correo" at bounding box center [84, 68] width 42 height 8
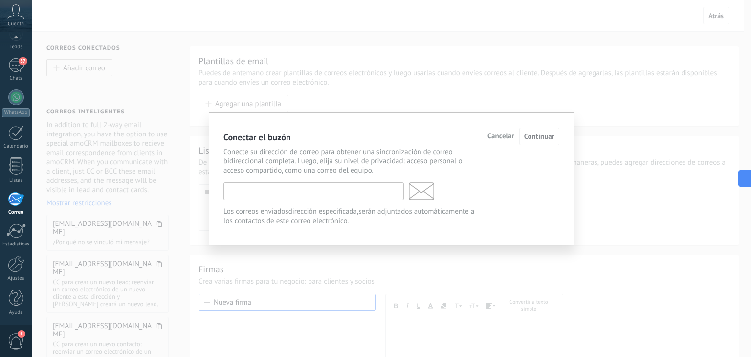
click at [300, 190] on input "text" at bounding box center [313, 191] width 180 height 18
click at [498, 135] on span "Cancelar" at bounding box center [500, 136] width 27 height 7
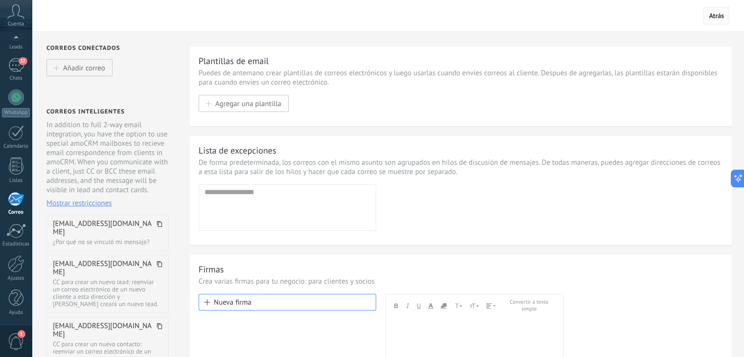
click at [718, 12] on span "Atrás" at bounding box center [715, 15] width 15 height 9
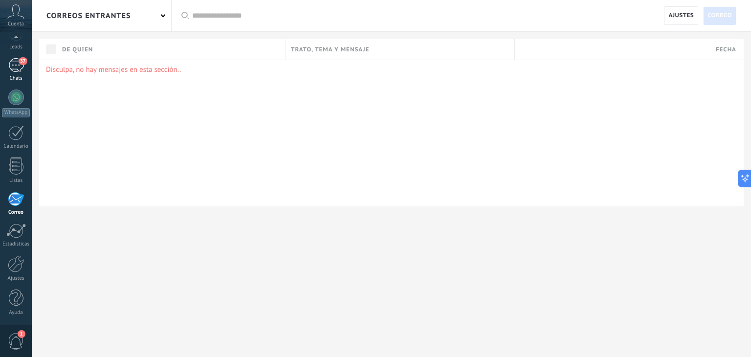
click at [19, 62] on span "37" at bounding box center [23, 61] width 8 height 8
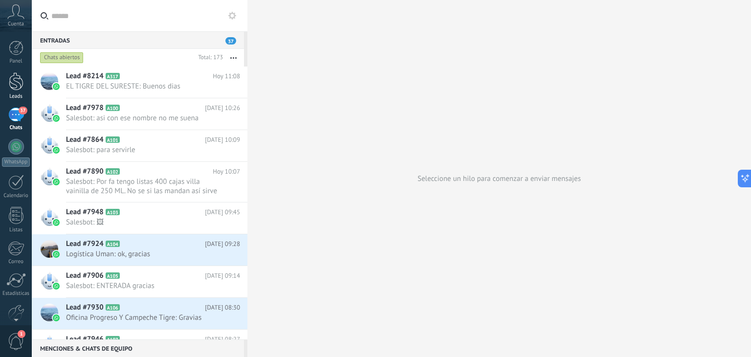
click at [16, 91] on link "Leads" at bounding box center [16, 85] width 32 height 27
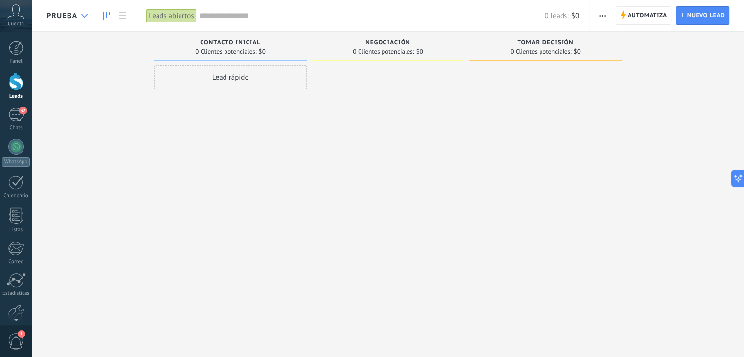
click at [86, 18] on div at bounding box center [84, 15] width 16 height 19
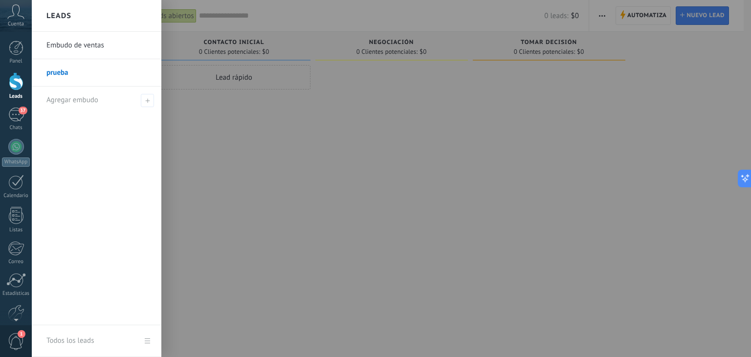
drag, startPoint x: 92, startPoint y: 70, endPoint x: 421, endPoint y: 135, distance: 335.8
click at [421, 135] on div at bounding box center [407, 178] width 751 height 357
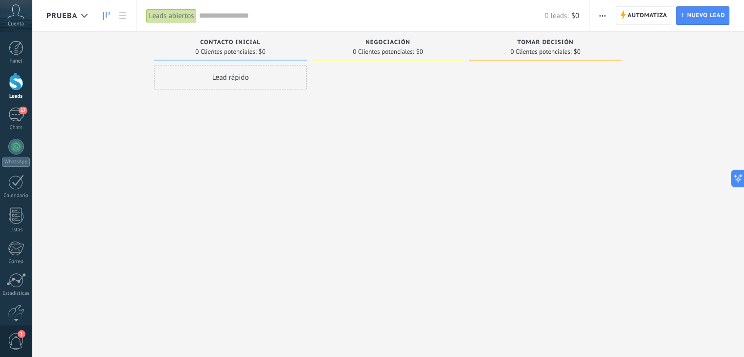
click at [602, 17] on span "button" at bounding box center [602, 15] width 6 height 19
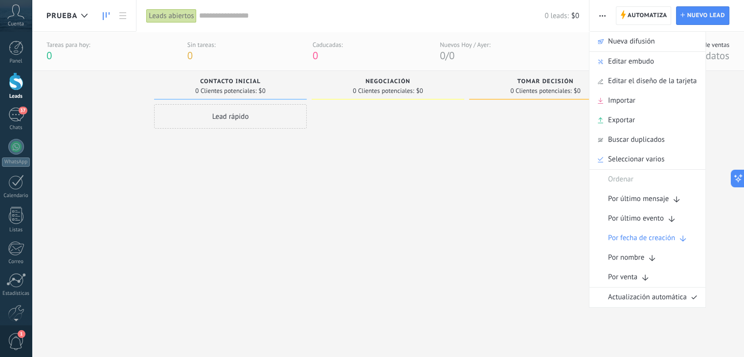
click at [291, 238] on div "Lead rápido" at bounding box center [230, 218] width 153 height 229
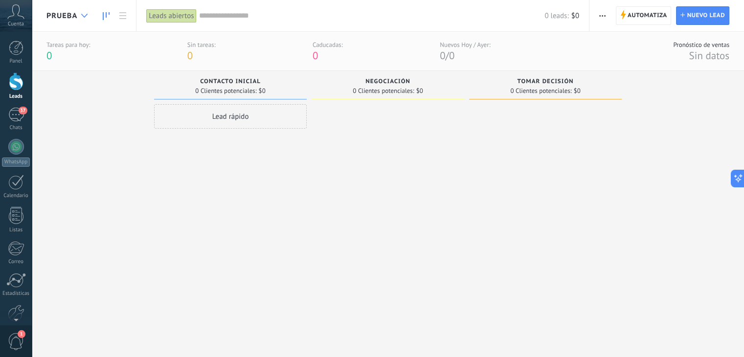
click at [81, 16] on icon at bounding box center [84, 16] width 6 height 4
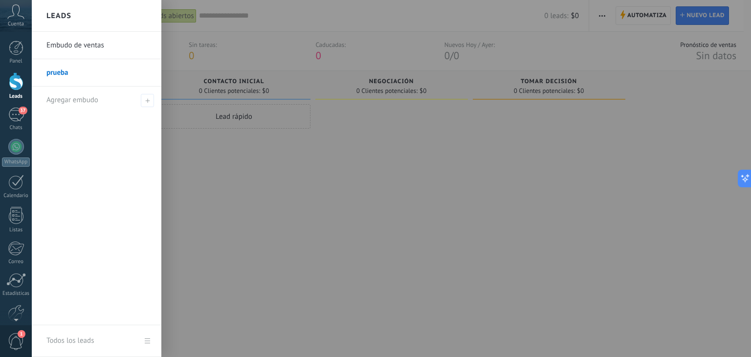
click at [89, 43] on link "Embudo de ventas" at bounding box center [98, 45] width 105 height 27
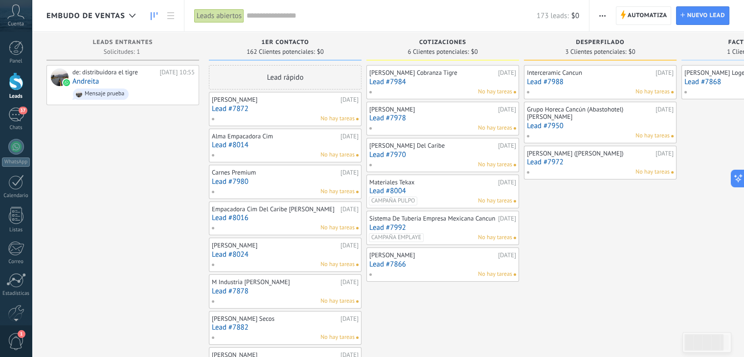
click at [600, 15] on use "button" at bounding box center [602, 15] width 6 height 1
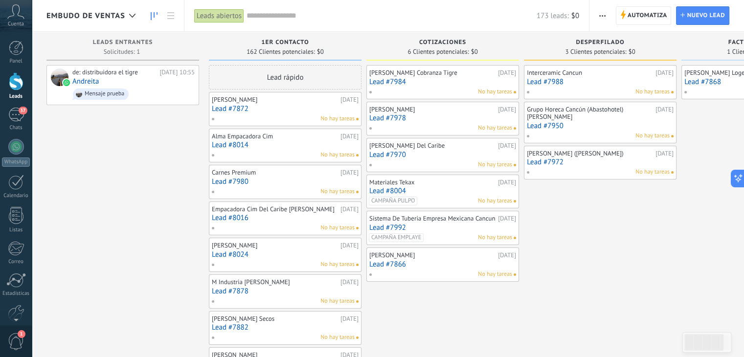
click at [269, 15] on input "text" at bounding box center [391, 16] width 290 height 10
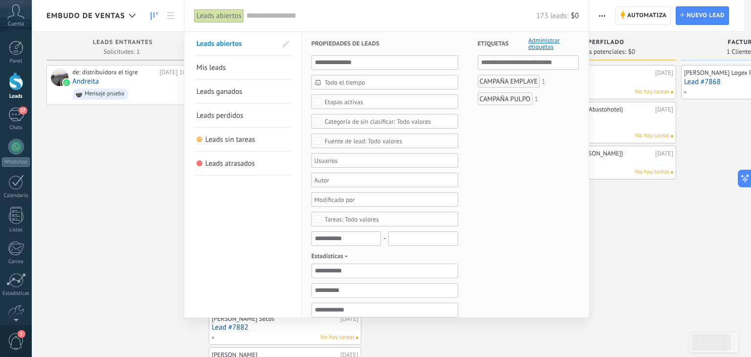
click at [131, 198] on div at bounding box center [375, 178] width 751 height 357
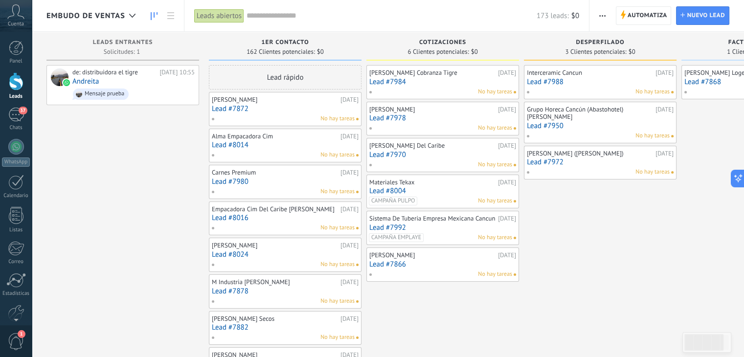
click at [273, 14] on input "text" at bounding box center [391, 16] width 290 height 10
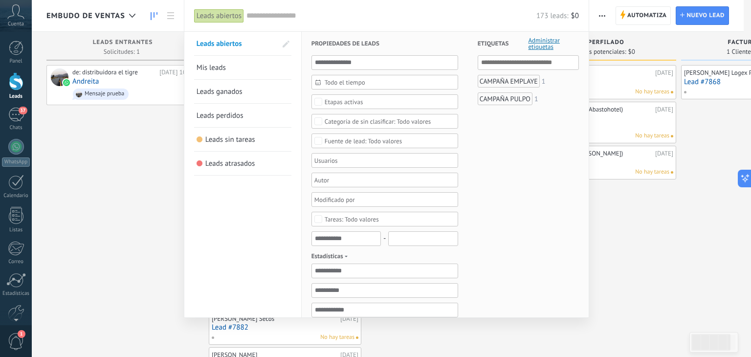
click at [506, 101] on div "CAMPAÑA PULPO" at bounding box center [505, 98] width 55 height 13
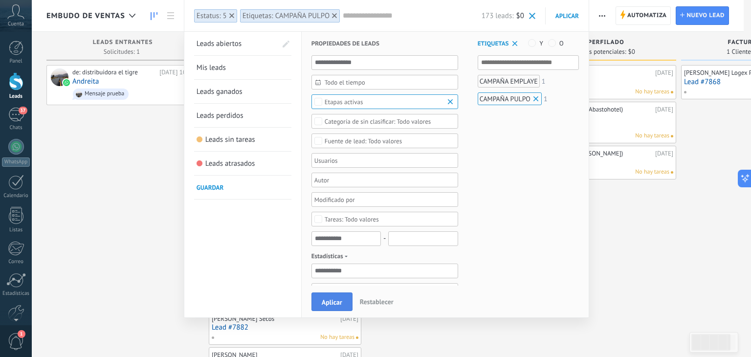
click at [338, 299] on span "Aplicar" at bounding box center [332, 302] width 21 height 7
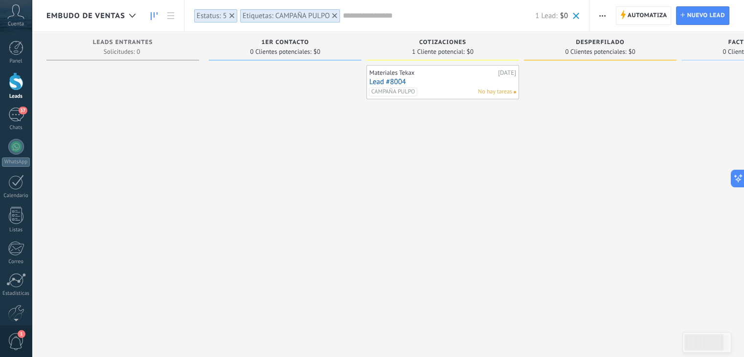
click at [336, 18] on icon at bounding box center [334, 15] width 5 height 5
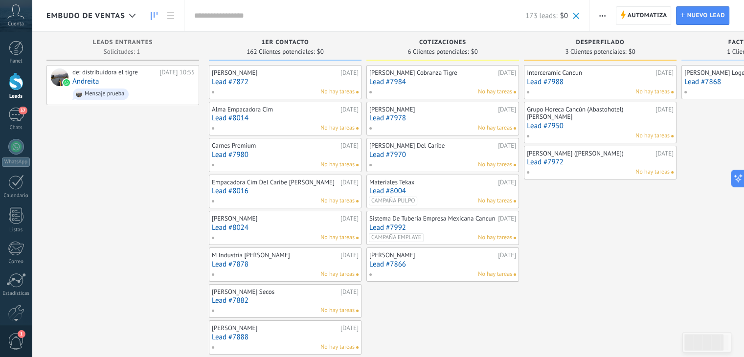
click at [12, 17] on icon at bounding box center [15, 11] width 17 height 15
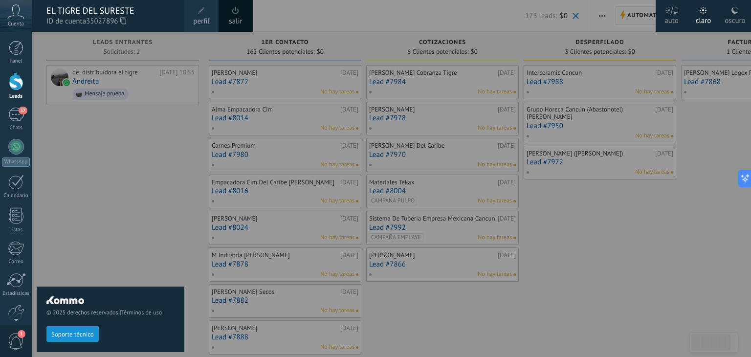
click at [88, 167] on div "© 2025 derechos reservados | Términos de uso Soporte técnico" at bounding box center [111, 194] width 148 height 325
click at [19, 118] on div "37" at bounding box center [16, 115] width 16 height 14
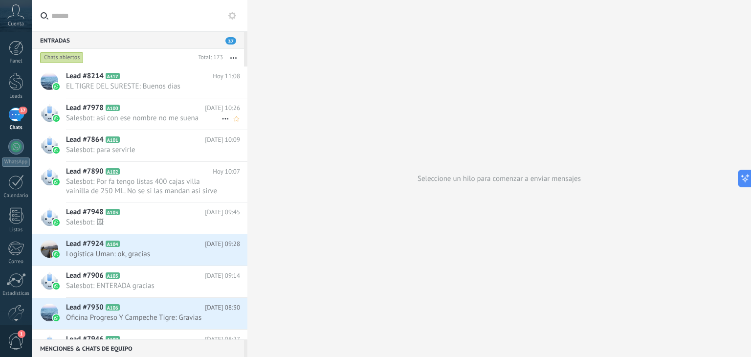
click at [147, 119] on span "Salesbot: asi con ese nombre no me suena" at bounding box center [143, 117] width 155 height 9
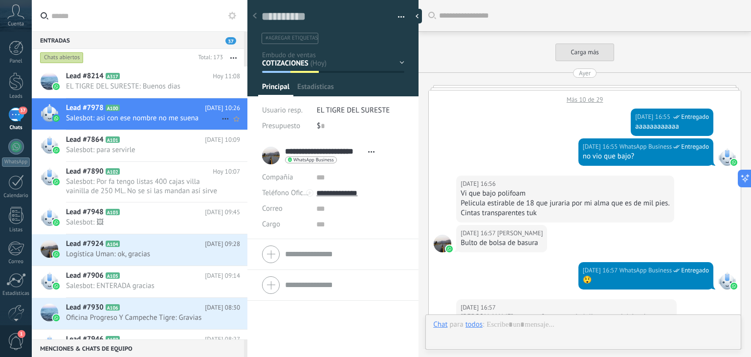
type textarea "**********"
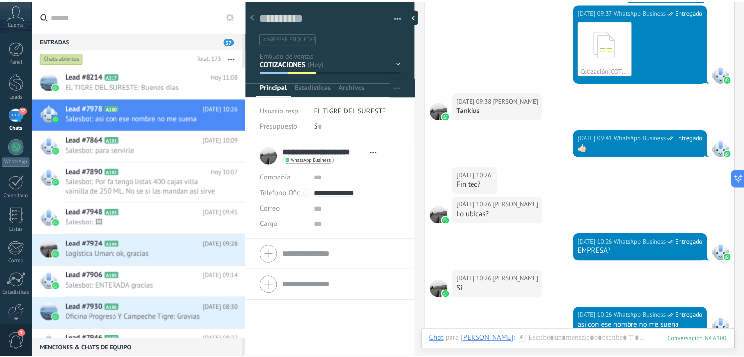
scroll to position [2540, 0]
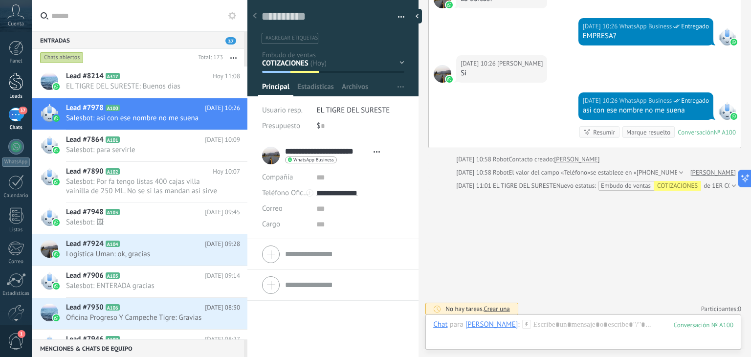
click at [9, 85] on div at bounding box center [16, 81] width 15 height 18
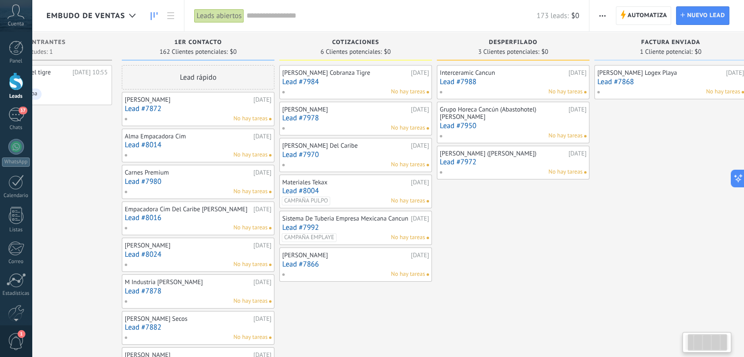
scroll to position [0, 105]
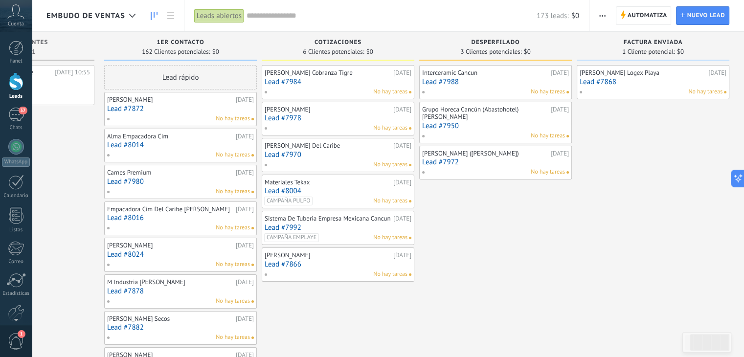
click at [306, 200] on span "CAMPAÑA PULPO" at bounding box center [288, 201] width 48 height 9
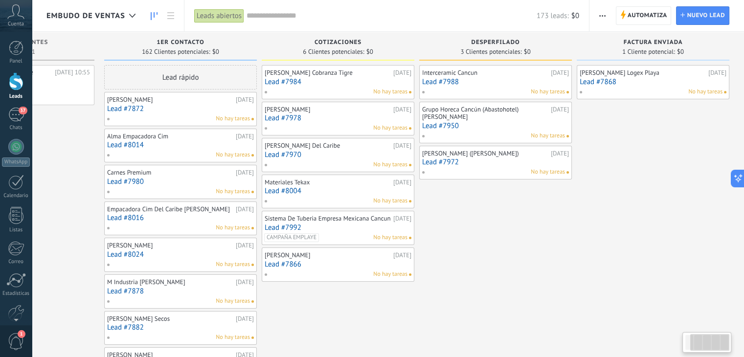
click at [317, 242] on span "CAMPAÑA EMPLAYE" at bounding box center [291, 237] width 55 height 9
click at [317, 246] on div "CAMPAÑA EMPLAYE" at bounding box center [338, 232] width 153 height 42
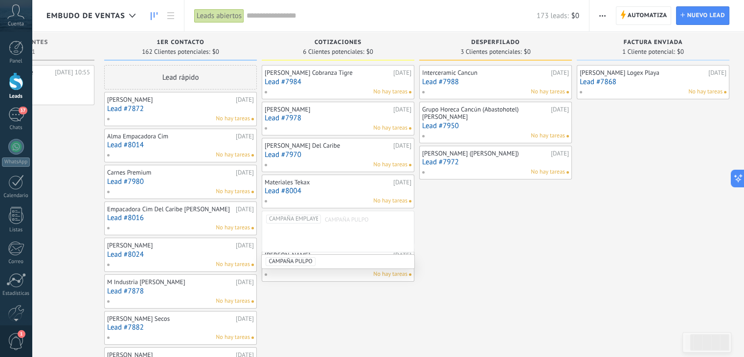
click at [327, 225] on div "CAMPAÑA EMPLAYE CAMPAÑA PULPO" at bounding box center [338, 232] width 153 height 42
click at [321, 219] on ul "CAMPAÑA EMPLAYE CAMPAÑA PULPO" at bounding box center [338, 220] width 144 height 12
click at [331, 262] on li "CAMPAÑA PULPO" at bounding box center [335, 262] width 147 height 14
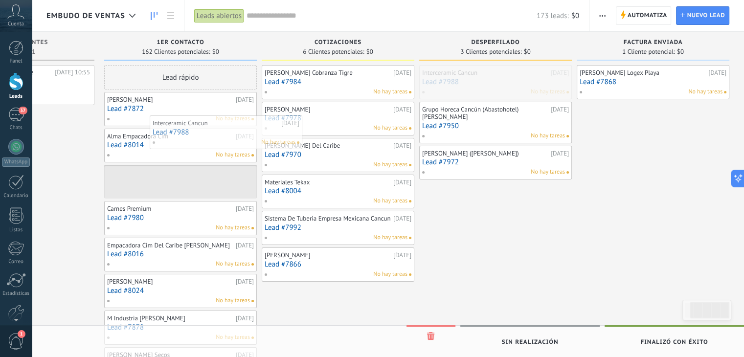
drag, startPoint x: 511, startPoint y: 82, endPoint x: 180, endPoint y: 152, distance: 338.4
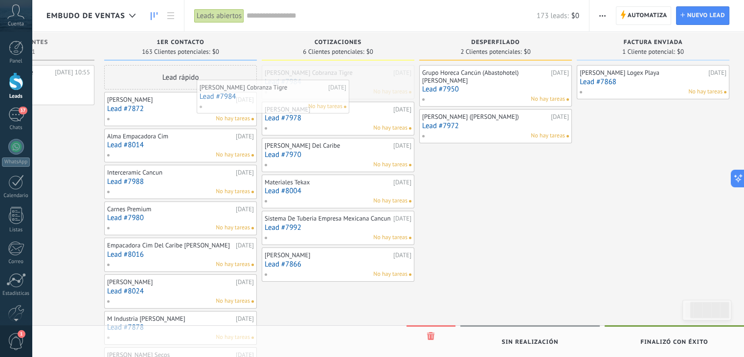
drag, startPoint x: 353, startPoint y: 79, endPoint x: 209, endPoint y: 112, distance: 147.5
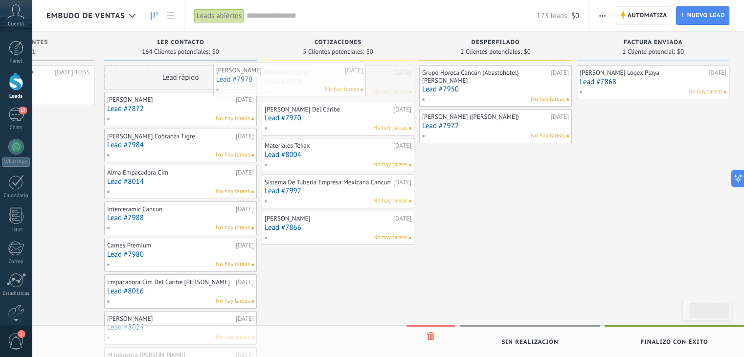
drag, startPoint x: 361, startPoint y: 85, endPoint x: 211, endPoint y: 106, distance: 152.1
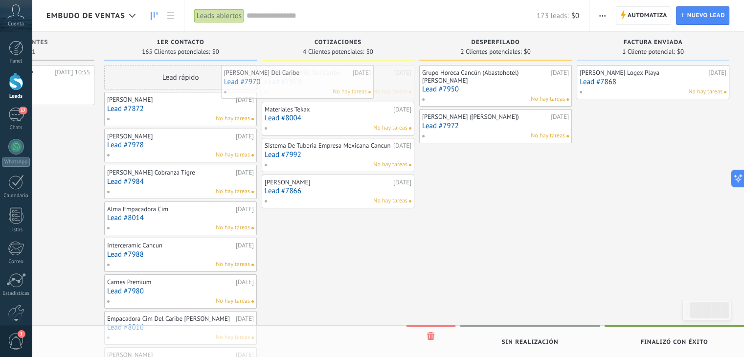
drag, startPoint x: 347, startPoint y: 93, endPoint x: 183, endPoint y: 113, distance: 165.5
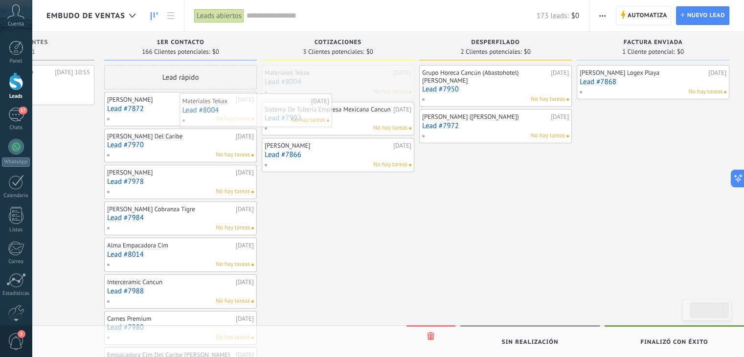
drag, startPoint x: 345, startPoint y: 75, endPoint x: 196, endPoint y: 124, distance: 157.2
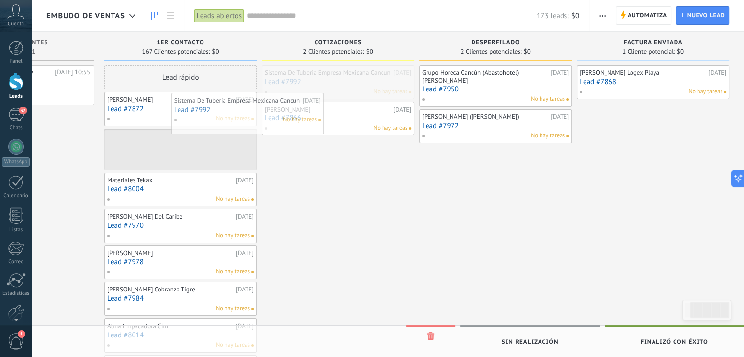
drag, startPoint x: 318, startPoint y: 101, endPoint x: 213, endPoint y: 134, distance: 110.2
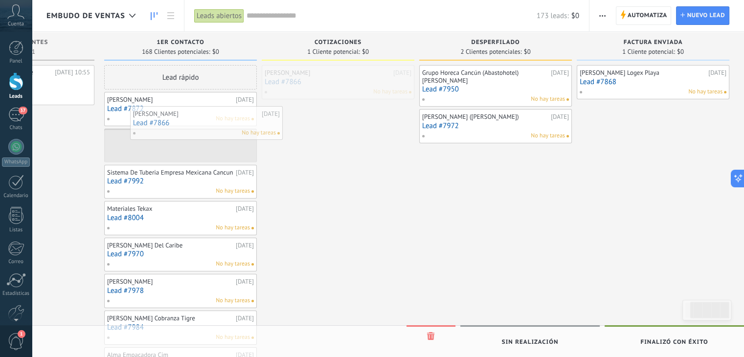
drag, startPoint x: 348, startPoint y: 87, endPoint x: 207, endPoint y: 129, distance: 147.5
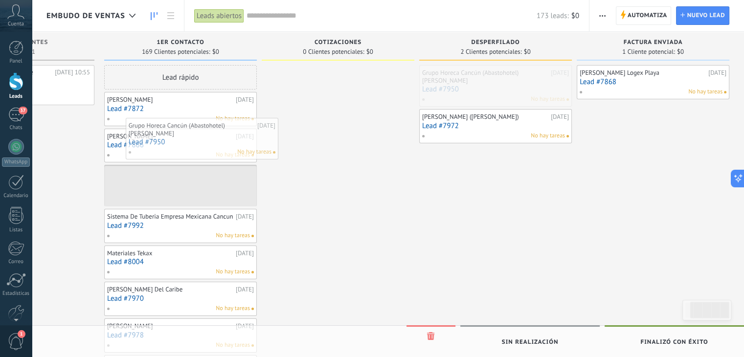
drag, startPoint x: 489, startPoint y: 86, endPoint x: 147, endPoint y: 162, distance: 350.6
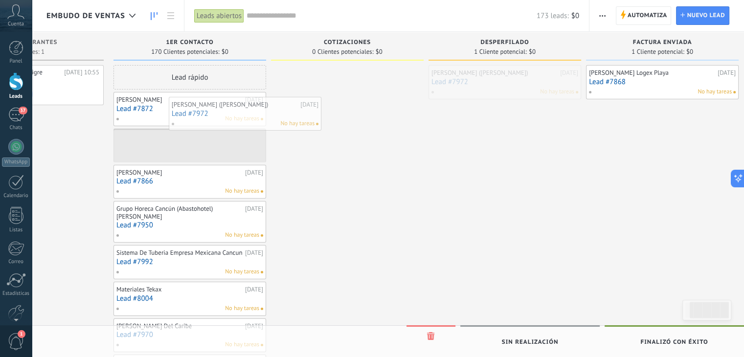
drag, startPoint x: 485, startPoint y: 84, endPoint x: 224, endPoint y: 116, distance: 263.0
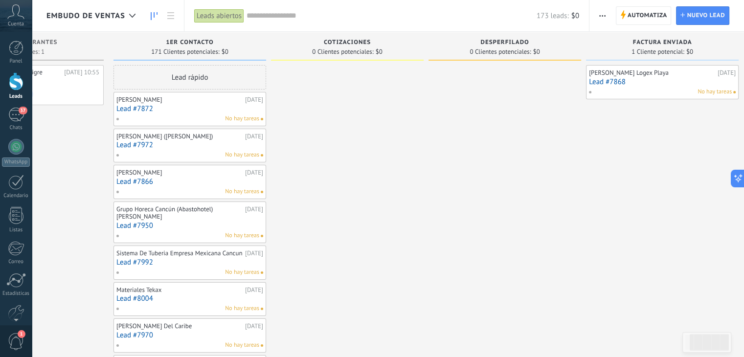
scroll to position [0, 101]
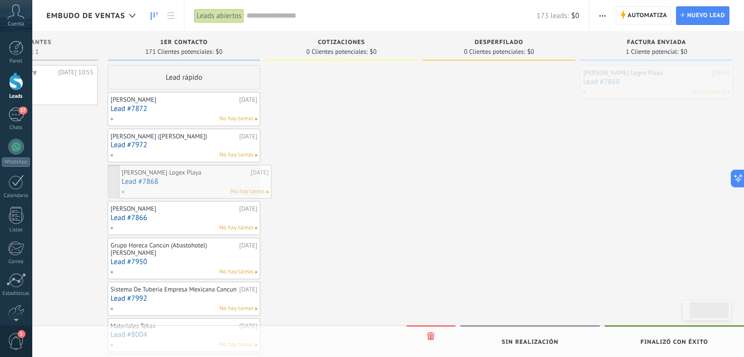
drag, startPoint x: 659, startPoint y: 88, endPoint x: 192, endPoint y: 188, distance: 477.4
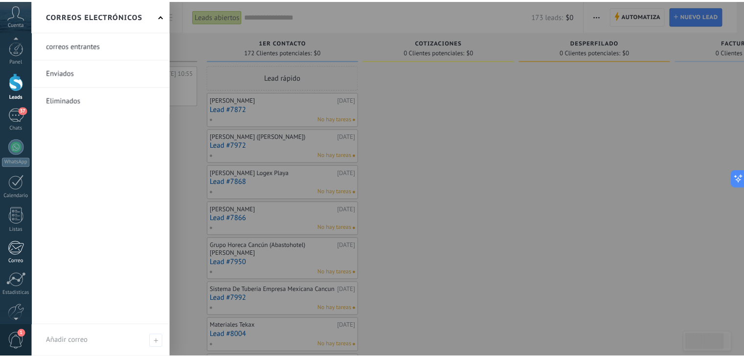
scroll to position [49, 0]
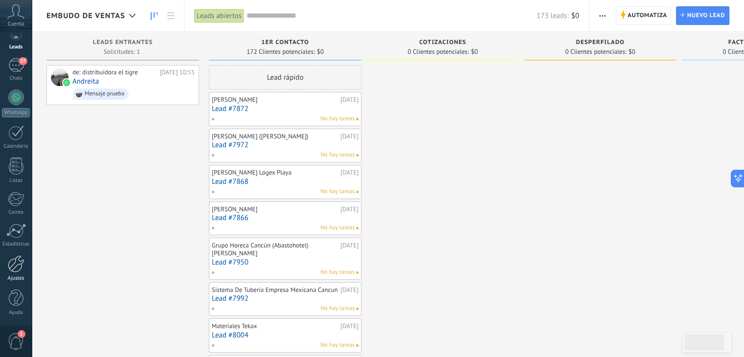
click at [13, 263] on div at bounding box center [16, 263] width 17 height 17
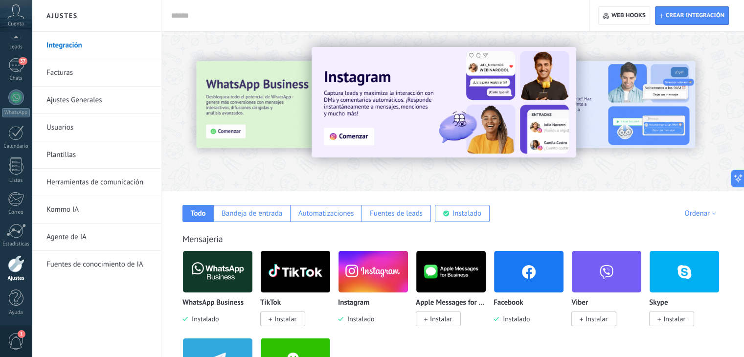
click at [75, 208] on link "Kommo IA" at bounding box center [98, 209] width 105 height 27
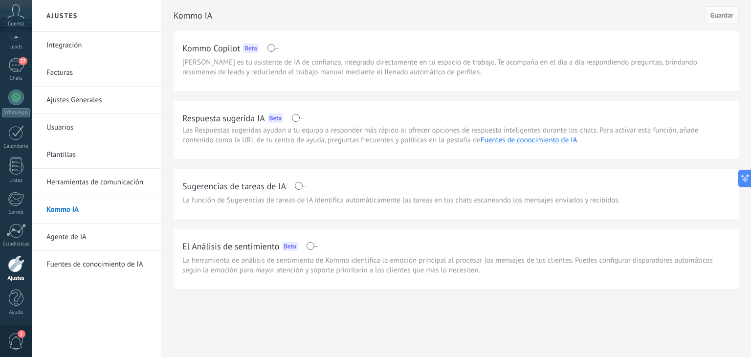
click at [65, 44] on link "Integración" at bounding box center [98, 45] width 105 height 27
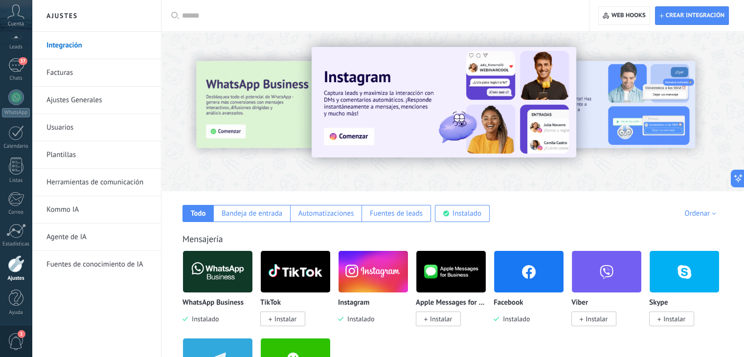
click at [69, 77] on link "Facturas" at bounding box center [98, 72] width 105 height 27
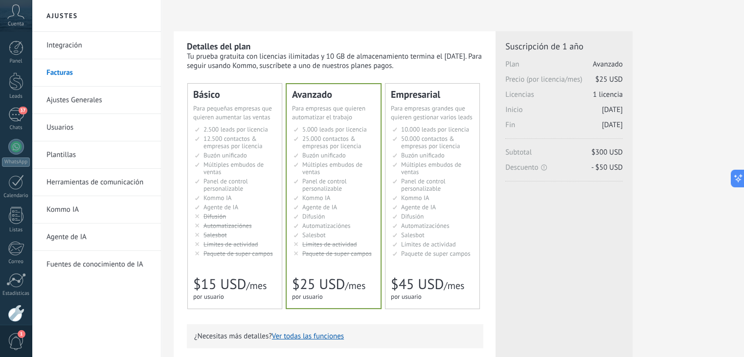
click at [73, 88] on link "Ajustes Generales" at bounding box center [98, 100] width 105 height 27
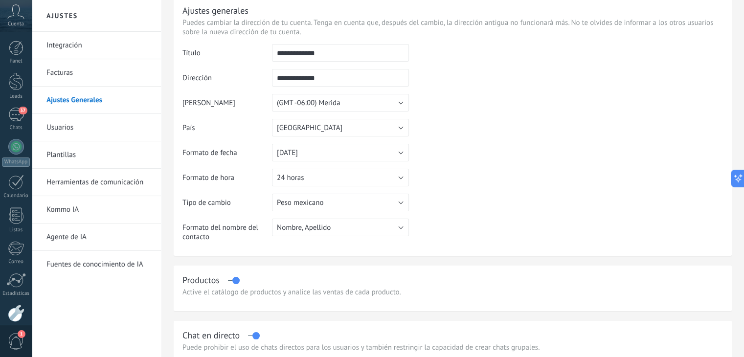
scroll to position [6, 0]
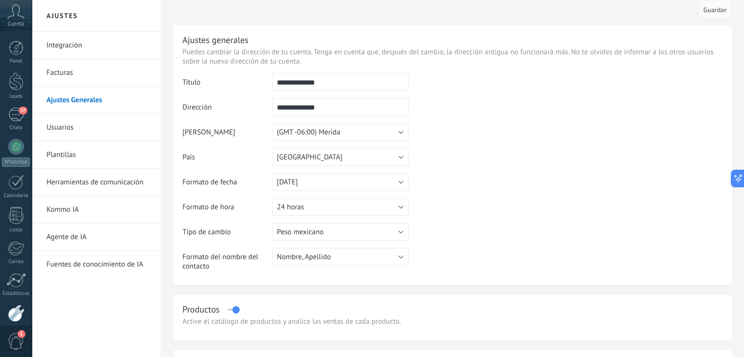
click at [336, 86] on input "**********" at bounding box center [340, 82] width 137 height 18
click at [443, 134] on td at bounding box center [566, 123] width 314 height 100
click at [84, 126] on link "Usuarios" at bounding box center [98, 127] width 105 height 27
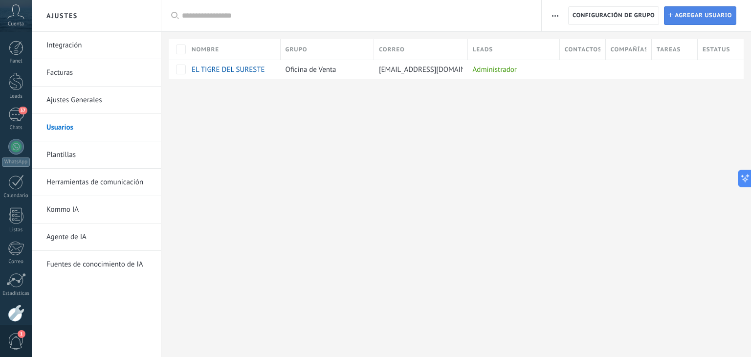
click at [686, 13] on span "Agregar usuario" at bounding box center [703, 16] width 57 height 18
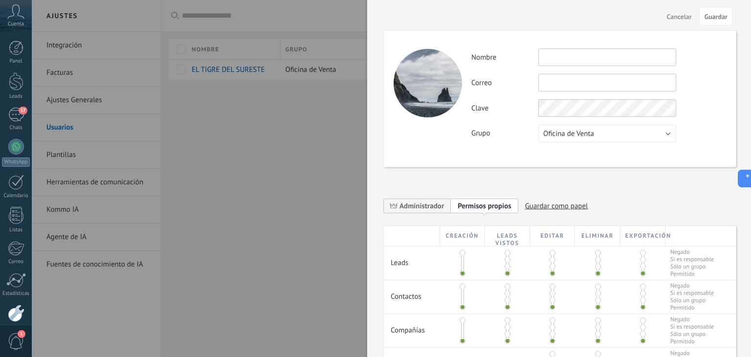
click at [561, 63] on input "text" at bounding box center [607, 57] width 138 height 18
click at [342, 119] on div at bounding box center [375, 178] width 751 height 357
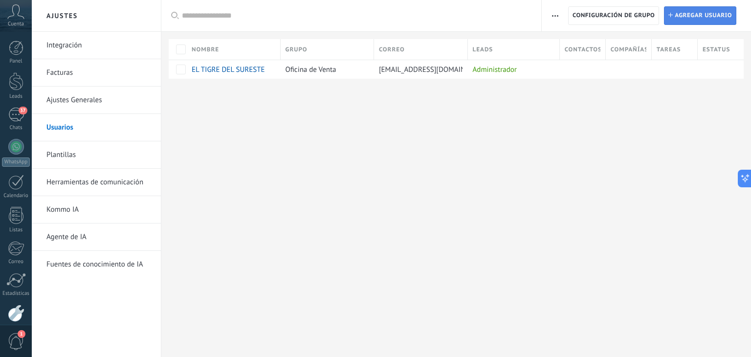
click at [702, 18] on span "Agregar usuario" at bounding box center [703, 16] width 57 height 18
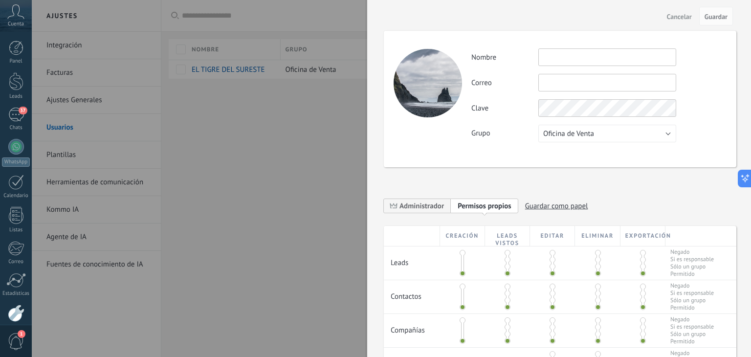
click at [573, 60] on input "text" at bounding box center [607, 57] width 138 height 18
type input "****"
click at [587, 132] on span "Oficina de Venta" at bounding box center [568, 133] width 51 height 9
click at [480, 146] on div "Actividad Nombre **** Correo No puedes editar este correo porque el usuario tie…" at bounding box center [560, 99] width 352 height 136
click at [684, 16] on span "Cancelar" at bounding box center [679, 16] width 25 height 7
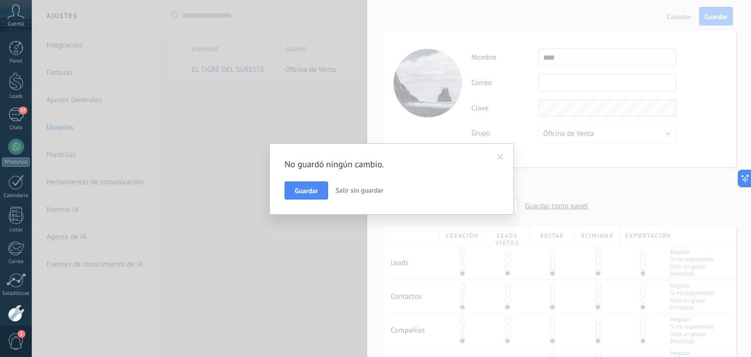
click at [361, 186] on span "Salir sin guardar" at bounding box center [359, 190] width 48 height 9
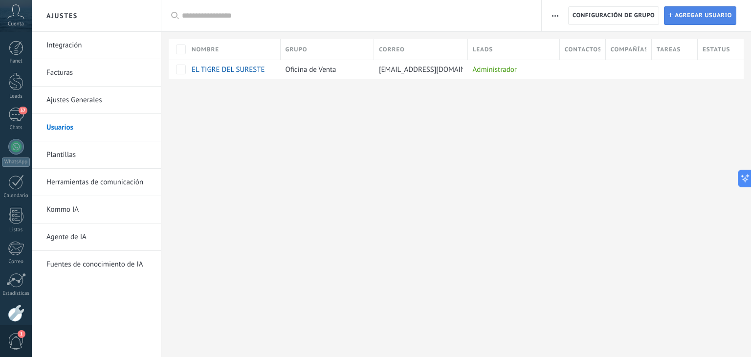
click at [681, 13] on span "Agregar usuario" at bounding box center [703, 16] width 57 height 18
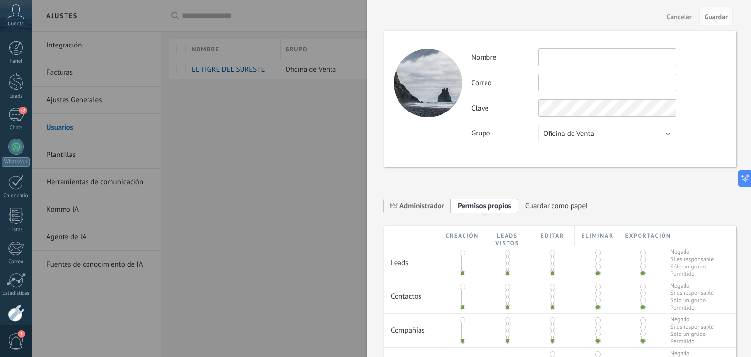
click at [563, 57] on input "text" at bounding box center [607, 57] width 138 height 18
type input "****"
click at [717, 10] on button "Guardar" at bounding box center [716, 16] width 34 height 19
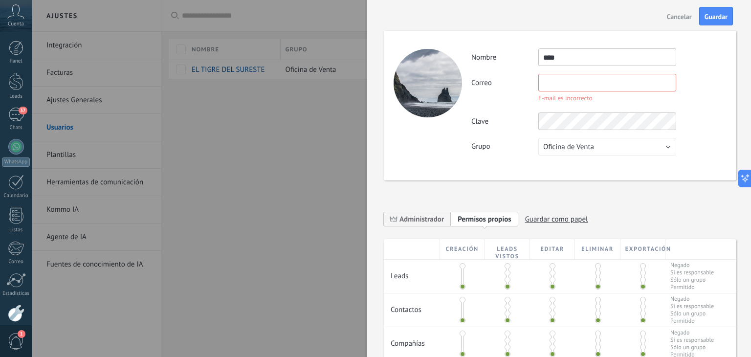
click at [680, 16] on span "Cancelar" at bounding box center [679, 16] width 25 height 7
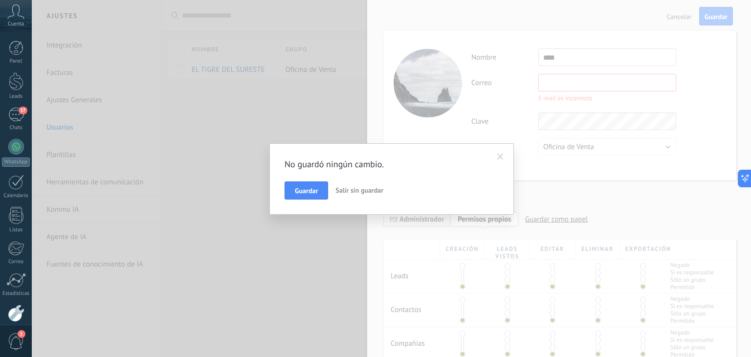
click at [353, 191] on span "Salir sin guardar" at bounding box center [359, 190] width 48 height 9
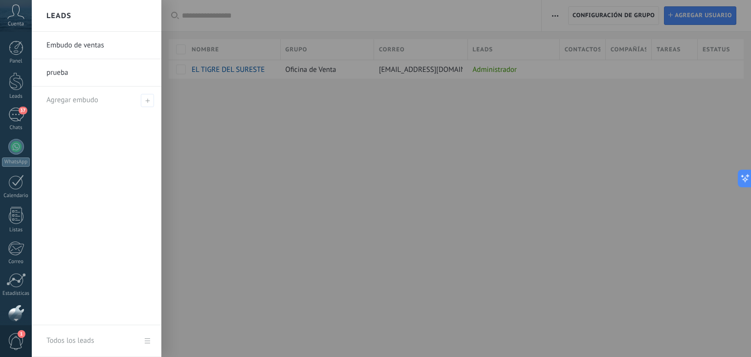
click at [86, 75] on link "prueba" at bounding box center [98, 72] width 105 height 27
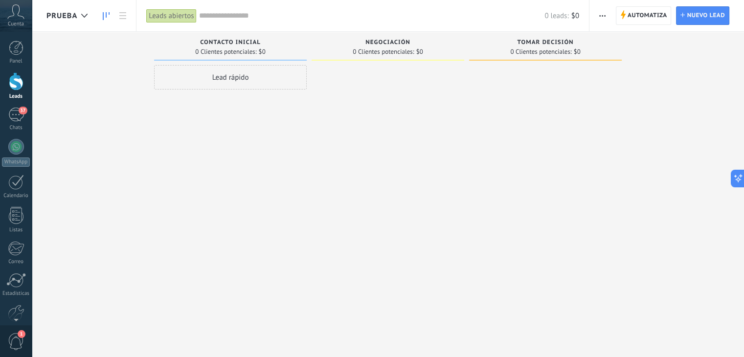
click at [602, 15] on icon "button" at bounding box center [602, 15] width 6 height 1
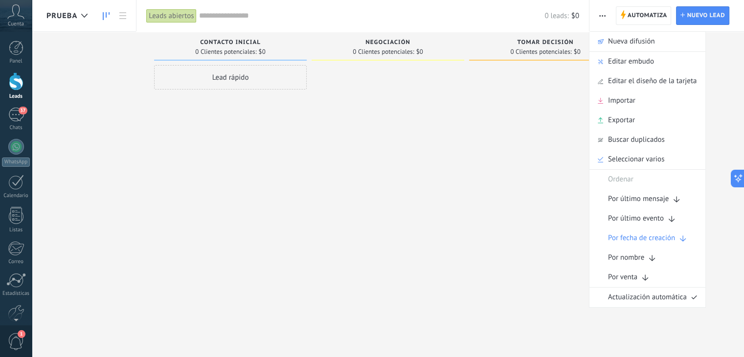
click at [420, 186] on div at bounding box center [387, 179] width 153 height 229
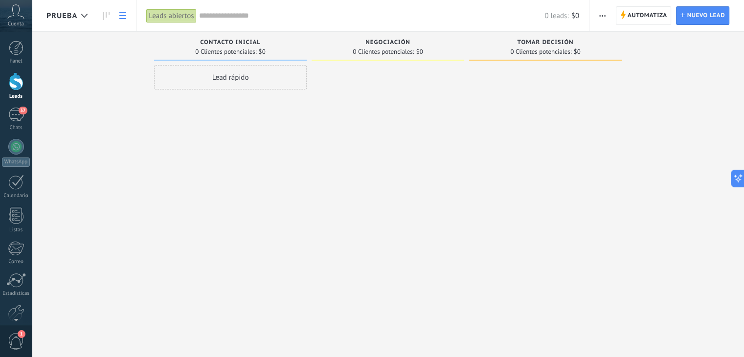
click at [118, 18] on link at bounding box center [122, 15] width 17 height 19
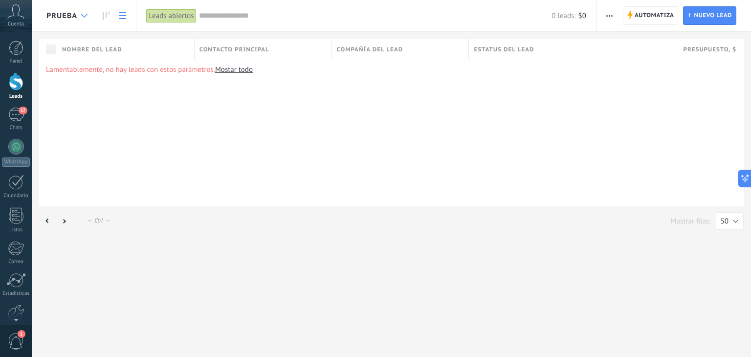
click at [85, 12] on div at bounding box center [84, 15] width 16 height 19
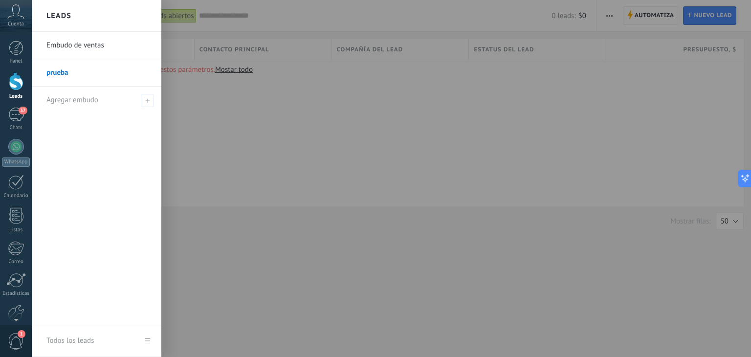
drag, startPoint x: 66, startPoint y: 69, endPoint x: 248, endPoint y: 244, distance: 253.1
click at [248, 244] on div at bounding box center [407, 178] width 751 height 357
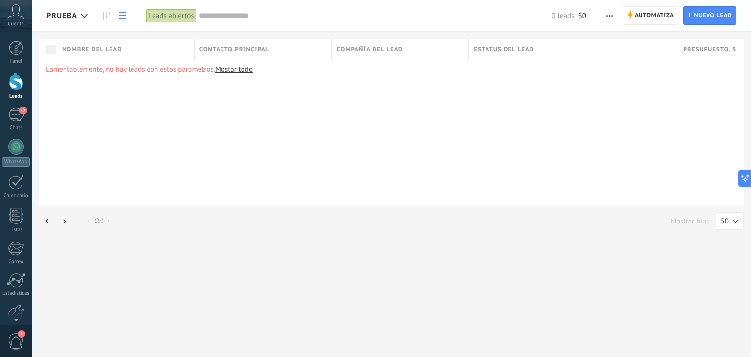
click at [69, 15] on span "prueba" at bounding box center [61, 15] width 31 height 9
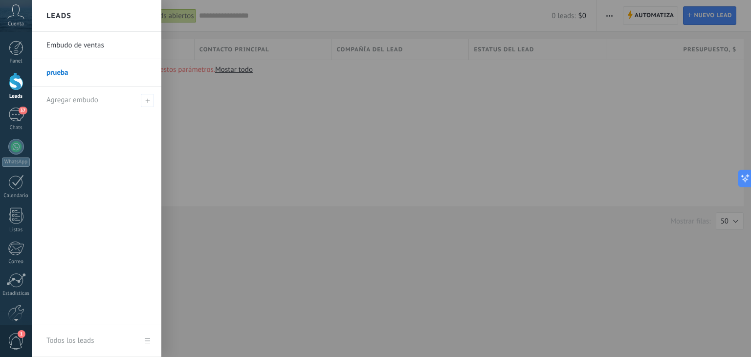
click at [83, 48] on link "Embudo de ventas" at bounding box center [98, 45] width 105 height 27
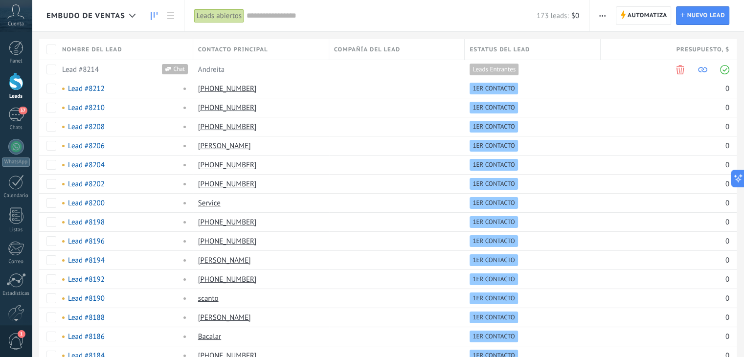
click at [154, 18] on icon at bounding box center [154, 16] width 7 height 8
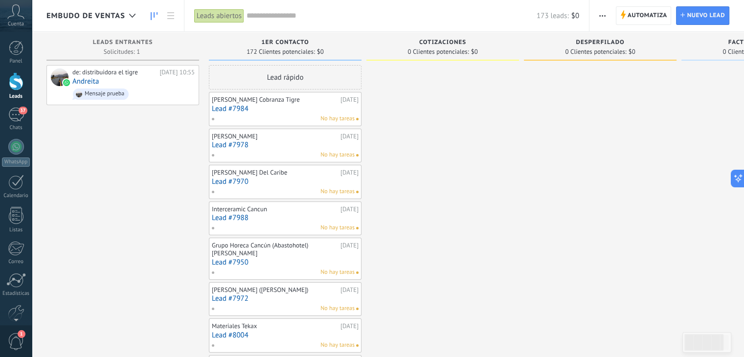
click at [94, 22] on div "Embudo de ventas" at bounding box center [93, 15] width 94 height 31
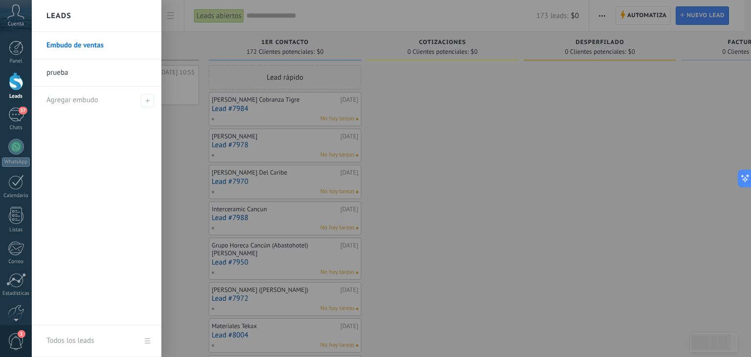
click at [80, 340] on div "Todos los leads" at bounding box center [69, 340] width 47 height 27
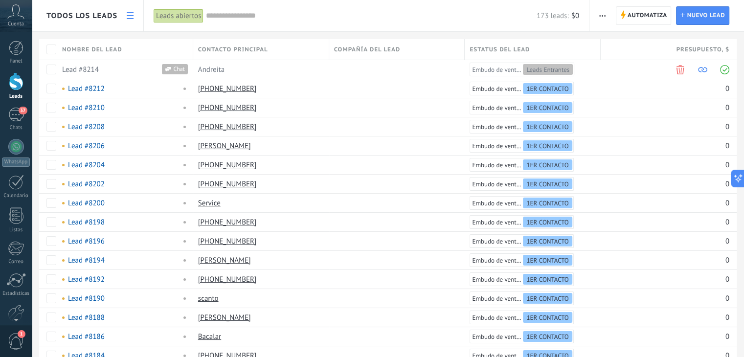
click at [127, 18] on icon at bounding box center [130, 15] width 7 height 7
click at [105, 13] on span "Todos los leads" at bounding box center [81, 15] width 71 height 9
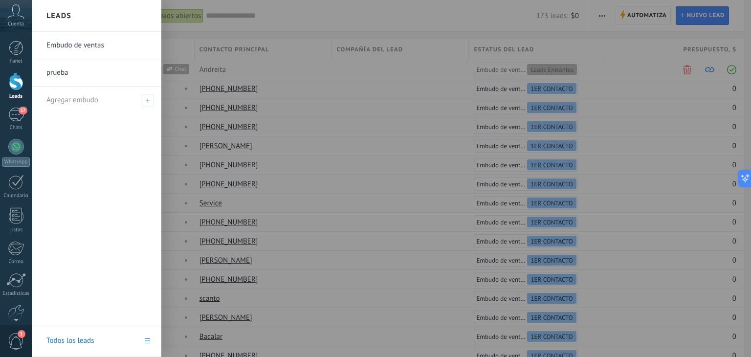
click at [84, 43] on link "Embudo de ventas" at bounding box center [98, 45] width 105 height 27
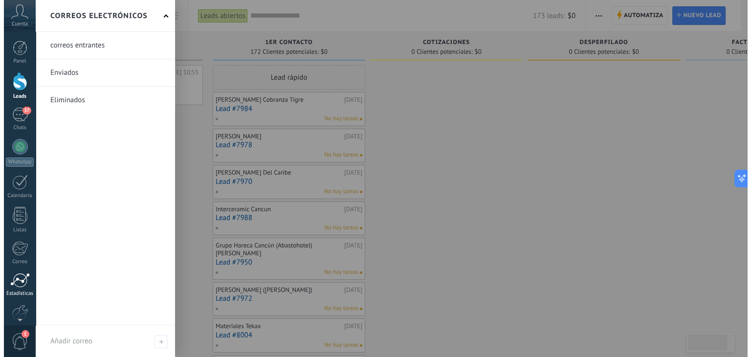
scroll to position [49, 0]
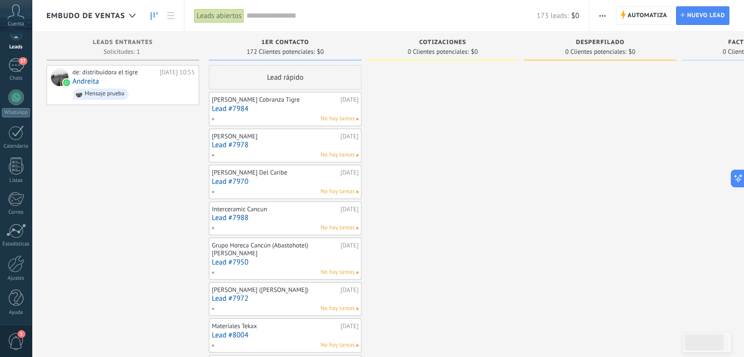
click at [20, 339] on span "1" at bounding box center [16, 341] width 17 height 17
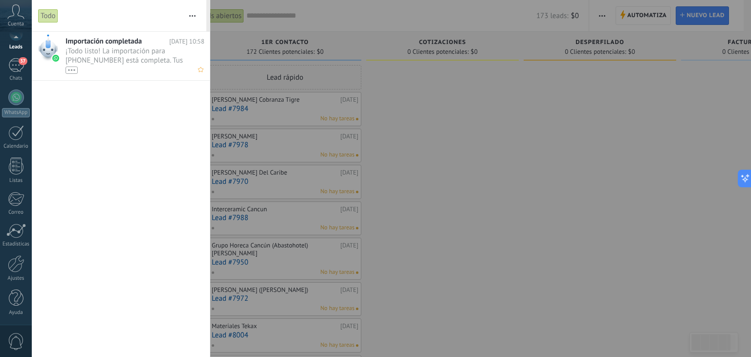
scroll to position [0, 0]
click at [117, 42] on span "Importación completada" at bounding box center [104, 41] width 76 height 9
click at [130, 53] on span "¡Todo listo! La importación para +52 1 998 240 7818 está completa. Tus datos de…" at bounding box center [126, 59] width 120 height 27
click at [445, 161] on div at bounding box center [375, 178] width 751 height 357
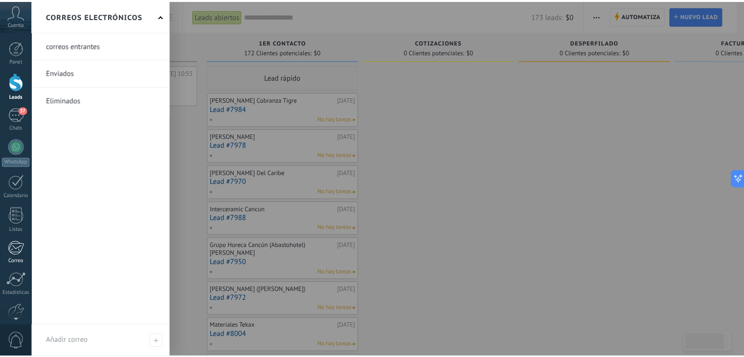
scroll to position [49, 0]
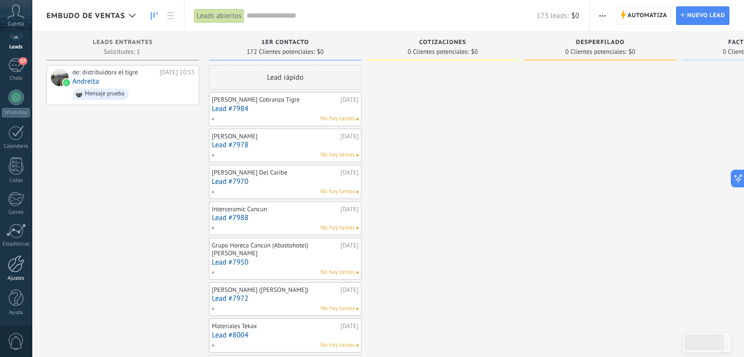
click at [22, 263] on div at bounding box center [16, 263] width 17 height 17
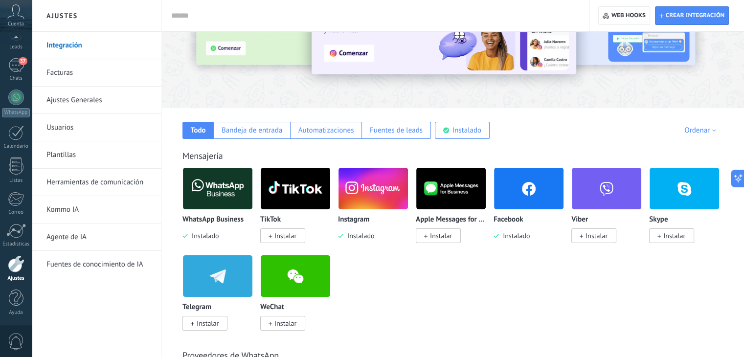
scroll to position [84, 0]
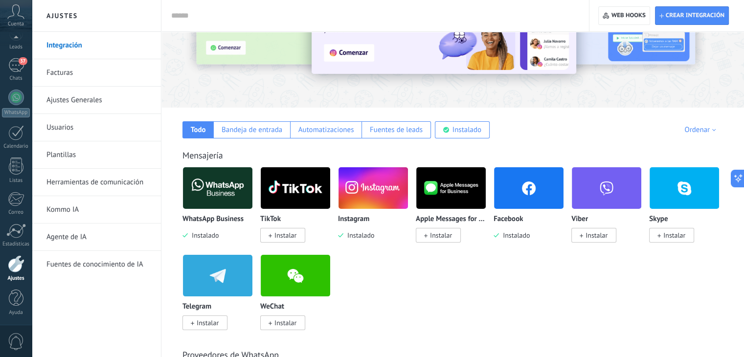
click at [222, 196] on img at bounding box center [217, 187] width 69 height 47
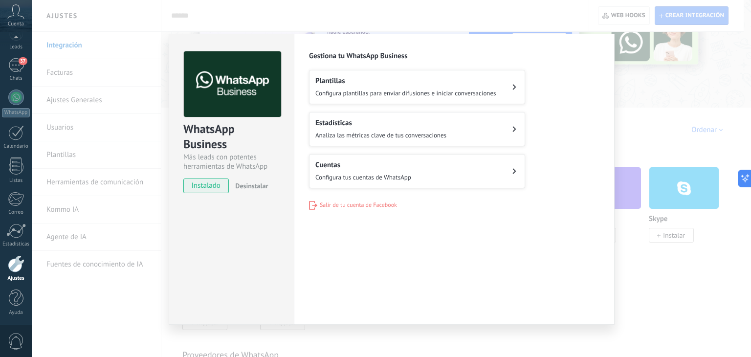
click at [622, 264] on div "WhatsApp Business Más leads con potentes herramientas de WhatsApp instalado Des…" at bounding box center [391, 178] width 719 height 357
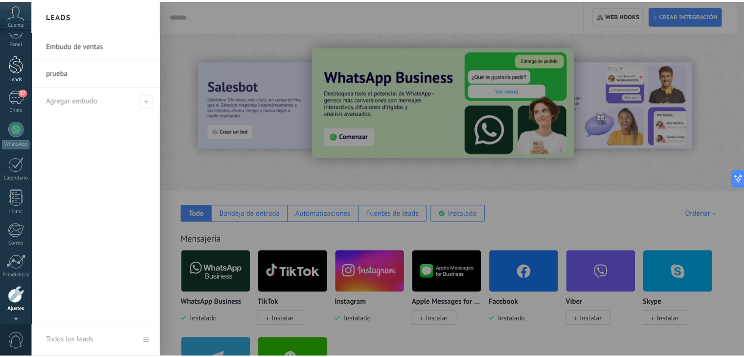
scroll to position [0, 0]
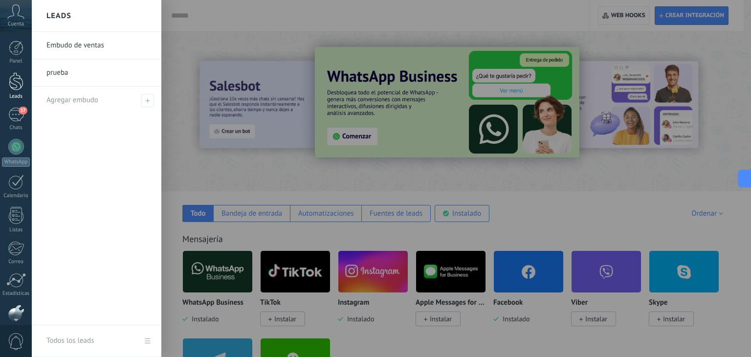
click at [17, 90] on link "Leads" at bounding box center [16, 85] width 32 height 27
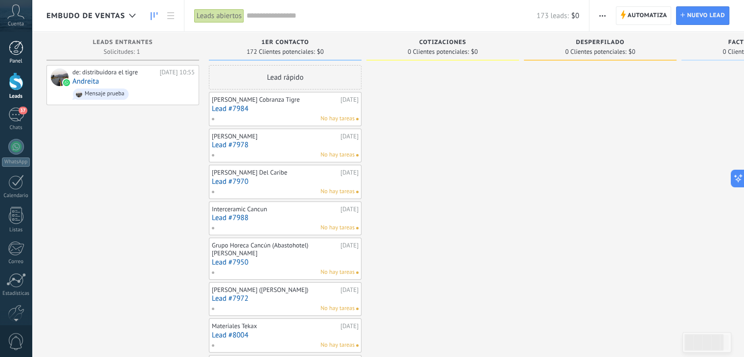
click at [10, 55] on link "Panel" at bounding box center [16, 53] width 32 height 24
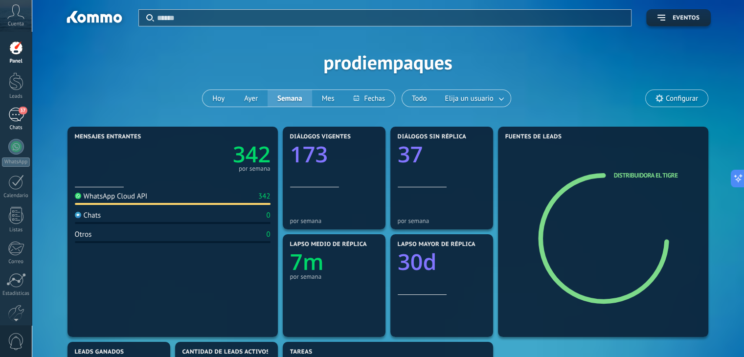
click at [22, 121] on div "37" at bounding box center [16, 115] width 16 height 14
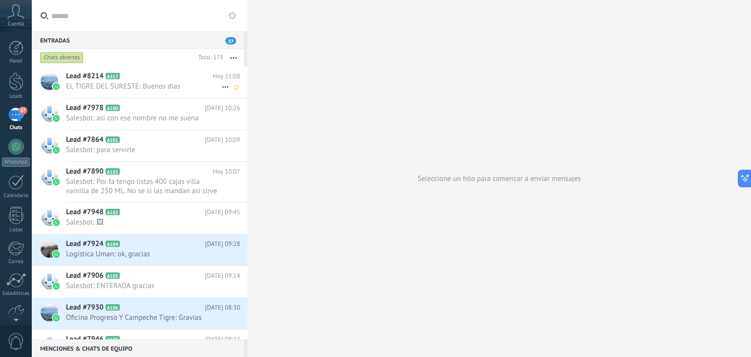
click at [164, 84] on span "EL TIGRE DEL SURESTE: Buenos dias" at bounding box center [143, 86] width 155 height 9
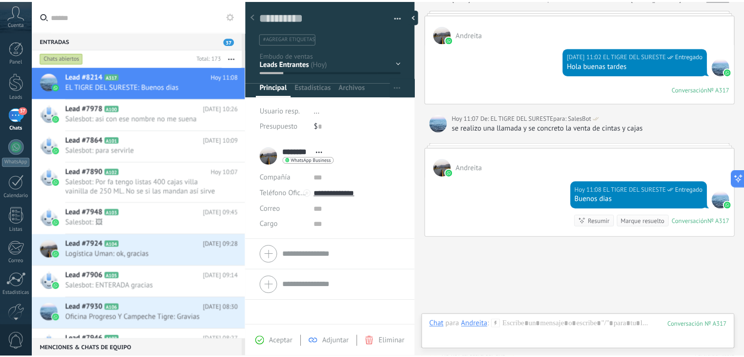
scroll to position [180, 0]
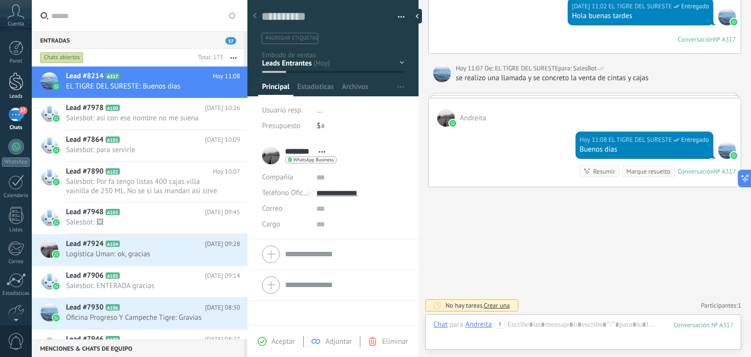
click at [18, 88] on div at bounding box center [16, 81] width 15 height 18
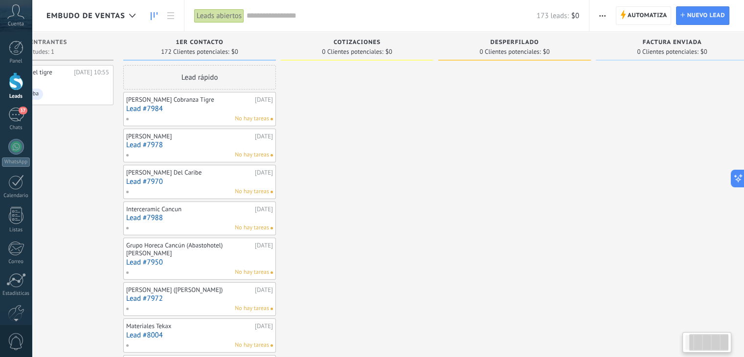
scroll to position [0, 93]
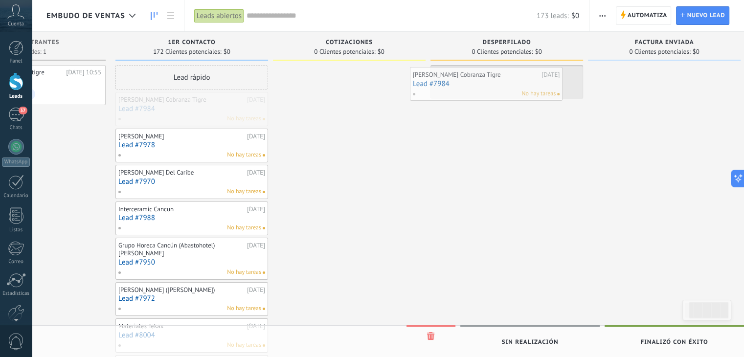
drag, startPoint x: 191, startPoint y: 110, endPoint x: 488, endPoint y: 84, distance: 298.8
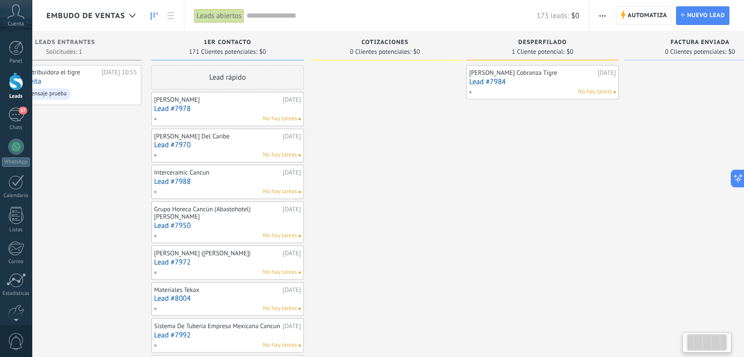
scroll to position [0, 58]
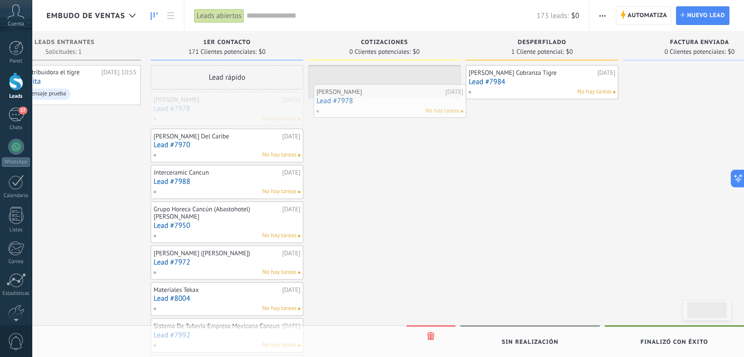
drag, startPoint x: 226, startPoint y: 113, endPoint x: 384, endPoint y: 107, distance: 158.0
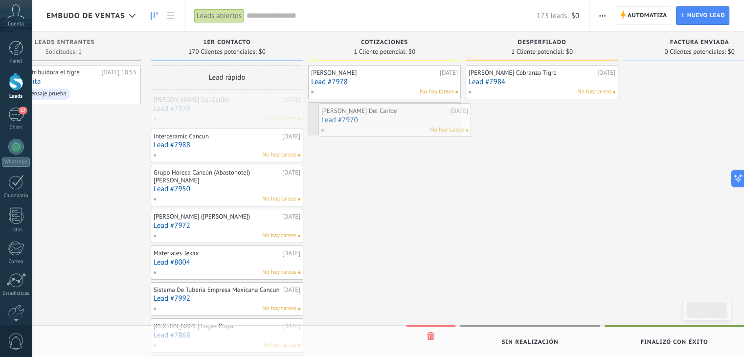
drag, startPoint x: 246, startPoint y: 109, endPoint x: 408, endPoint y: 127, distance: 162.3
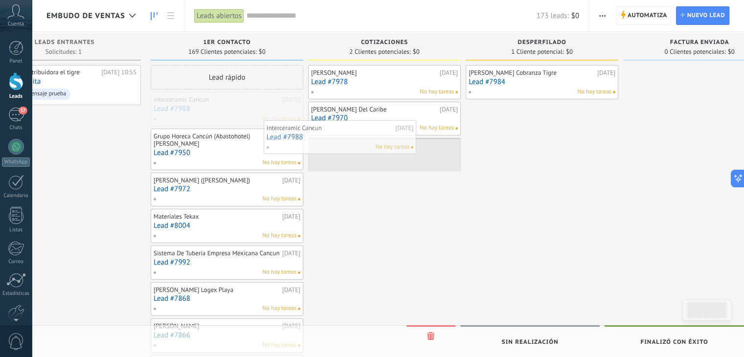
drag, startPoint x: 237, startPoint y: 109, endPoint x: 369, endPoint y: 155, distance: 140.1
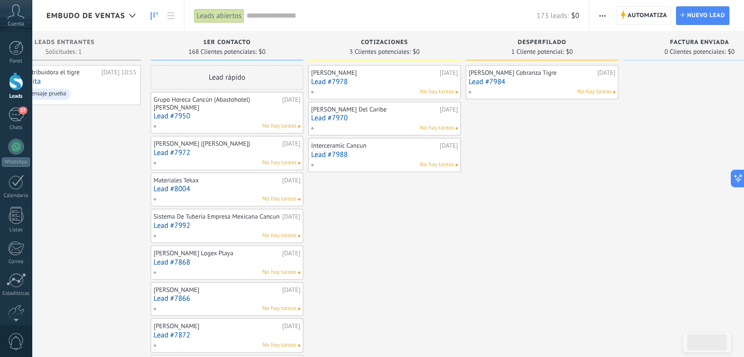
scroll to position [0, 105]
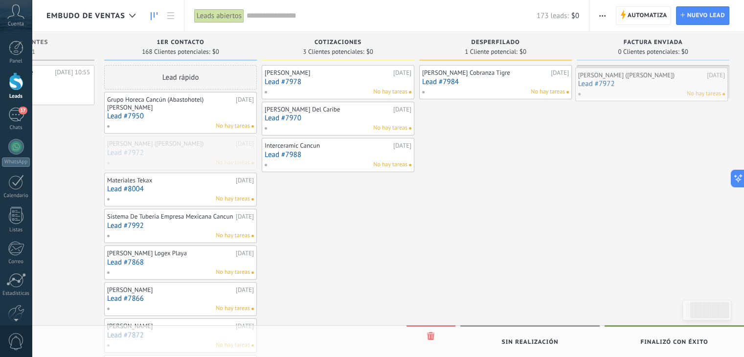
drag, startPoint x: 172, startPoint y: 155, endPoint x: 642, endPoint y: 87, distance: 474.7
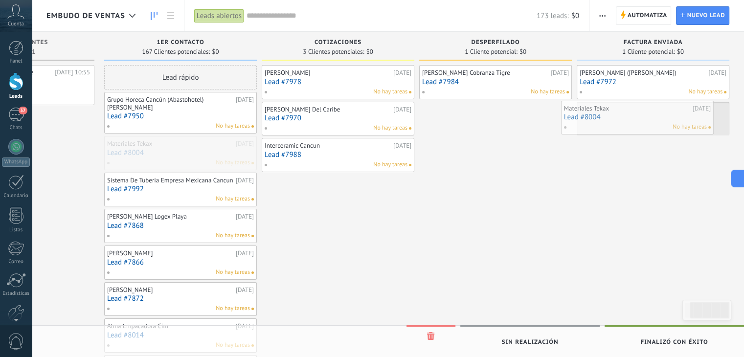
drag, startPoint x: 180, startPoint y: 158, endPoint x: 640, endPoint y: 123, distance: 461.4
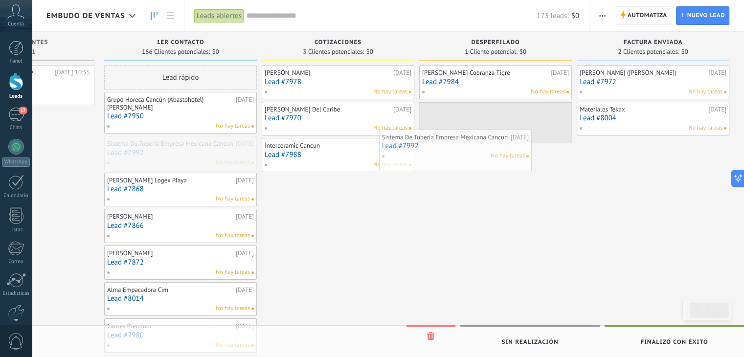
drag, startPoint x: 206, startPoint y: 151, endPoint x: 481, endPoint y: 144, distance: 274.8
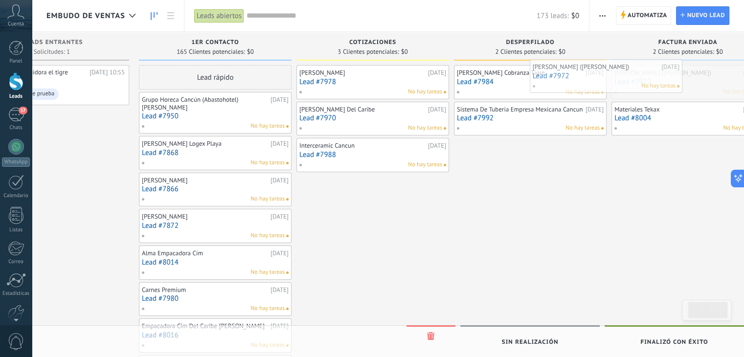
scroll to position [0, 86]
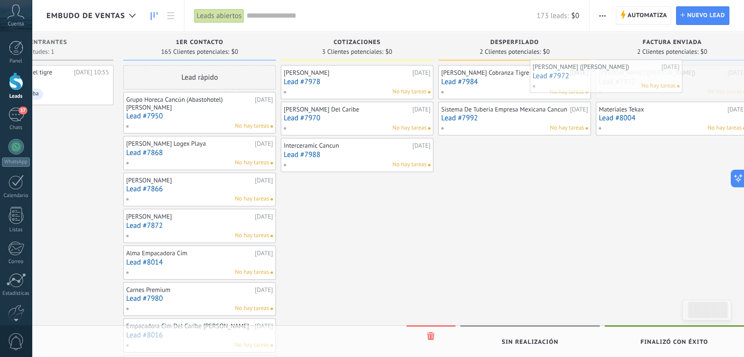
drag, startPoint x: 669, startPoint y: 83, endPoint x: 628, endPoint y: 84, distance: 41.1
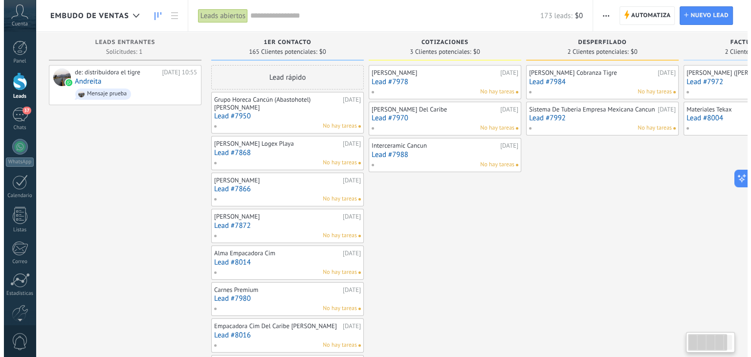
scroll to position [0, 0]
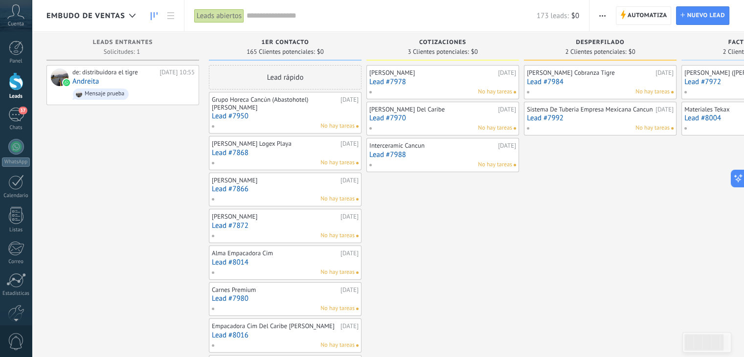
click at [211, 127] on span at bounding box center [216, 126] width 11 height 9
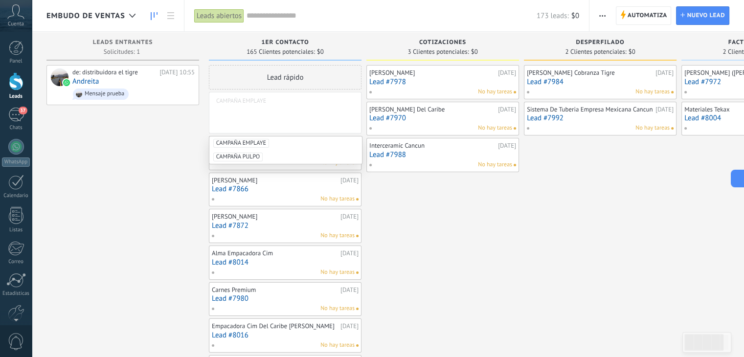
click at [256, 141] on span "CAMPAÑA EMPLAYE" at bounding box center [241, 143] width 56 height 9
click at [415, 214] on div "Alejandro Baas Vendedor 11.08.2025 Lead #7978 No hay tareas Jorge González Reno…" at bounding box center [442, 318] width 153 height 506
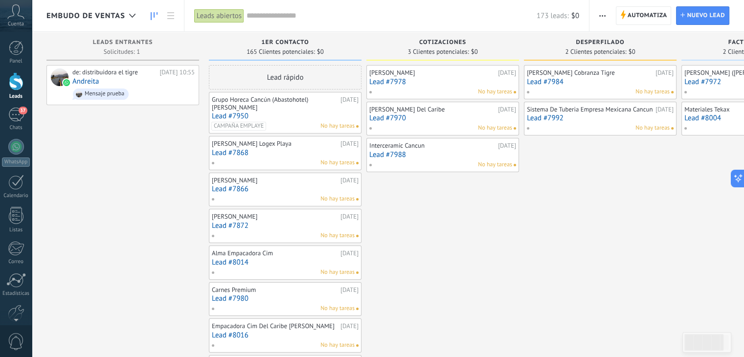
click at [213, 164] on span at bounding box center [216, 162] width 11 height 9
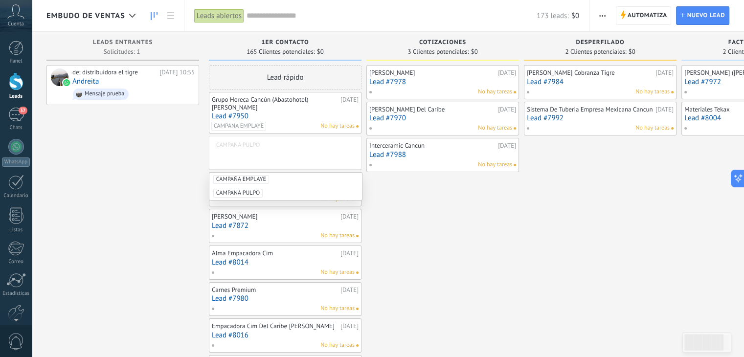
click at [248, 193] on span "CAMPAÑA PULPO" at bounding box center [237, 193] width 49 height 9
click at [413, 221] on div "Alejandro Baas Vendedor 11.08.2025 Lead #7978 No hay tareas Jorge González Reno…" at bounding box center [442, 318] width 153 height 506
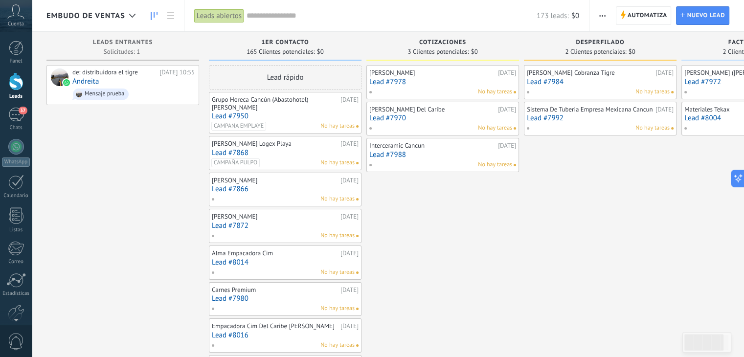
click at [260, 114] on link "Lead #7950" at bounding box center [285, 116] width 147 height 8
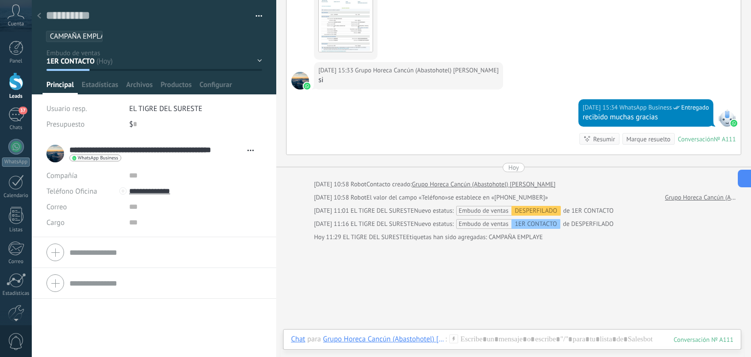
scroll to position [624, 0]
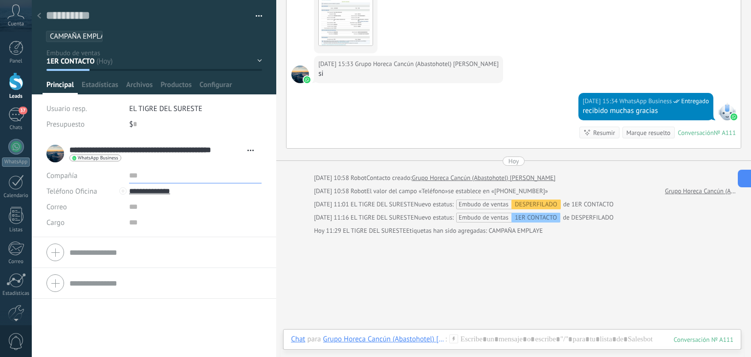
click at [138, 178] on input "text" at bounding box center [195, 176] width 132 height 16
click at [149, 206] on input "text" at bounding box center [195, 207] width 132 height 16
click at [136, 226] on input "text" at bounding box center [195, 223] width 132 height 16
click at [38, 15] on icon at bounding box center [39, 16] width 4 height 6
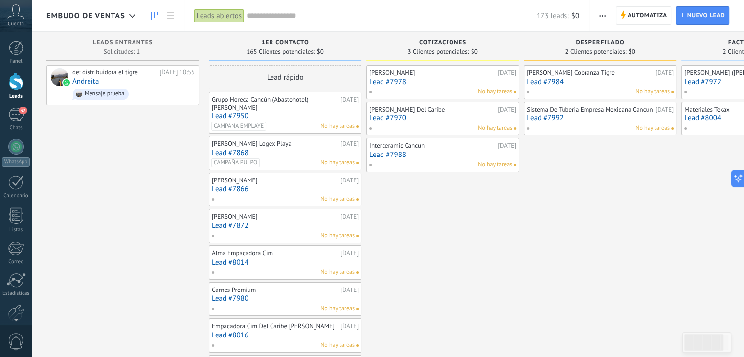
click at [241, 115] on link "Lead #7950" at bounding box center [285, 116] width 147 height 8
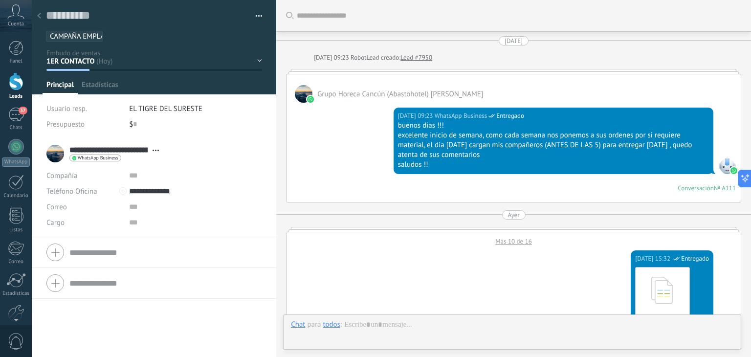
type textarea "**********"
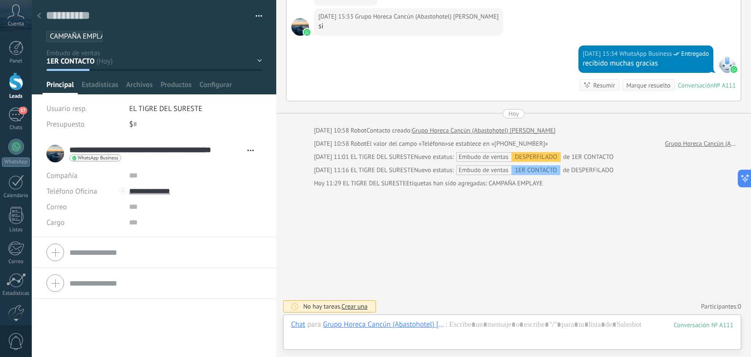
scroll to position [14, 0]
click at [453, 324] on icon at bounding box center [453, 324] width 9 height 9
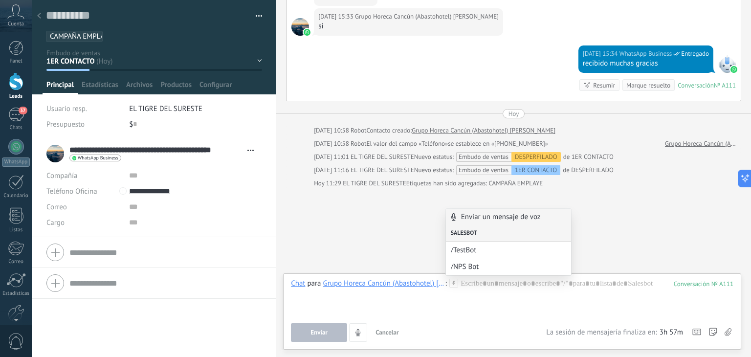
click at [461, 235] on div "Salesbot" at bounding box center [508, 233] width 125 height 17
click at [475, 249] on span "/TestBot" at bounding box center [505, 249] width 108 height 9
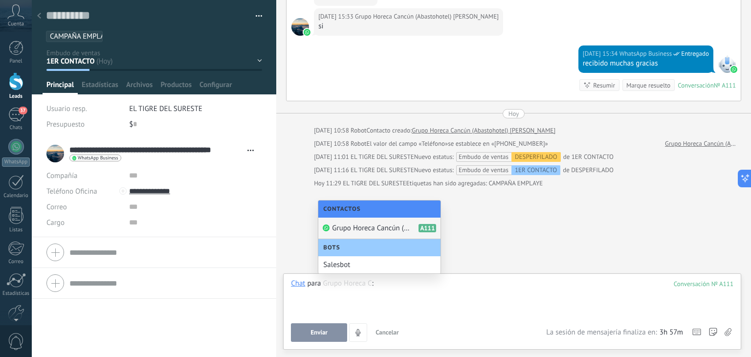
click at [553, 172] on div "1ER CONTACTO" at bounding box center [535, 170] width 49 height 10
click at [338, 263] on div "Salesbot" at bounding box center [379, 264] width 122 height 17
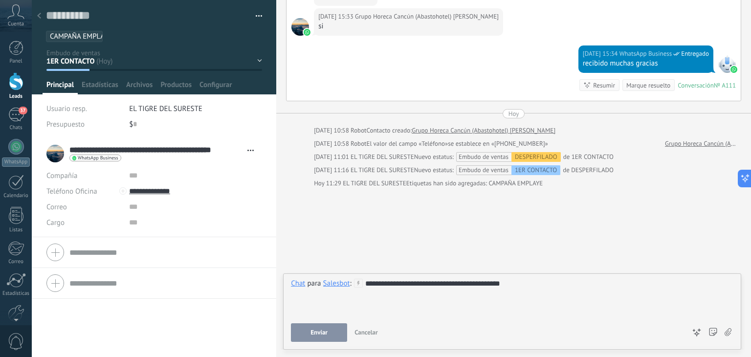
click at [307, 337] on button "Enviar" at bounding box center [319, 332] width 56 height 19
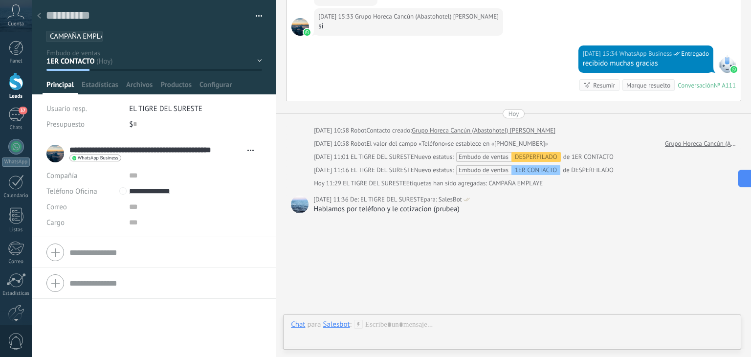
click at [340, 327] on div "Salesbot" at bounding box center [336, 324] width 27 height 9
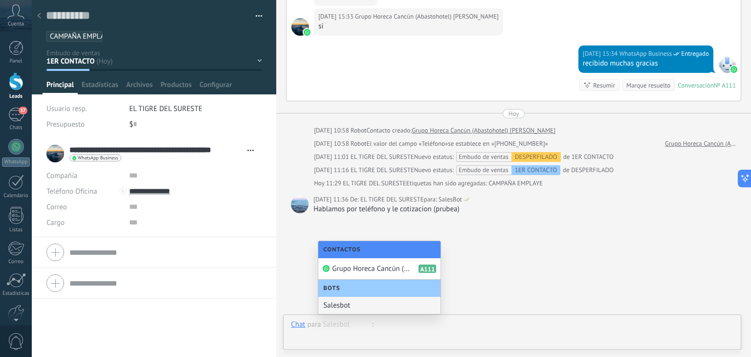
click at [376, 324] on div at bounding box center [512, 334] width 442 height 29
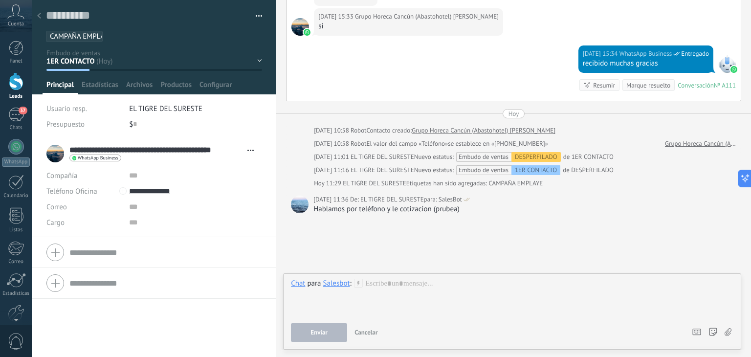
click at [356, 282] on icon at bounding box center [358, 283] width 9 height 9
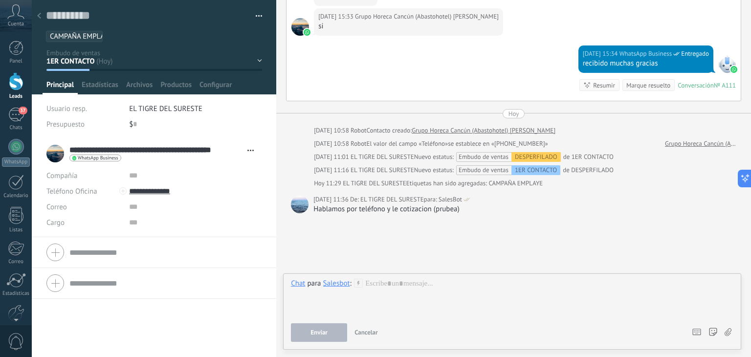
click at [364, 333] on span "Cancelar" at bounding box center [365, 332] width 23 height 8
click at [334, 322] on div "Salesbot" at bounding box center [336, 324] width 27 height 9
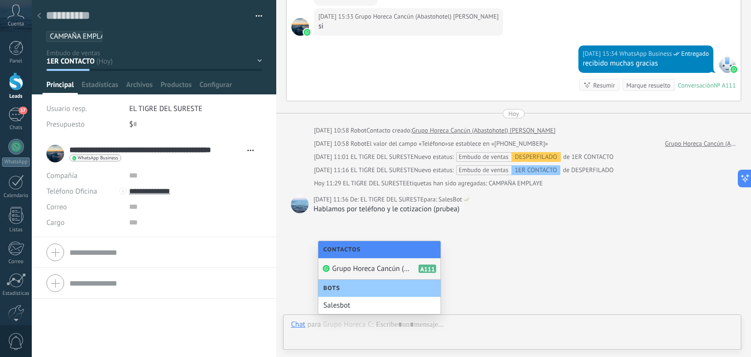
click at [356, 286] on div "Bots" at bounding box center [379, 288] width 122 height 17
click at [363, 272] on span "Grupo Horeca Cancún (Abastohotel) [PERSON_NAME]" at bounding box center [371, 268] width 78 height 9
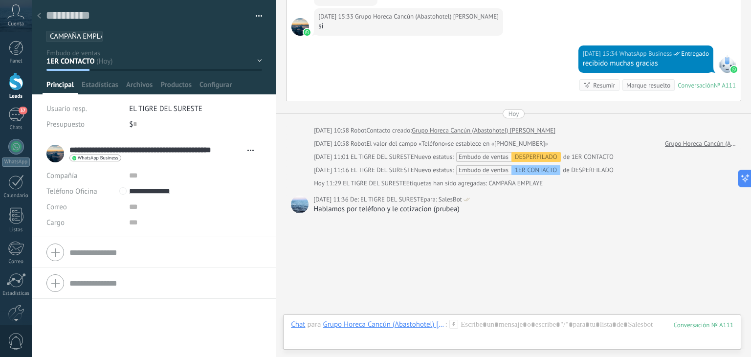
click at [454, 324] on use at bounding box center [453, 324] width 8 height 8
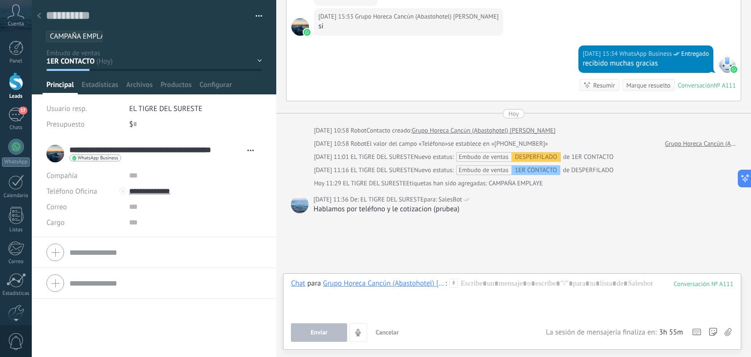
click at [41, 18] on div at bounding box center [39, 16] width 14 height 19
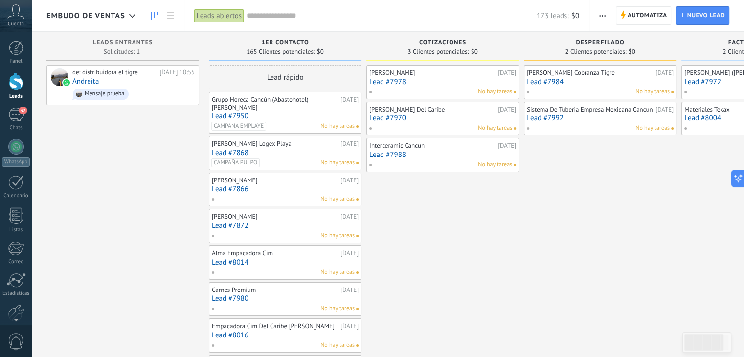
click at [212, 200] on span at bounding box center [216, 199] width 11 height 9
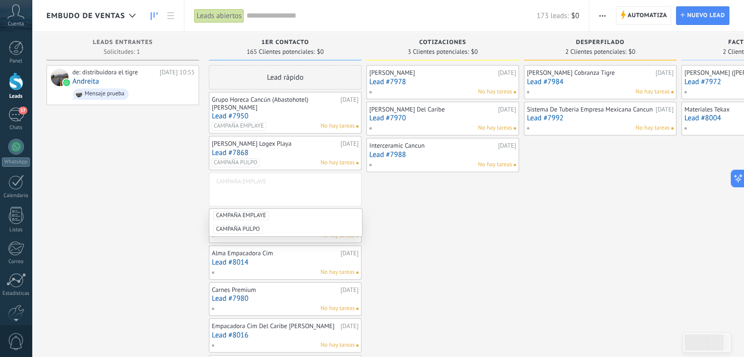
click at [186, 213] on div "de: distribuidora el tigre Hoy 10:55 Andreita Mensaje prueba" at bounding box center [122, 318] width 153 height 506
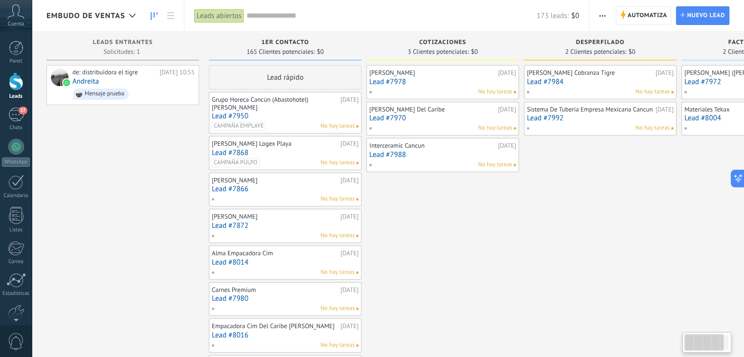
click at [241, 189] on link "Lead #7866" at bounding box center [285, 189] width 147 height 8
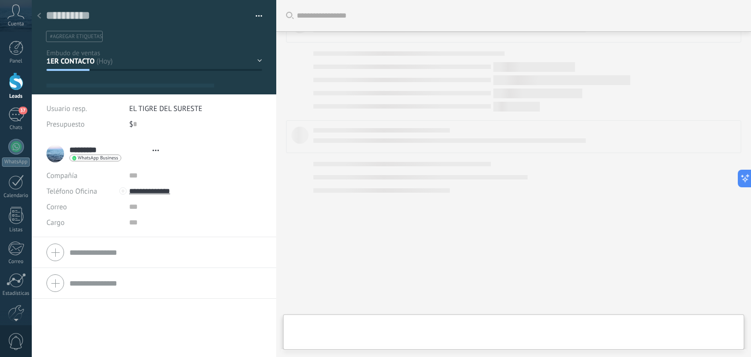
type textarea "**********"
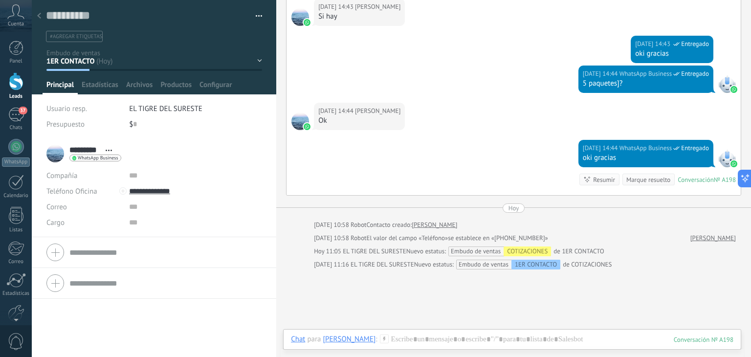
scroll to position [332, 0]
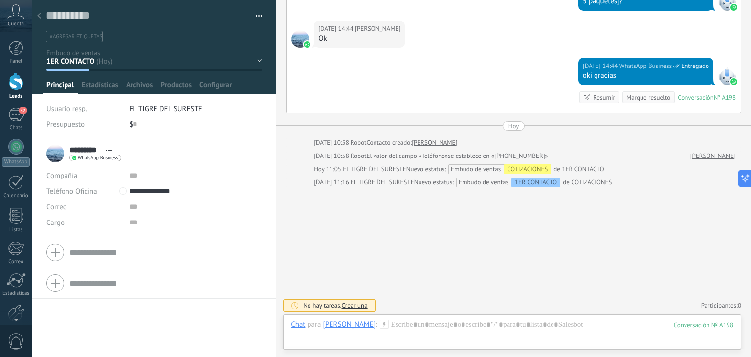
click at [356, 304] on span "Crear una" at bounding box center [355, 305] width 26 height 8
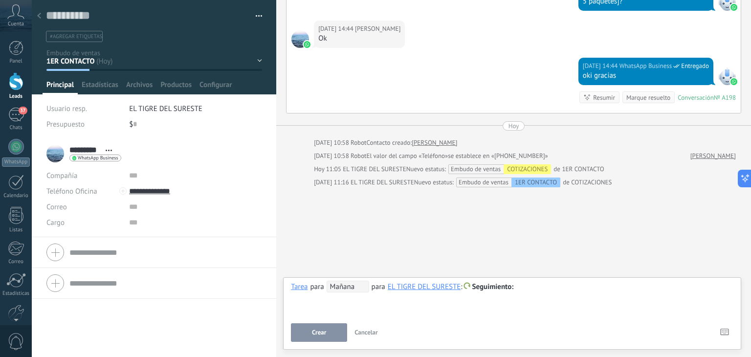
click at [345, 285] on span "Mañana" at bounding box center [348, 287] width 43 height 12
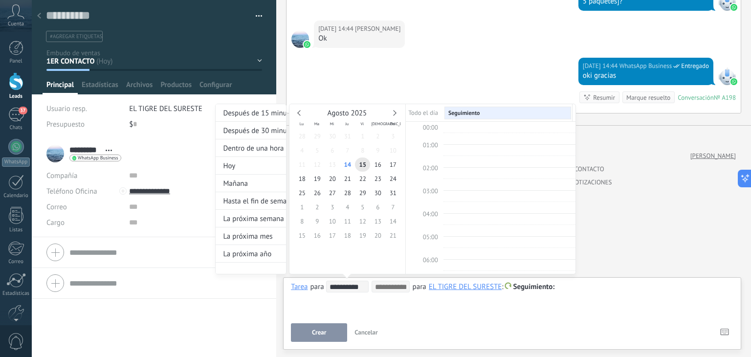
scroll to position [183, 0]
type input "**********"
click at [300, 176] on span "18" at bounding box center [301, 179] width 15 height 14
click at [591, 290] on div at bounding box center [375, 178] width 751 height 357
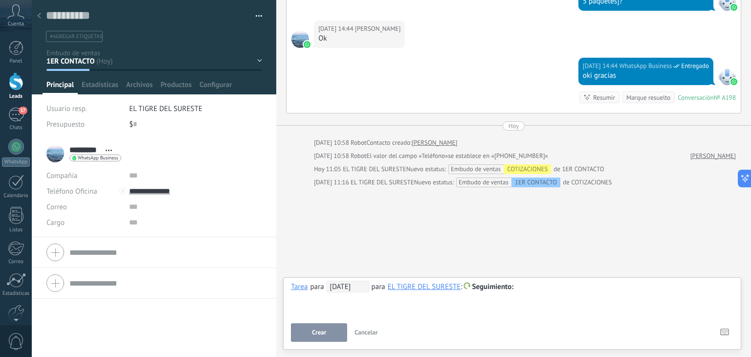
click at [579, 288] on div at bounding box center [512, 287] width 442 height 12
click at [318, 333] on span "Crear" at bounding box center [319, 332] width 14 height 7
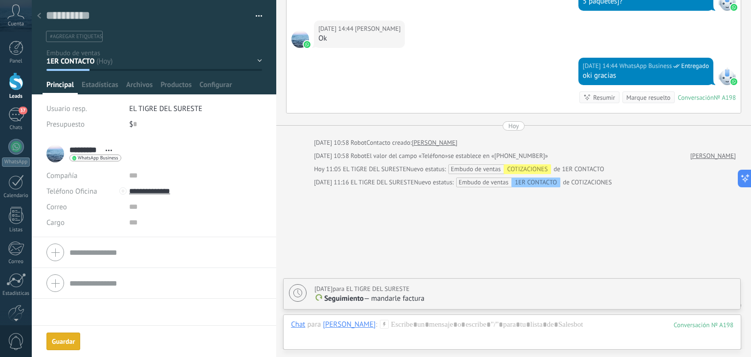
scroll to position [366, 0]
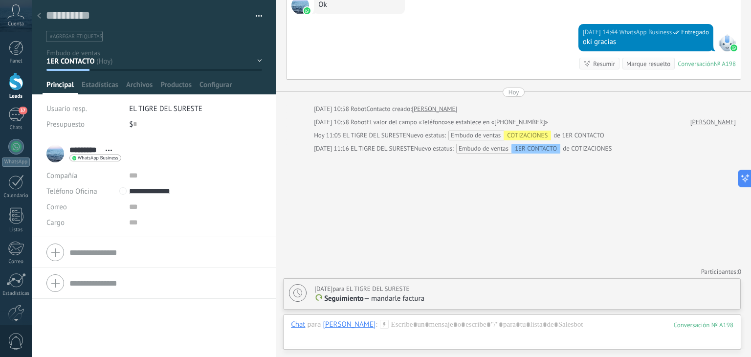
click at [37, 16] on div at bounding box center [39, 16] width 14 height 19
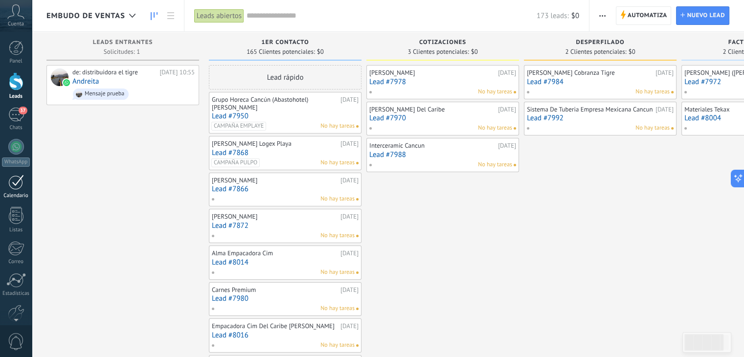
click at [16, 181] on div at bounding box center [16, 182] width 16 height 15
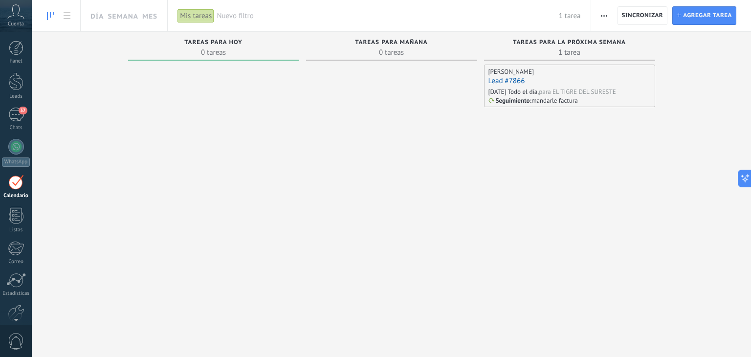
click at [509, 81] on link "Lead #7866" at bounding box center [506, 80] width 37 height 9
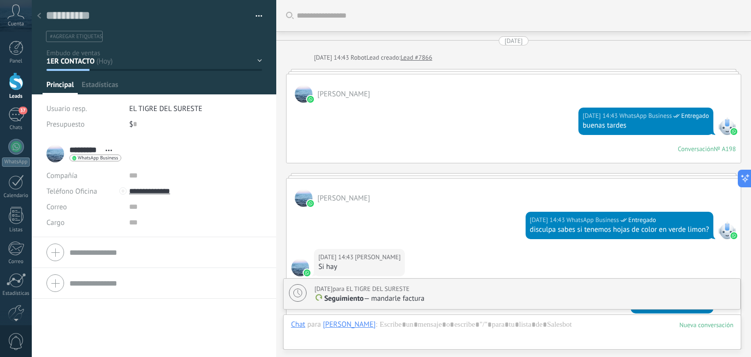
scroll to position [14, 0]
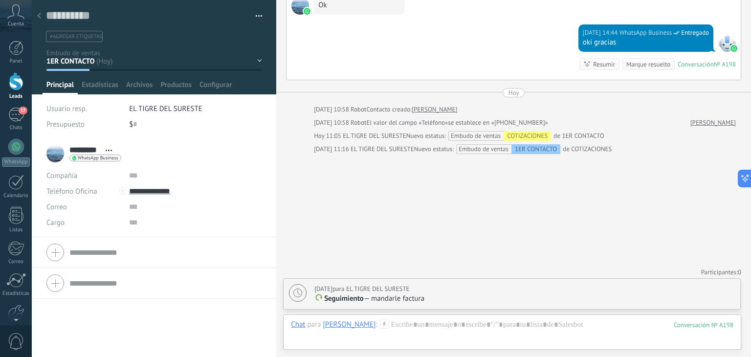
click at [407, 292] on div "18.08.2025 para EL TIGRE DEL SURESTE" at bounding box center [361, 289] width 95 height 10
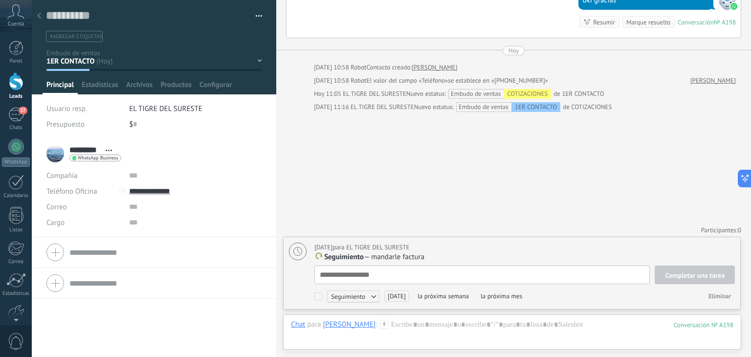
type textarea "*"
type textarea "**"
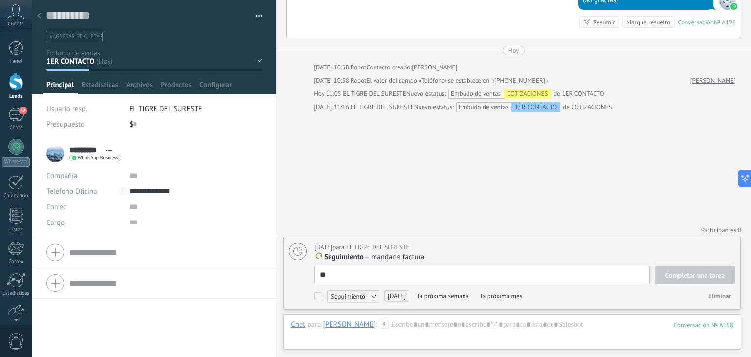
type textarea "**"
type textarea "****"
type textarea "*****"
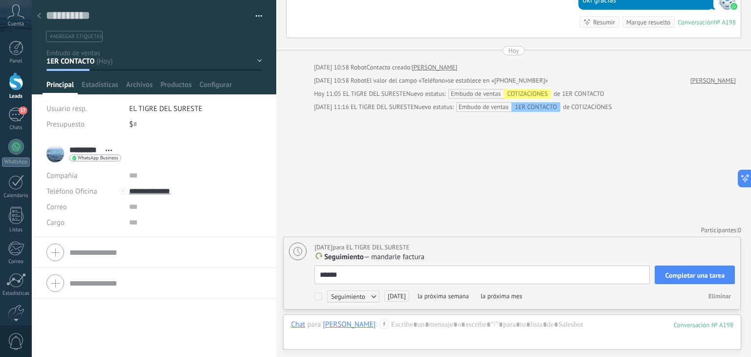
type textarea "*******"
type textarea "********"
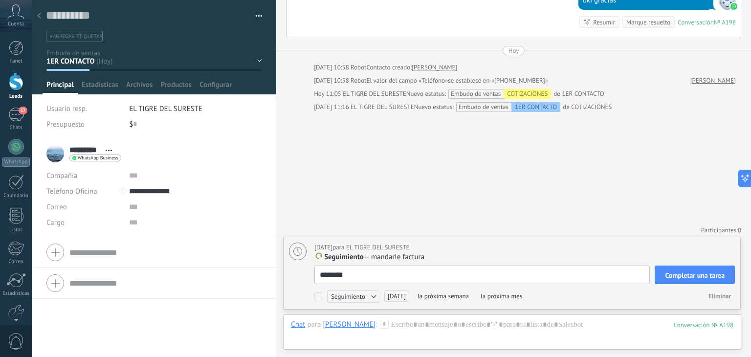
type textarea "********"
type textarea "**********"
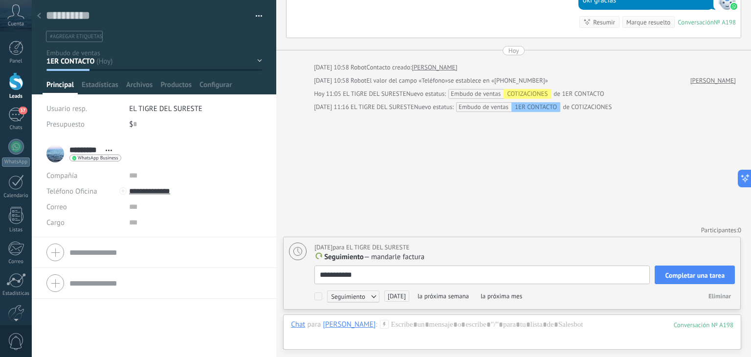
type textarea "**********"
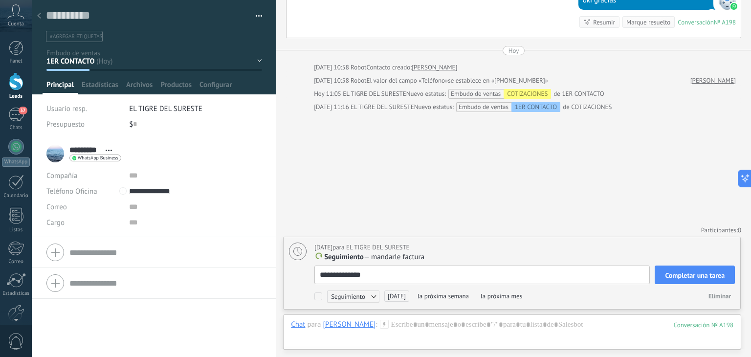
type textarea "**********"
click at [679, 278] on span "Completar una tarea" at bounding box center [695, 275] width 60 height 7
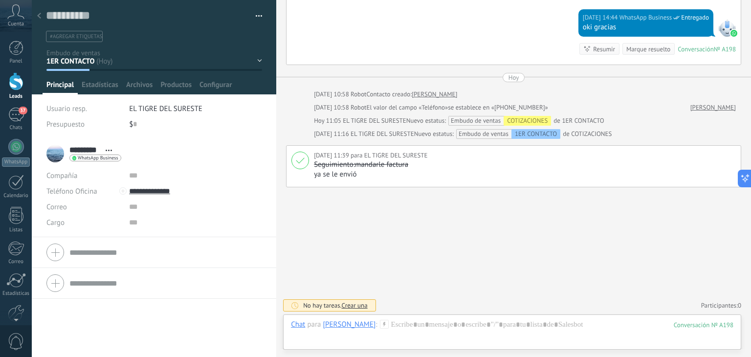
click at [38, 15] on icon at bounding box center [39, 16] width 4 height 6
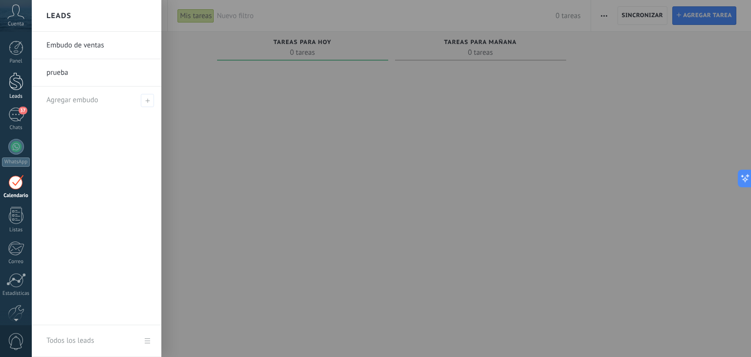
click at [21, 89] on div at bounding box center [16, 81] width 15 height 18
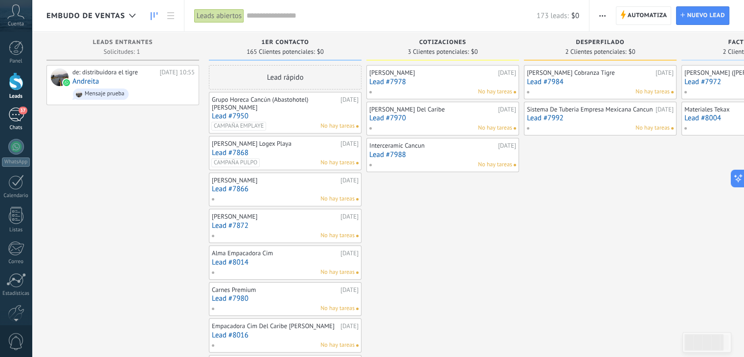
click at [19, 119] on div "37" at bounding box center [16, 115] width 16 height 14
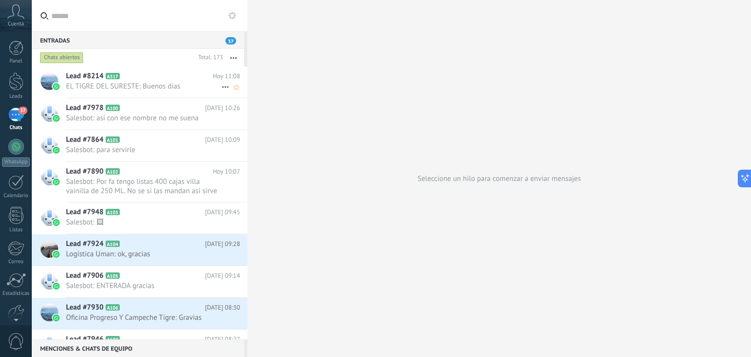
click at [141, 85] on span "EL TIGRE DEL SURESTE: Buenos dias" at bounding box center [143, 86] width 155 height 9
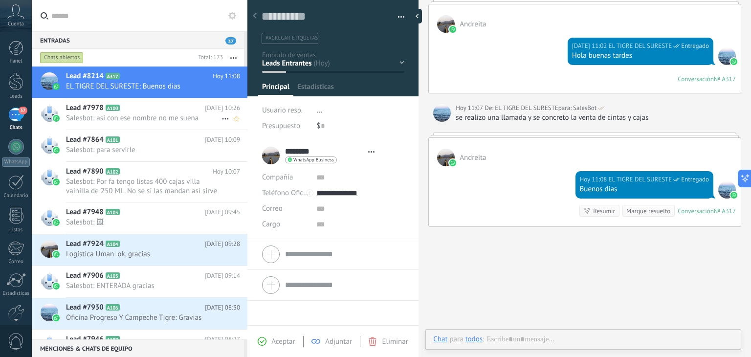
scroll to position [14, 0]
click at [154, 112] on h2 "Lead #7978 A100" at bounding box center [135, 108] width 139 height 10
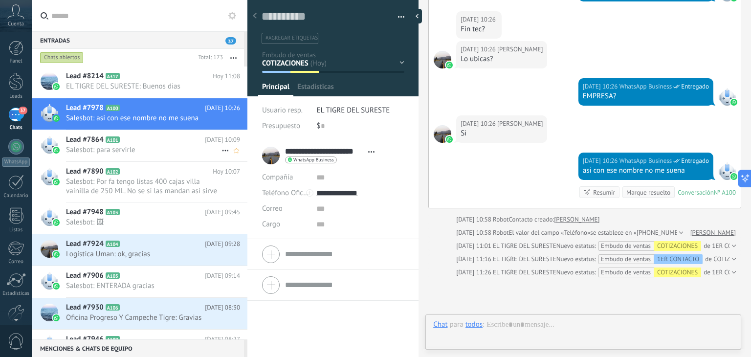
scroll to position [14, 0]
click at [162, 143] on h2 "Lead #7864 A101" at bounding box center [135, 140] width 139 height 10
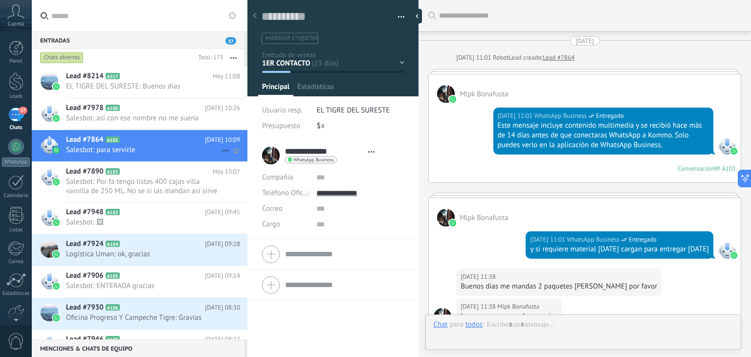
scroll to position [1346, 0]
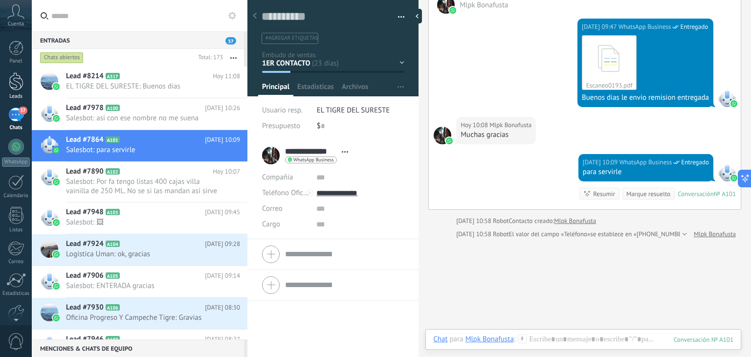
click at [21, 85] on div at bounding box center [16, 81] width 15 height 18
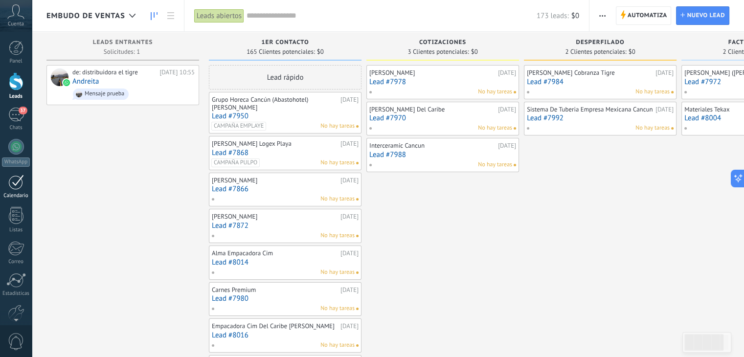
click at [15, 183] on div at bounding box center [16, 182] width 16 height 15
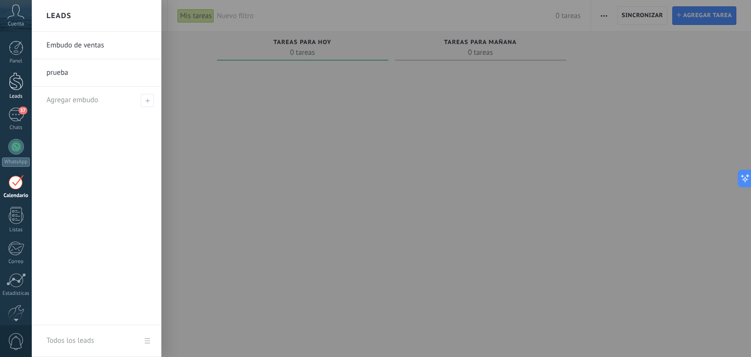
click at [16, 86] on div at bounding box center [16, 81] width 15 height 18
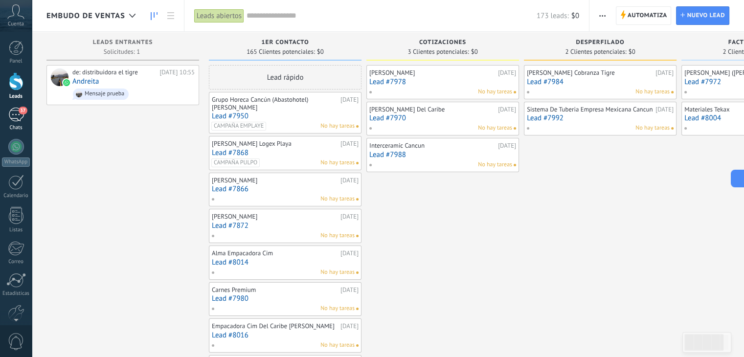
click at [19, 116] on div "37" at bounding box center [16, 115] width 16 height 14
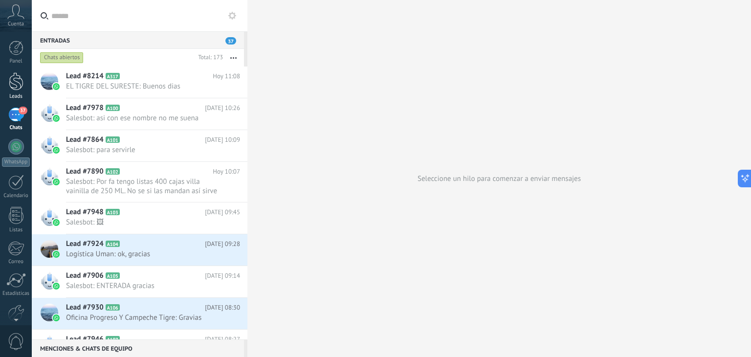
click at [17, 88] on div at bounding box center [16, 81] width 15 height 18
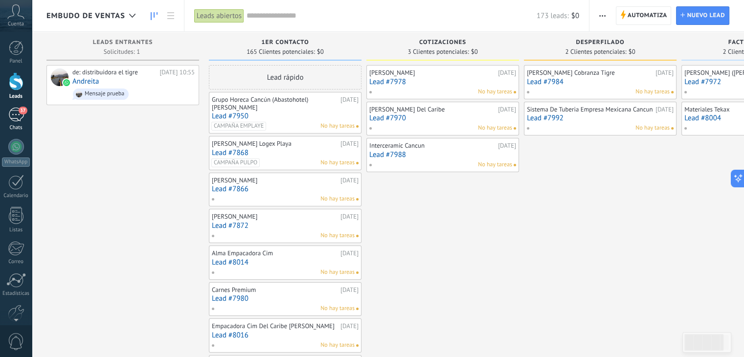
click at [15, 114] on div "37" at bounding box center [16, 115] width 16 height 14
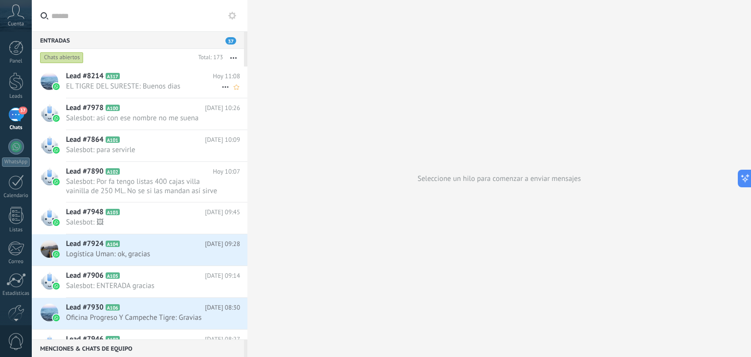
click at [161, 87] on span "EL TIGRE DEL SURESTE: Buenos dias" at bounding box center [143, 86] width 155 height 9
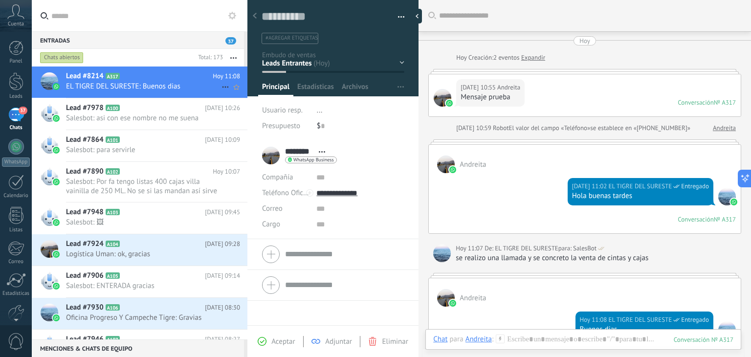
scroll to position [14, 0]
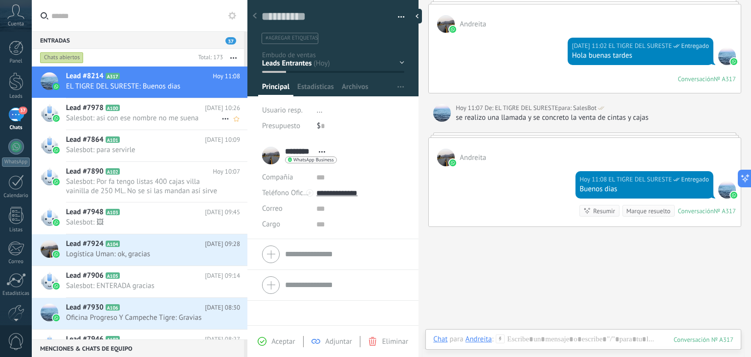
click at [160, 105] on h2 "Lead #7978 A100" at bounding box center [135, 108] width 139 height 10
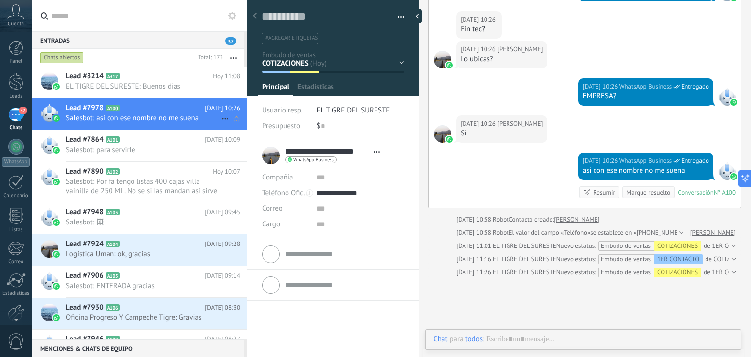
scroll to position [14, 0]
click at [167, 146] on span "Salesbot: para servirle" at bounding box center [143, 149] width 155 height 9
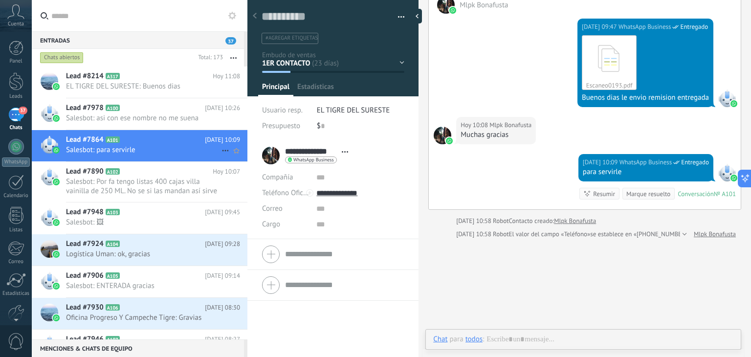
scroll to position [14, 0]
click at [170, 190] on span "Salesbot: Por fa tengo listas 400 cajas villa vainilla de 250 ML. No se si las …" at bounding box center [143, 186] width 155 height 19
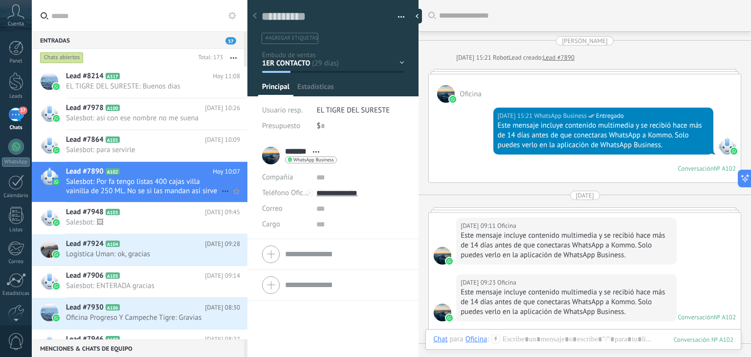
scroll to position [2162, 0]
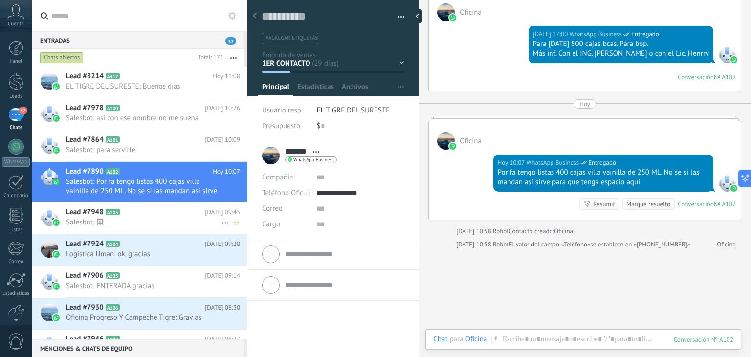
click at [142, 220] on span "Salesbot: 🖼" at bounding box center [143, 222] width 155 height 9
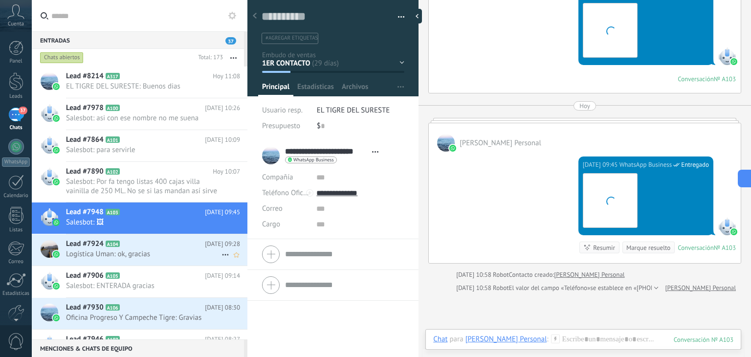
scroll to position [14, 0]
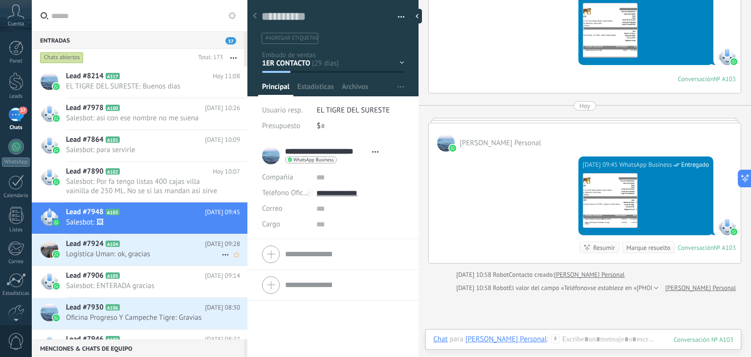
click at [153, 245] on h2 "Lead #7924 A104" at bounding box center [135, 244] width 139 height 10
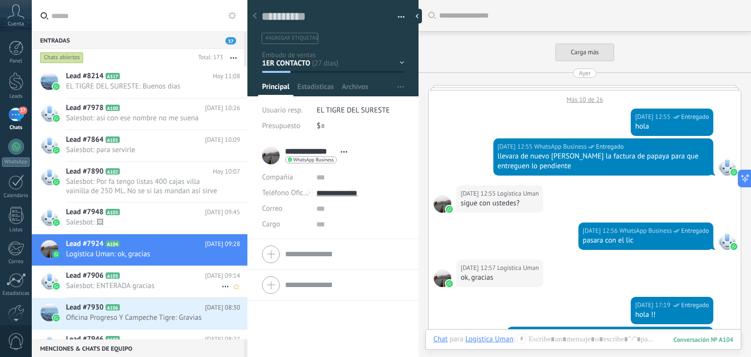
scroll to position [775, 0]
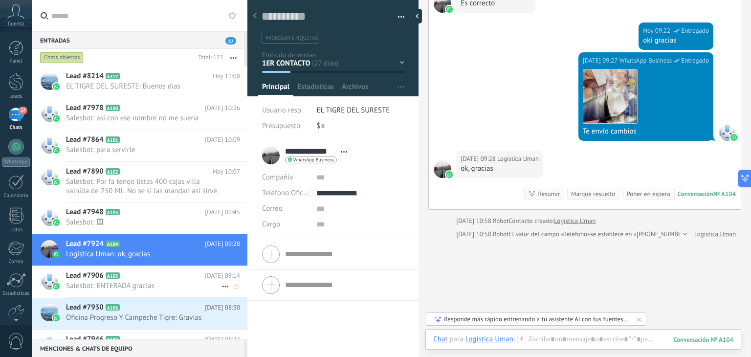
click at [160, 274] on h2 "Lead #7906 A105" at bounding box center [135, 276] width 139 height 10
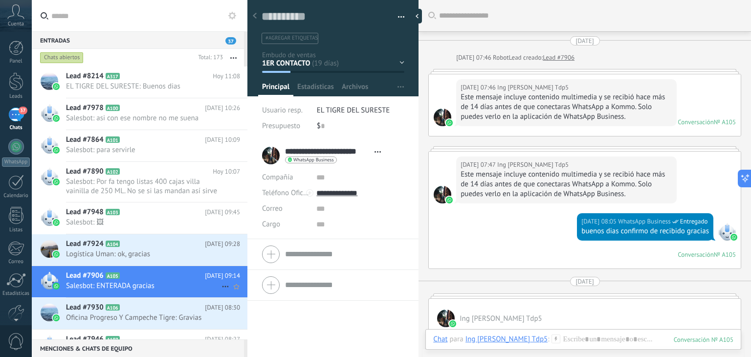
scroll to position [1618, 0]
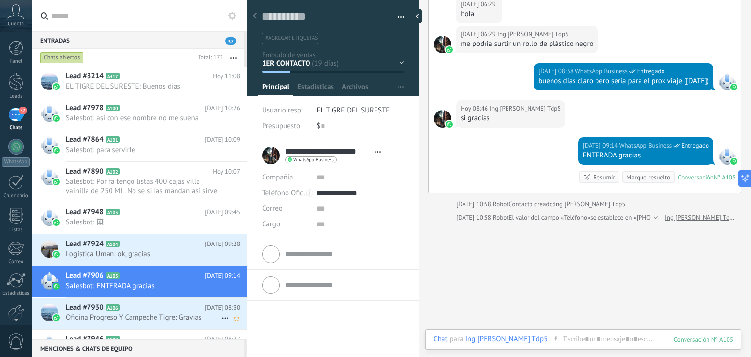
click at [169, 303] on h2 "Lead #7930 A106" at bounding box center [135, 308] width 139 height 10
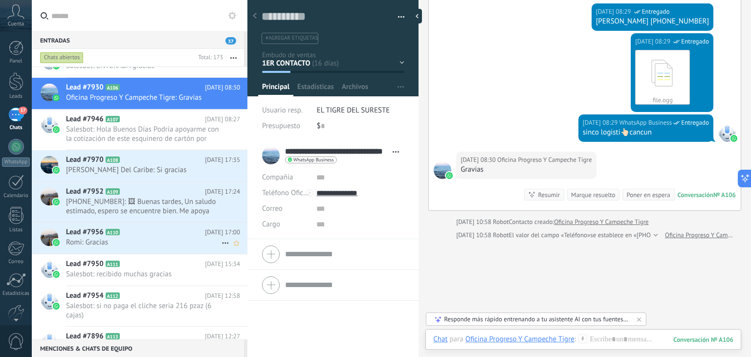
scroll to position [225, 0]
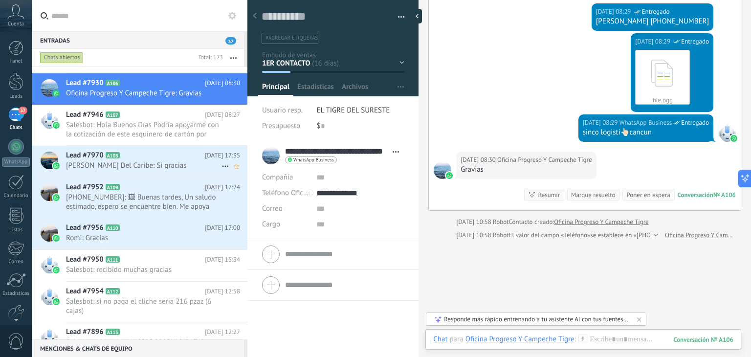
click at [154, 163] on span "[PERSON_NAME] Del Caribe: Si gracias" at bounding box center [143, 165] width 155 height 9
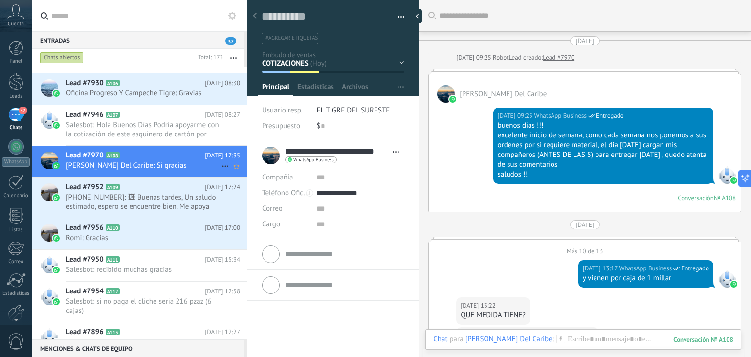
scroll to position [415, 0]
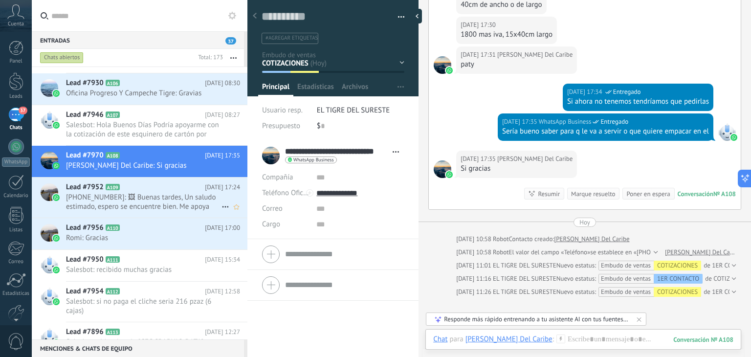
click at [162, 182] on h2 "Lead #7952 A109" at bounding box center [135, 187] width 139 height 10
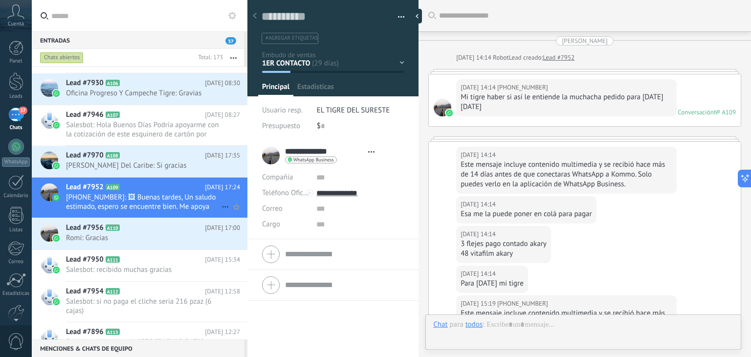
type textarea "**********"
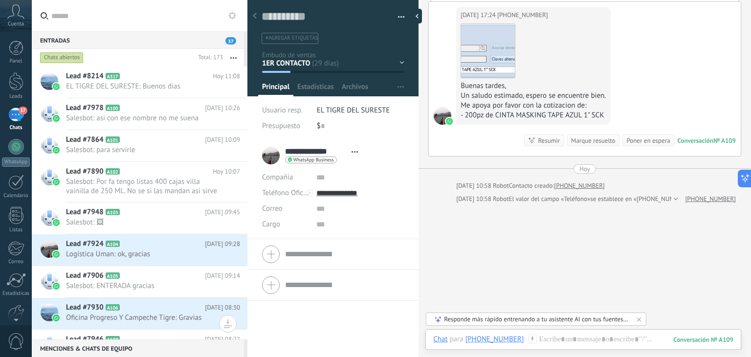
click at [60, 18] on input "text" at bounding box center [145, 15] width 188 height 31
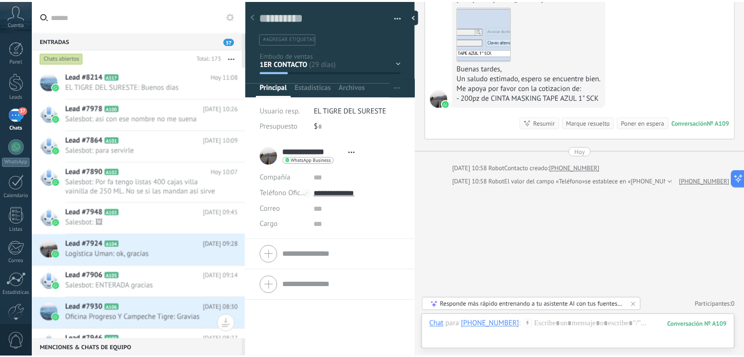
scroll to position [2169, 0]
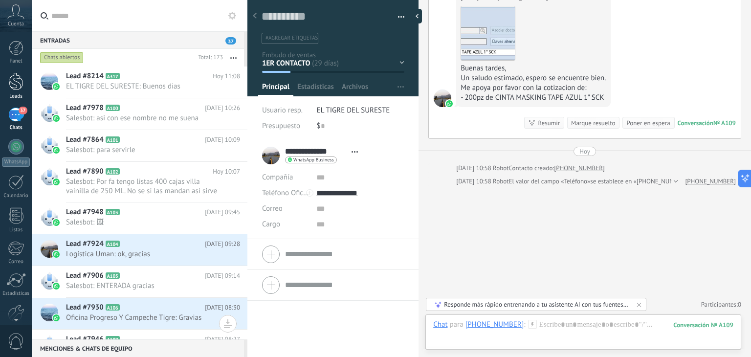
click at [14, 80] on div at bounding box center [16, 81] width 15 height 18
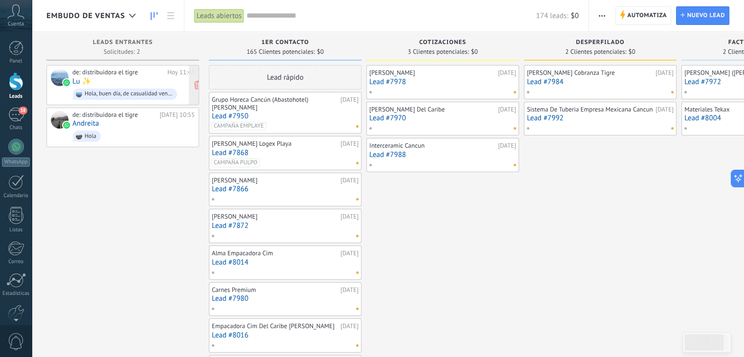
click at [104, 87] on span "Hola, buen día, de casualidad venden guillotinas ?" at bounding box center [133, 94] width 122 height 15
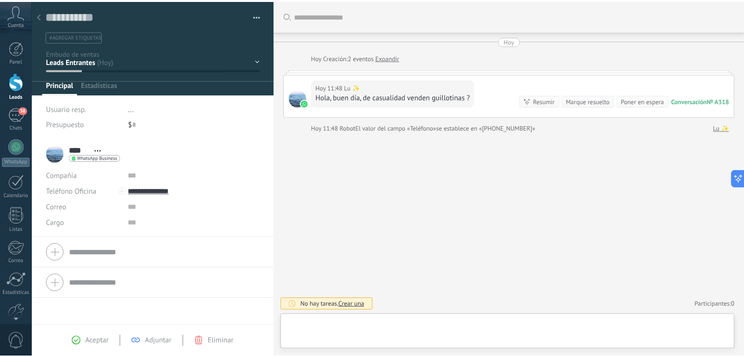
scroll to position [14, 0]
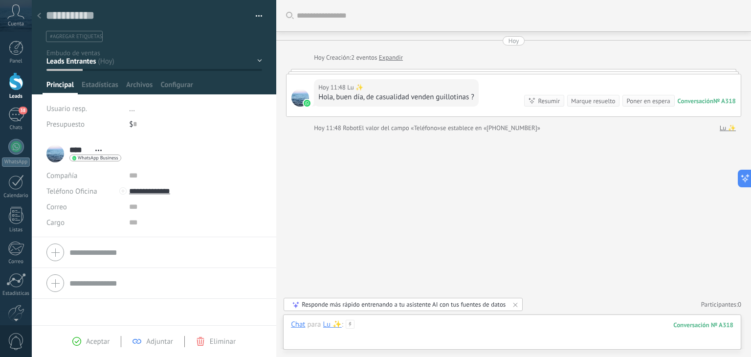
click at [403, 324] on div at bounding box center [512, 334] width 442 height 29
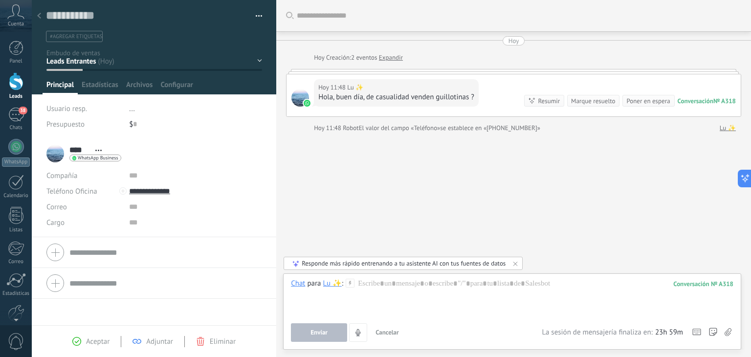
click at [503, 214] on div "Buscar Carga más [DATE] [DATE] Creación: 2 eventos Expandir [DATE] 11:48 Lu ✨ H…" at bounding box center [513, 178] width 475 height 357
click at [40, 16] on icon at bounding box center [39, 16] width 4 height 6
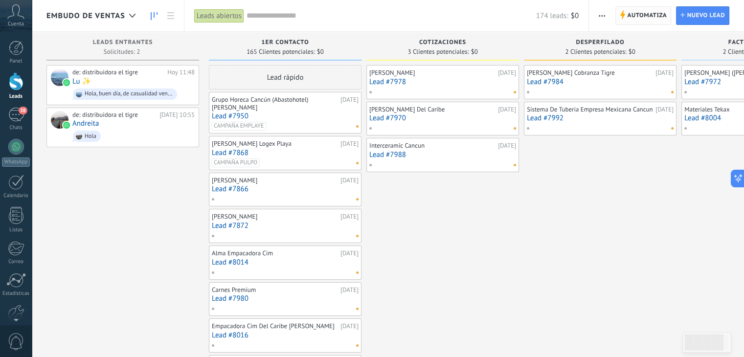
click at [649, 13] on span "Automatiza" at bounding box center [647, 16] width 40 height 18
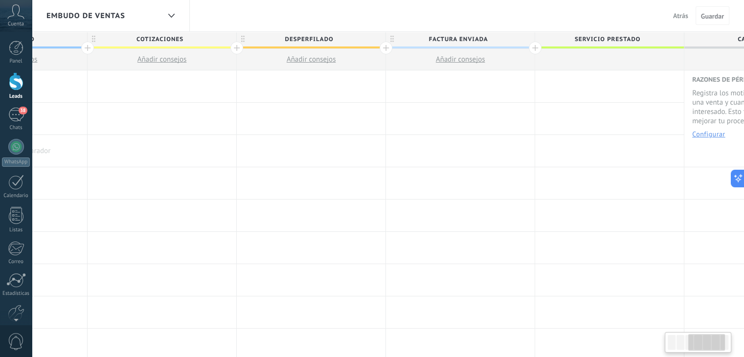
scroll to position [0, 489]
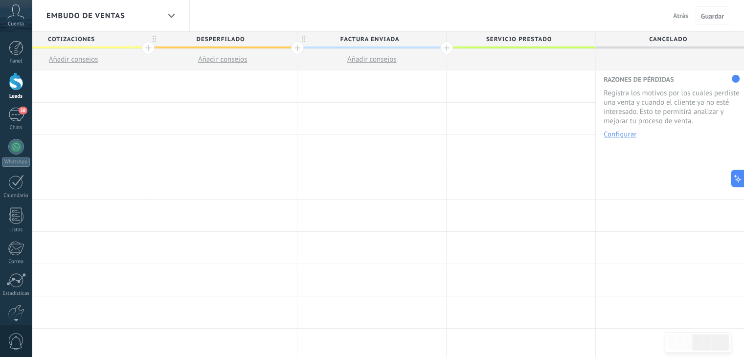
click at [532, 38] on span "Servicio prestado" at bounding box center [518, 39] width 144 height 15
type input "*"
type input "**********"
click at [702, 15] on span "Guardar" at bounding box center [712, 16] width 23 height 7
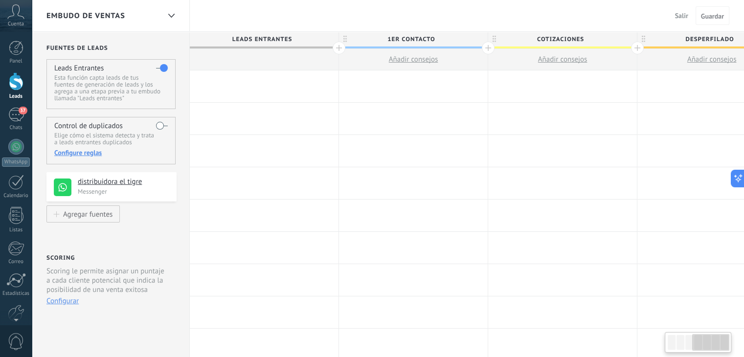
scroll to position [0, 489]
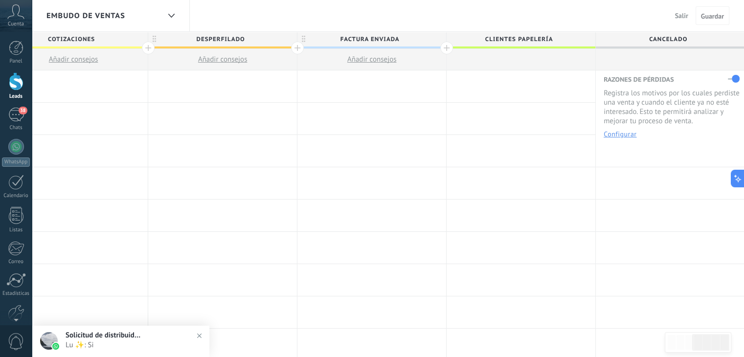
click at [680, 10] on button "Salir" at bounding box center [681, 15] width 21 height 15
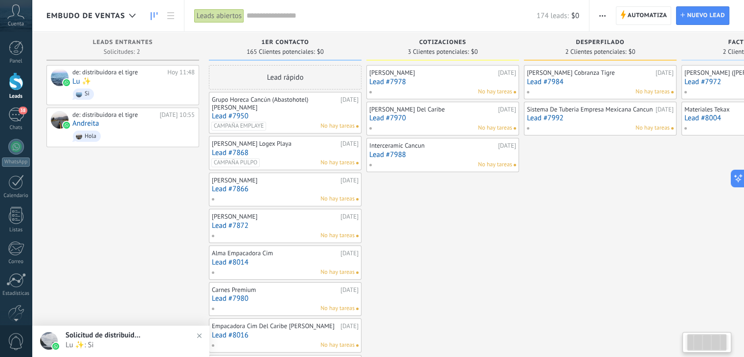
scroll to position [0, 105]
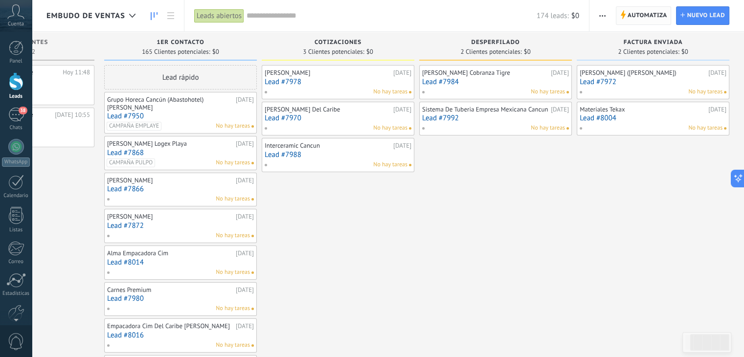
click at [626, 16] on span "Automatiza Automatiza" at bounding box center [643, 15] width 56 height 19
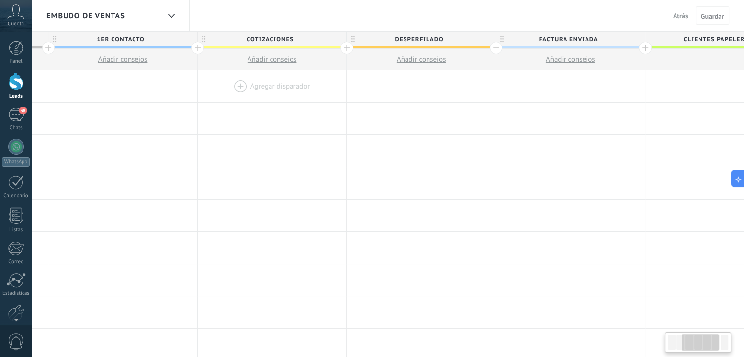
scroll to position [0, 488]
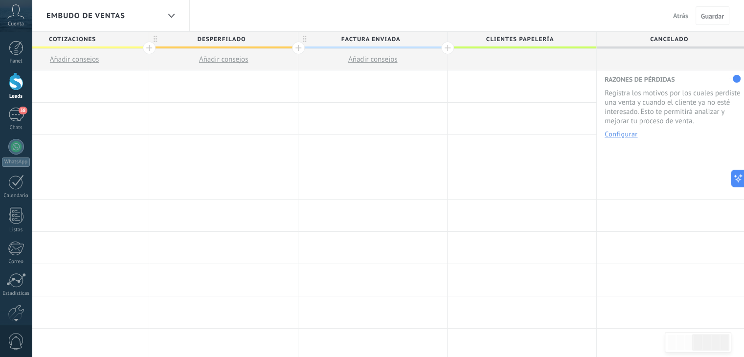
click at [446, 47] on div at bounding box center [447, 48] width 13 height 13
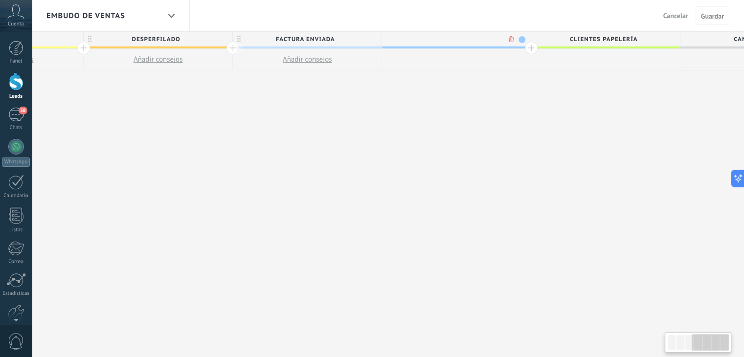
scroll to position [0, 560]
click at [514, 41] on span at bounding box center [514, 39] width 7 height 7
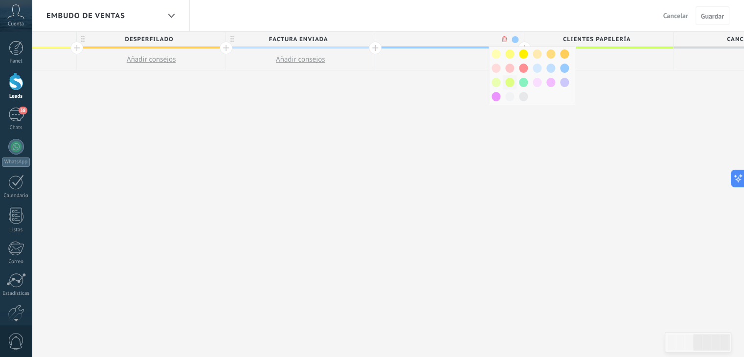
click at [509, 80] on span at bounding box center [509, 82] width 9 height 9
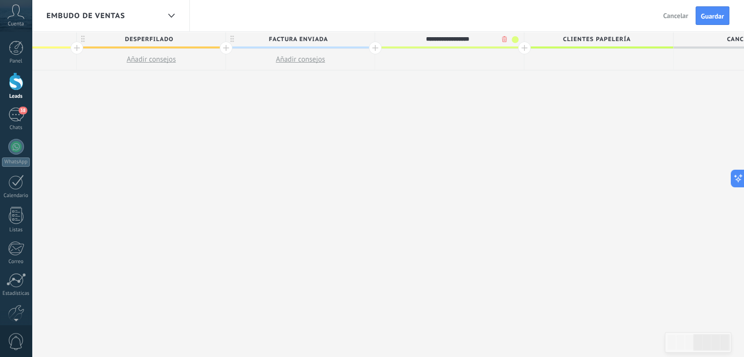
type input "**********"
click at [649, 45] on span "CLIENTES PAPELERÍA" at bounding box center [596, 39] width 144 height 15
type input "*"
click at [646, 89] on div "**********" at bounding box center [225, 195] width 1193 height 326
click at [657, 37] on div at bounding box center [598, 39] width 149 height 15
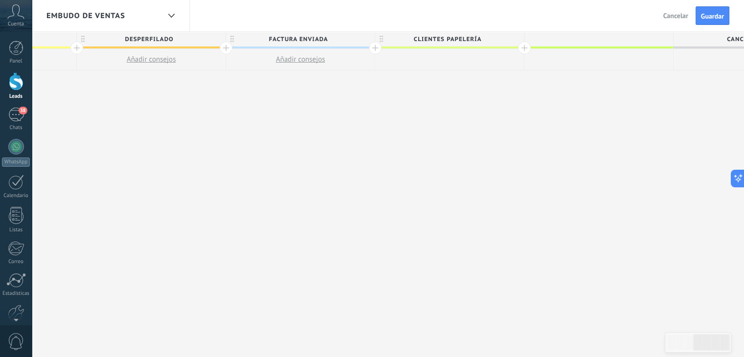
click at [654, 45] on input "text" at bounding box center [596, 39] width 130 height 15
click at [655, 49] on div at bounding box center [598, 60] width 149 height 22
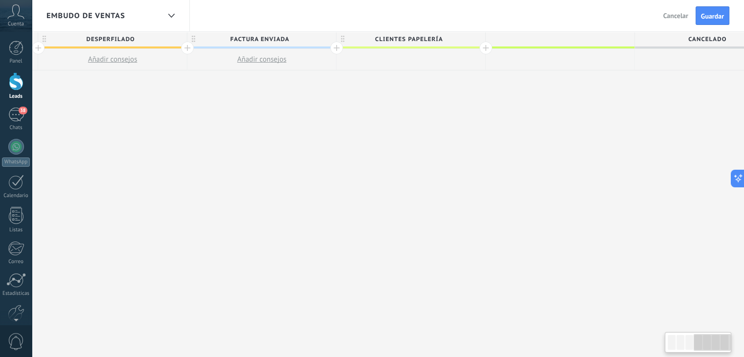
scroll to position [0, 605]
drag, startPoint x: 655, startPoint y: 49, endPoint x: 610, endPoint y: 52, distance: 45.0
click at [610, 52] on div at bounding box center [553, 60] width 149 height 22
click at [710, 13] on span "Guardar" at bounding box center [712, 16] width 23 height 7
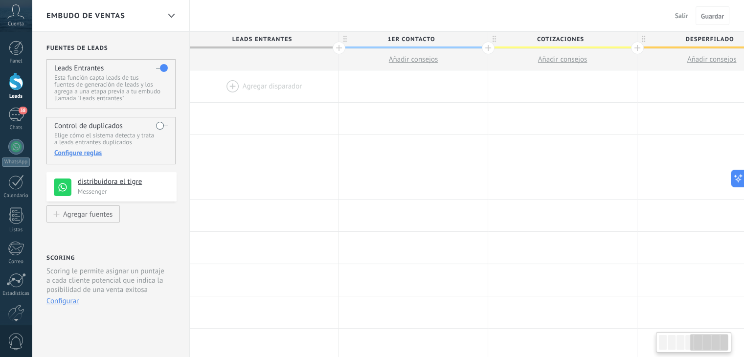
scroll to position [0, 605]
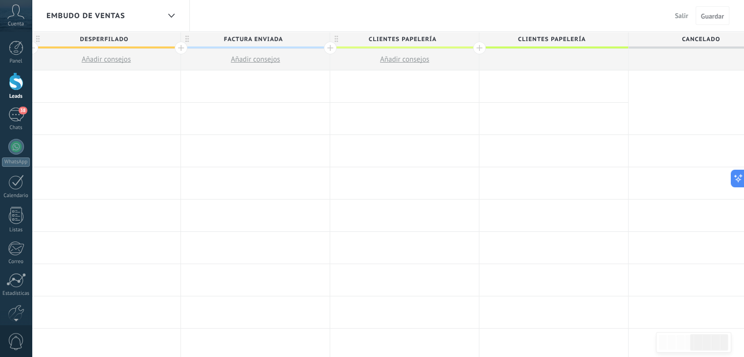
click at [677, 15] on span "Salir" at bounding box center [681, 15] width 13 height 9
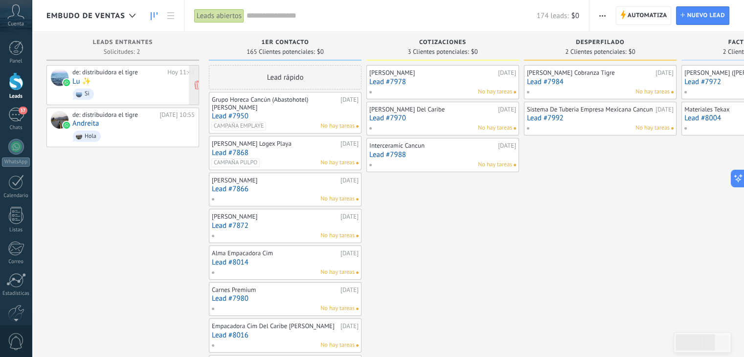
click at [94, 80] on div "de: distribuidora el tigre [DATE] 11:48 Lu ✨ Si" at bounding box center [133, 84] width 122 height 33
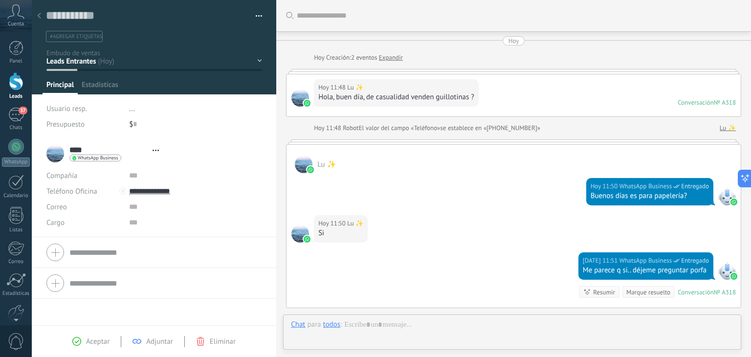
type textarea "**********"
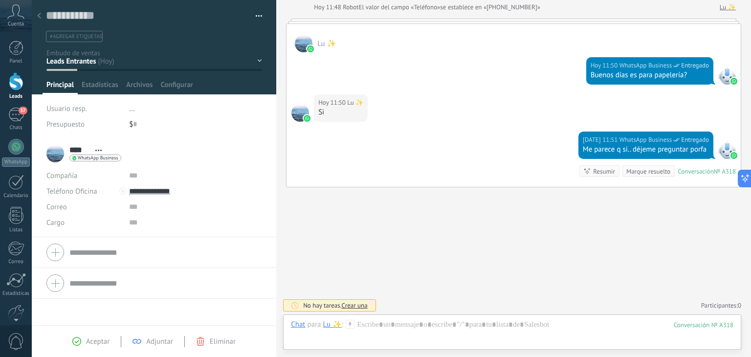
click at [0, 0] on div "1ER CONTACTO COTIZACIONES DESPERFILADO Factura enviada CLIENTES PAPELERÍA" at bounding box center [0, 0] width 0 height 0
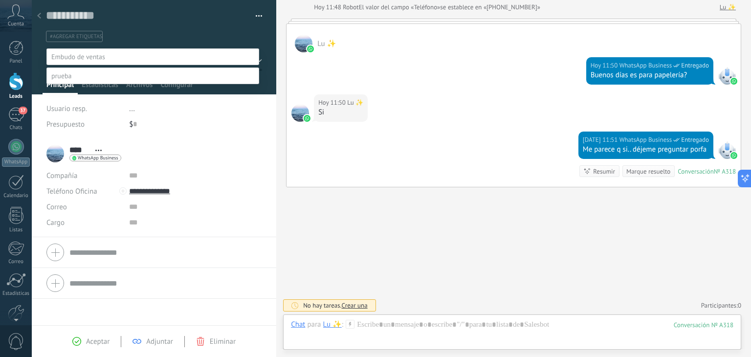
click at [0, 0] on label "CLIENTES PAPELERÍA" at bounding box center [0, 0] width 0 height 0
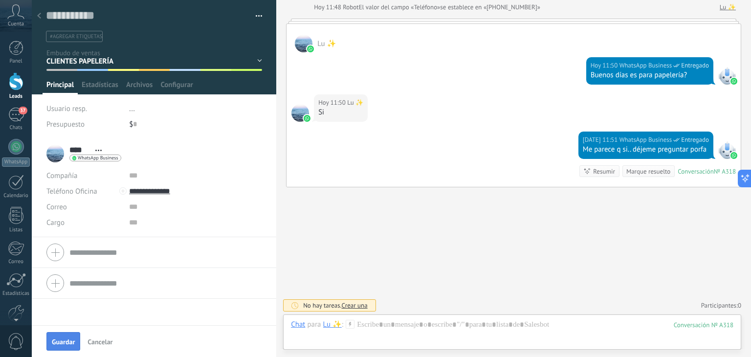
click at [67, 343] on span "Guardar" at bounding box center [63, 341] width 23 height 7
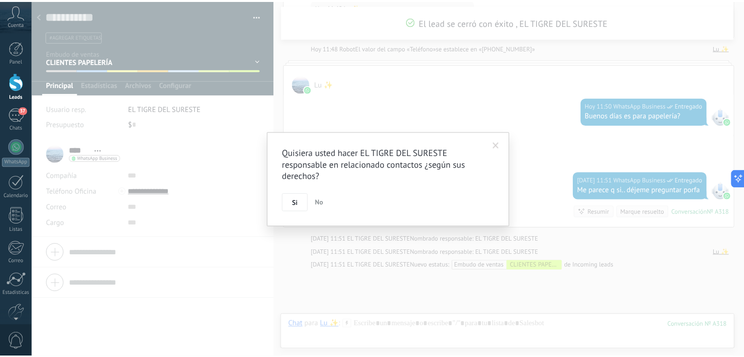
scroll to position [204, 0]
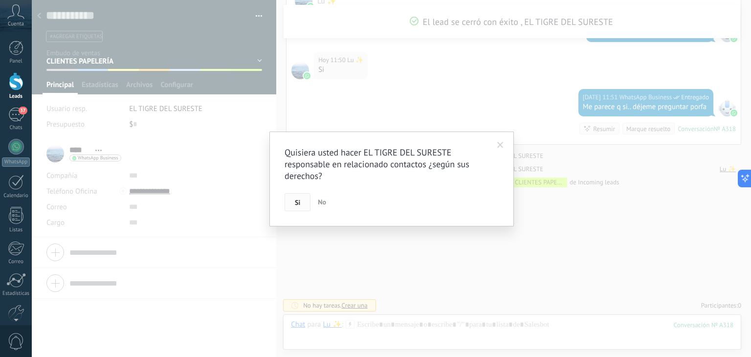
click at [297, 201] on span "Si" at bounding box center [297, 202] width 5 height 7
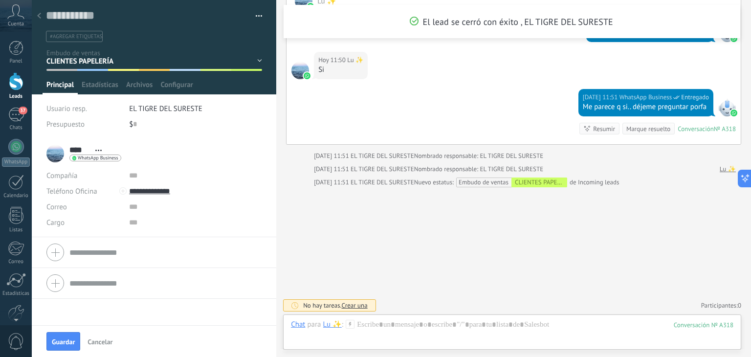
click at [42, 17] on div at bounding box center [39, 16] width 14 height 19
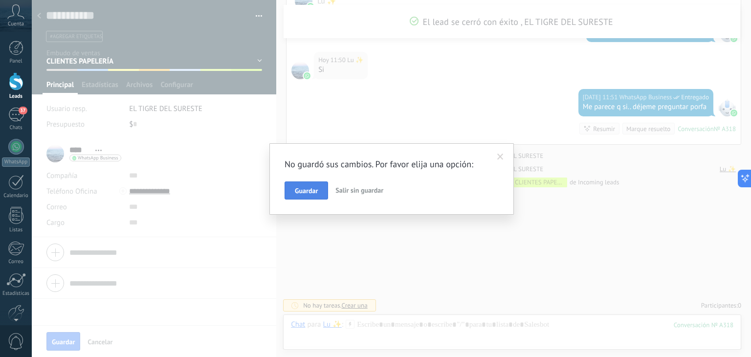
click at [299, 188] on span "Guardar" at bounding box center [306, 190] width 23 height 7
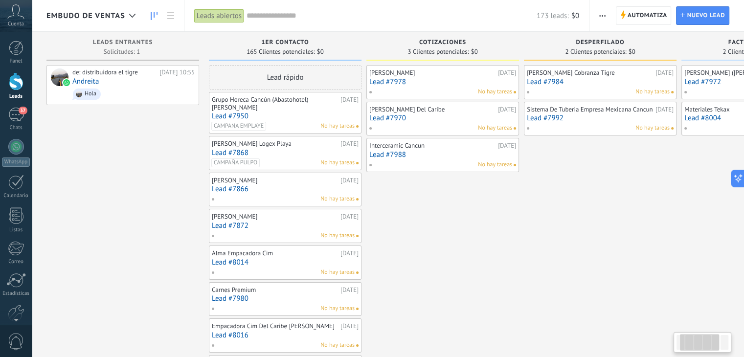
scroll to position [0, 262]
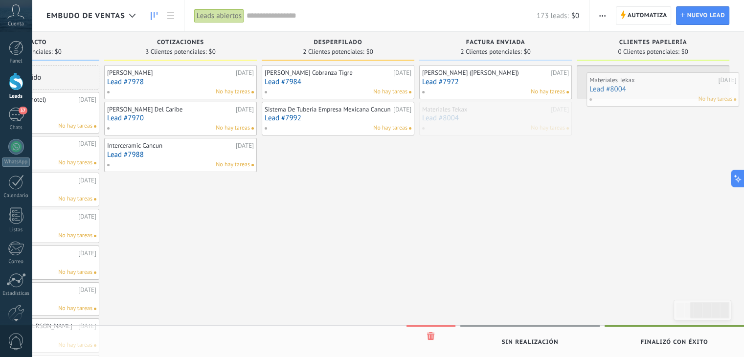
drag, startPoint x: 494, startPoint y: 126, endPoint x: 665, endPoint y: 96, distance: 174.1
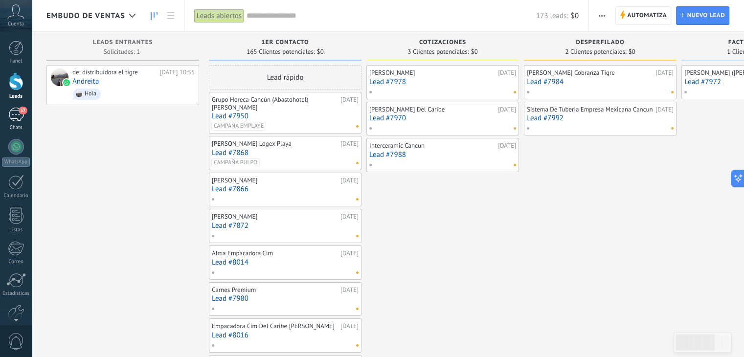
click at [13, 120] on div "37" at bounding box center [16, 115] width 16 height 14
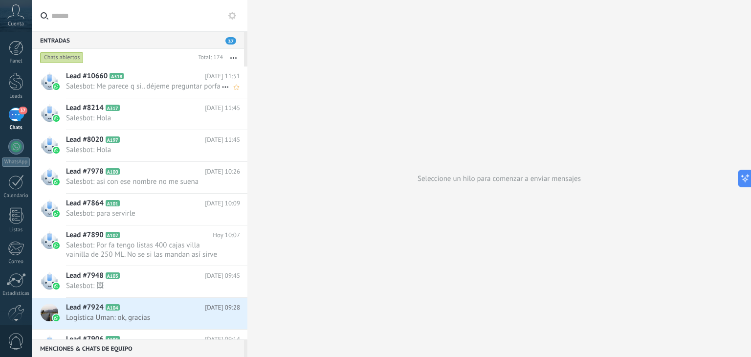
click at [147, 90] on span "Salesbot: Me parece q si.. déjeme preguntar porfa" at bounding box center [143, 86] width 155 height 9
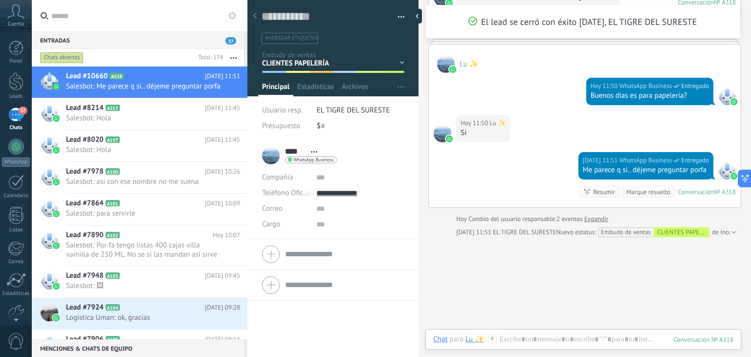
click at [0, 0] on div "1ER CONTACTO COTIZACIONES DESPERFILADO Factura enviada CLIENTES PAPELERÍA CLIEN…" at bounding box center [0, 0] width 0 height 0
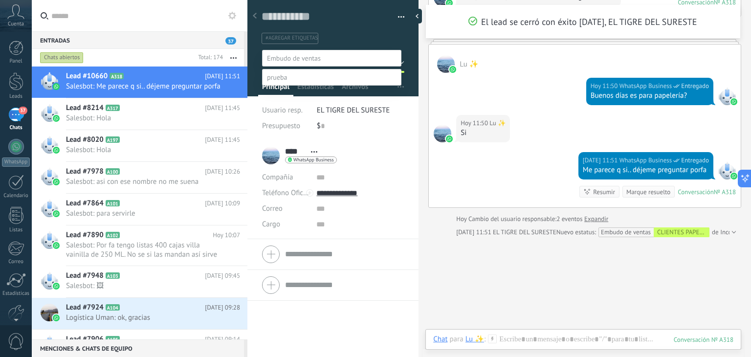
click at [0, 0] on label "CLIENTES PAPELERÍA" at bounding box center [0, 0] width 0 height 0
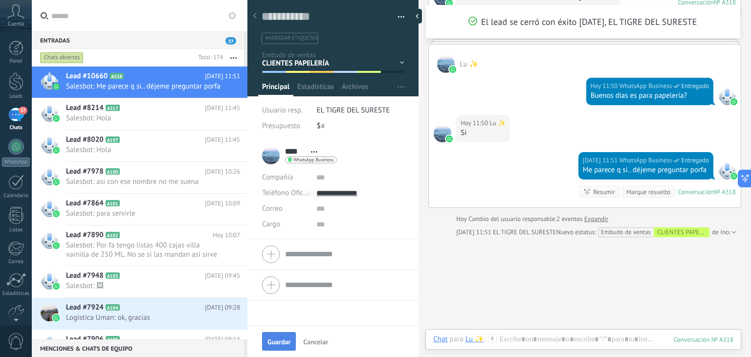
click at [272, 339] on span "Guardar" at bounding box center [278, 341] width 23 height 7
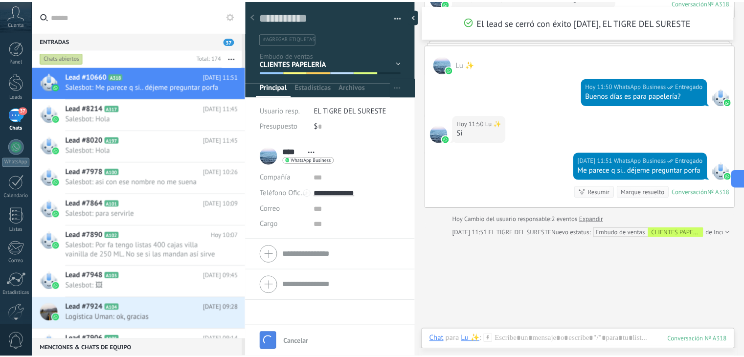
scroll to position [154, 0]
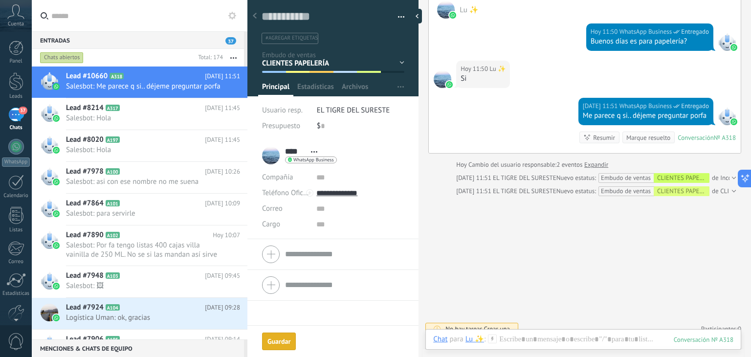
click at [277, 343] on div "Guardar" at bounding box center [278, 341] width 23 height 7
click at [280, 343] on div "**** Lu ✨ ** Lu * ✨ Abrir detalle Copie el nombre" at bounding box center [332, 248] width 171 height 217
click at [13, 92] on link "Leads" at bounding box center [16, 85] width 32 height 27
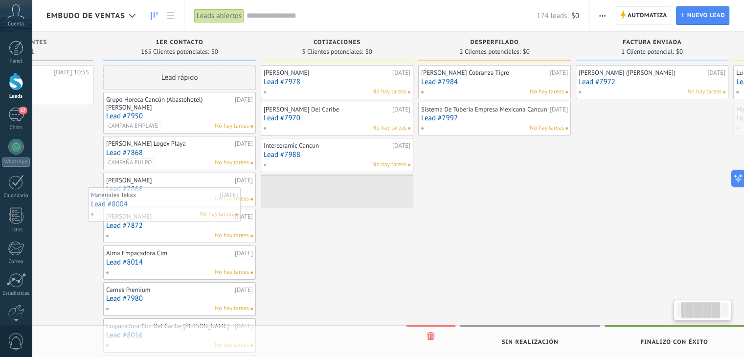
scroll to position [0, 100]
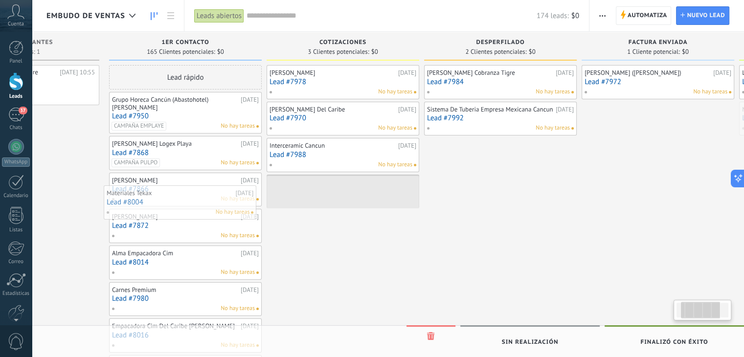
drag, startPoint x: 669, startPoint y: 128, endPoint x: 213, endPoint y: 211, distance: 463.6
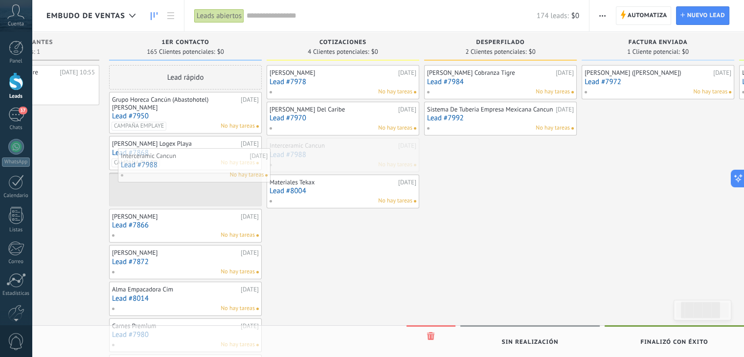
drag, startPoint x: 372, startPoint y: 155, endPoint x: 222, endPoint y: 167, distance: 150.5
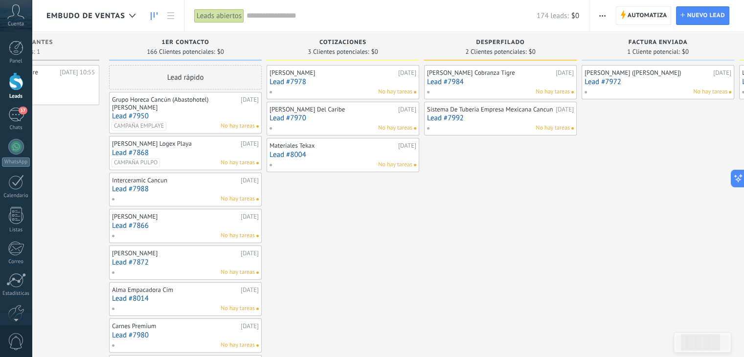
drag, startPoint x: 346, startPoint y: 121, endPoint x: 201, endPoint y: 132, distance: 145.1
drag, startPoint x: 201, startPoint y: 132, endPoint x: 407, endPoint y: 198, distance: 215.8
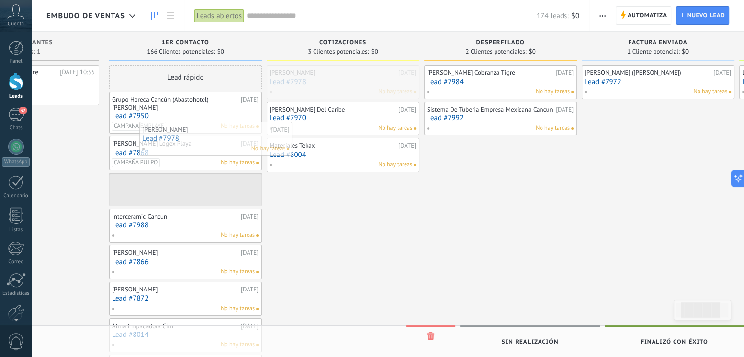
drag, startPoint x: 332, startPoint y: 88, endPoint x: 205, endPoint y: 145, distance: 139.0
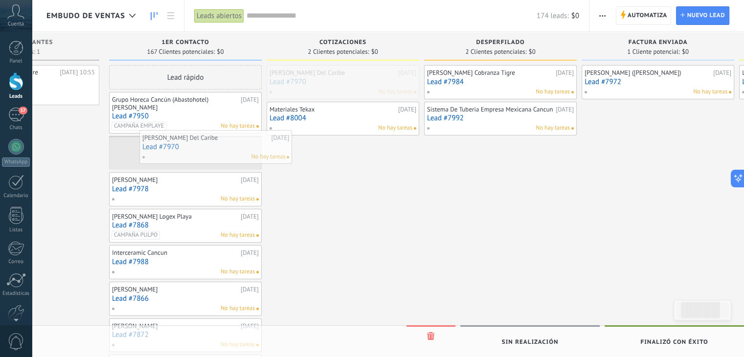
drag, startPoint x: 323, startPoint y: 89, endPoint x: 196, endPoint y: 154, distance: 143.2
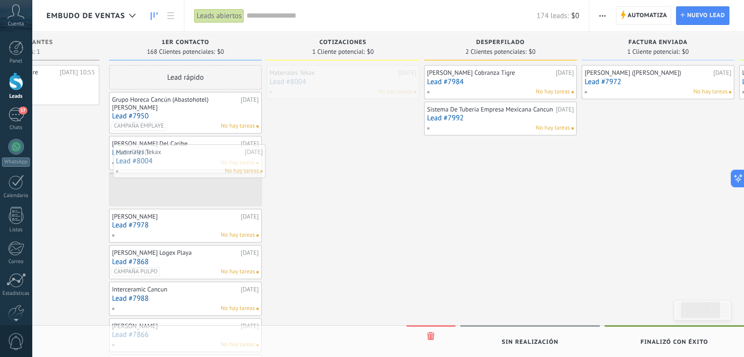
drag, startPoint x: 344, startPoint y: 80, endPoint x: 264, endPoint y: 114, distance: 86.9
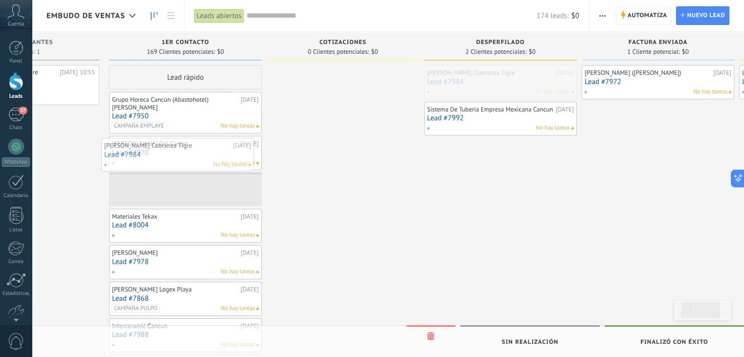
drag, startPoint x: 491, startPoint y: 83, endPoint x: 159, endPoint y: 159, distance: 340.0
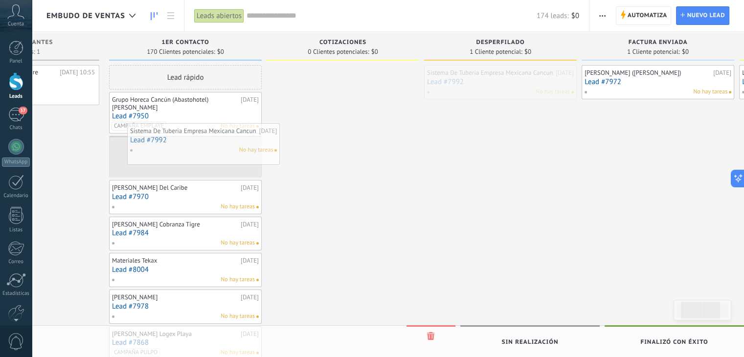
drag, startPoint x: 516, startPoint y: 80, endPoint x: 219, endPoint y: 138, distance: 302.4
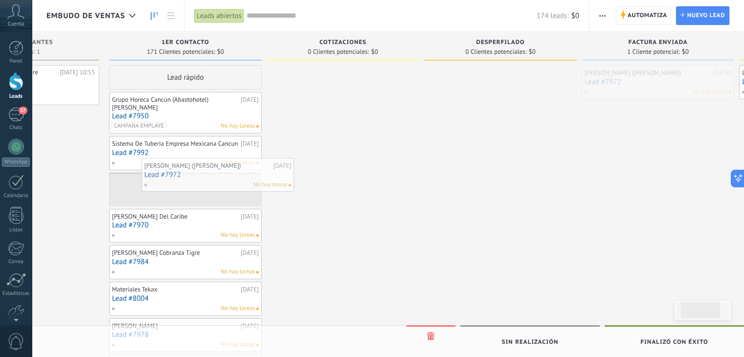
drag, startPoint x: 659, startPoint y: 83, endPoint x: 222, endPoint y: 175, distance: 446.8
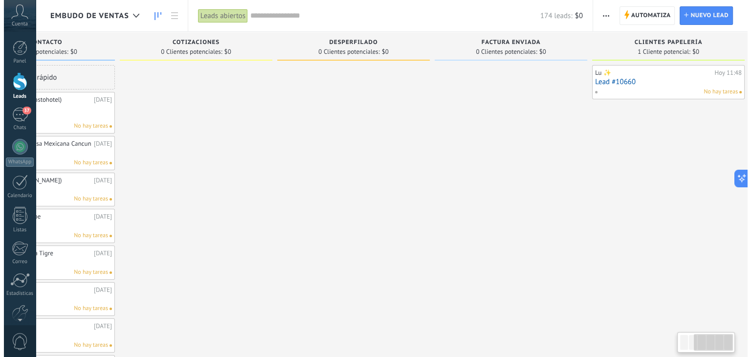
scroll to position [0, 262]
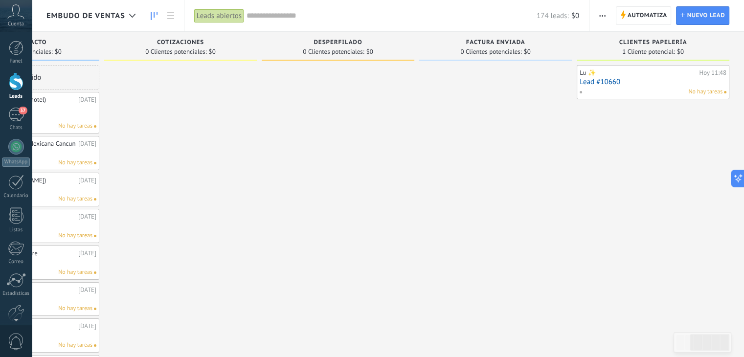
click at [596, 81] on link "Lead #10660" at bounding box center [652, 82] width 147 height 8
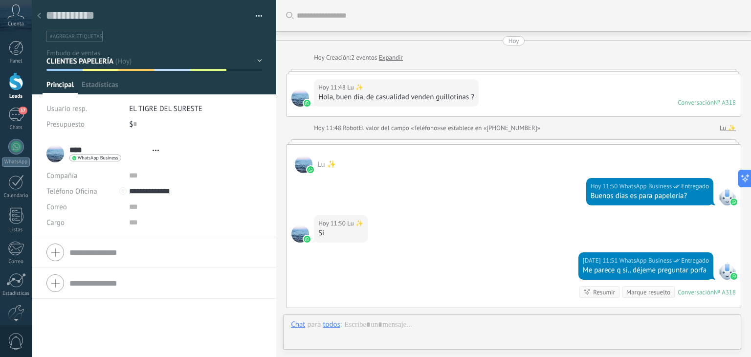
type textarea "**********"
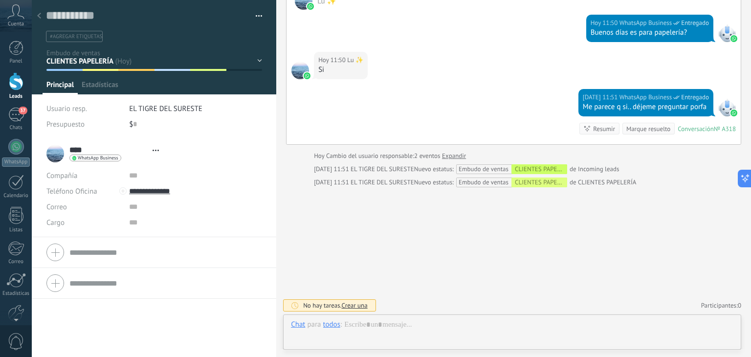
scroll to position [14, 0]
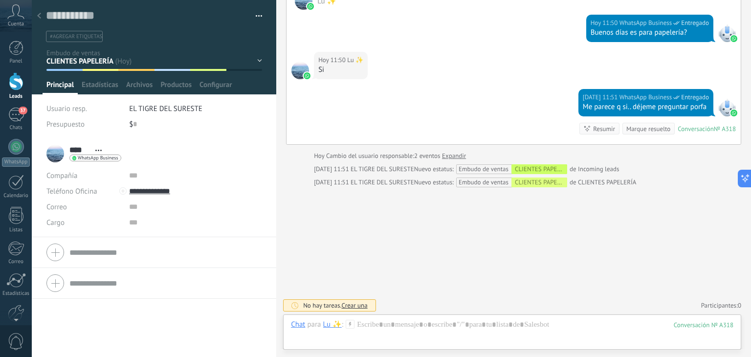
click at [97, 147] on span "Abrir detalle Copie el nombre Desatar Contacto principal" at bounding box center [98, 150] width 16 height 7
click at [82, 149] on input "****" at bounding box center [79, 150] width 21 height 10
click at [344, 238] on div "Buscar Carga más [DATE] [DATE] Creación: 2 eventos Expandir [DATE] 11:48 Lu ✨ H…" at bounding box center [513, 97] width 475 height 521
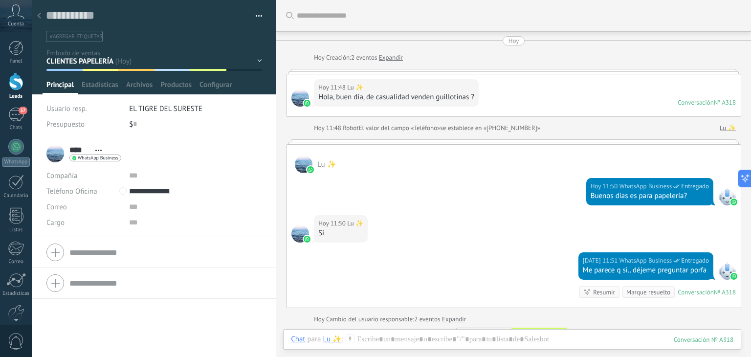
click at [80, 149] on input "****" at bounding box center [79, 150] width 21 height 10
type input "*"
type input "**"
drag, startPoint x: 248, startPoint y: 200, endPoint x: 101, endPoint y: 341, distance: 203.7
drag, startPoint x: 101, startPoint y: 341, endPoint x: 67, endPoint y: 337, distance: 33.4
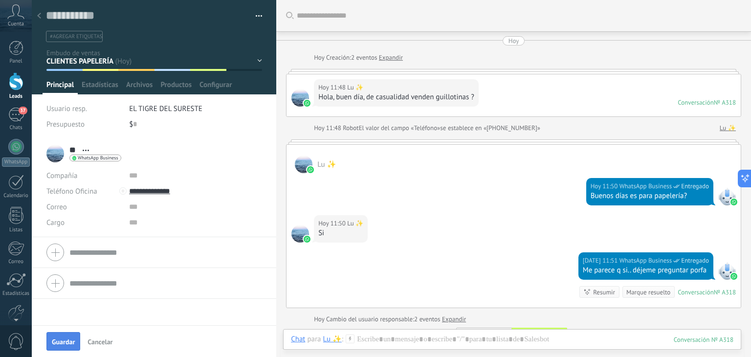
click at [67, 338] on span "Guardar" at bounding box center [63, 341] width 23 height 7
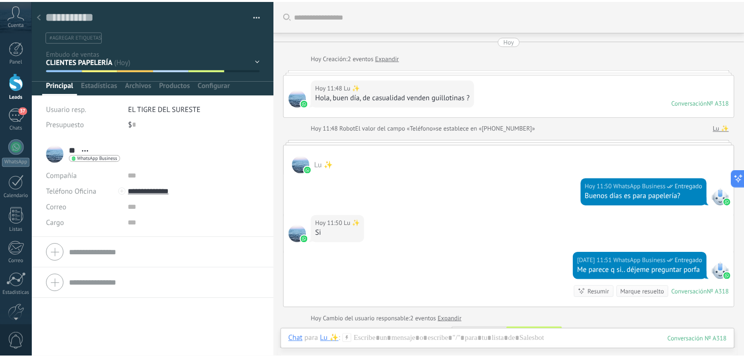
scroll to position [13, 0]
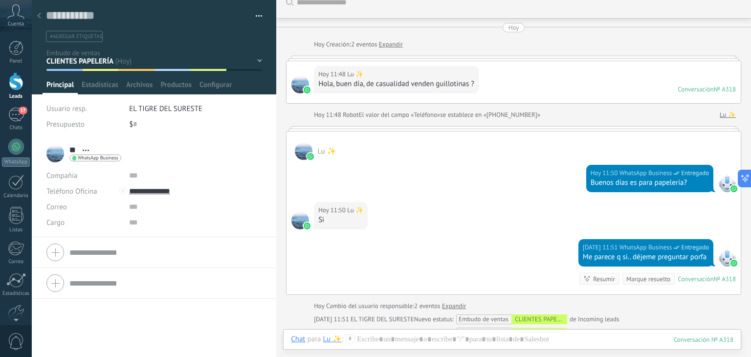
click at [35, 18] on div at bounding box center [39, 16] width 14 height 19
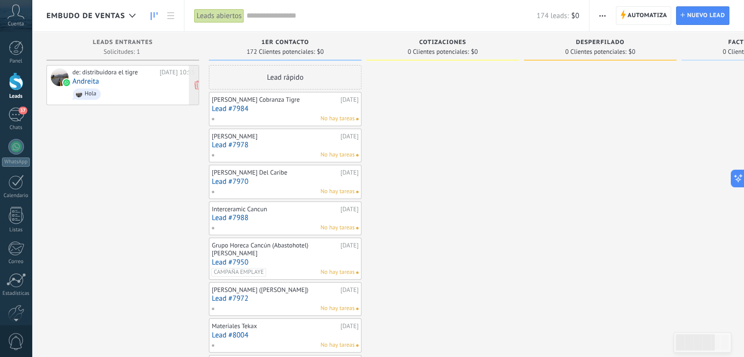
click at [78, 81] on link "Andreita" at bounding box center [85, 81] width 26 height 8
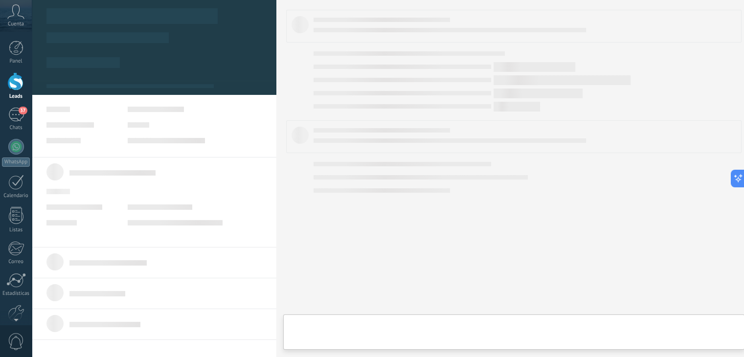
type textarea "**********"
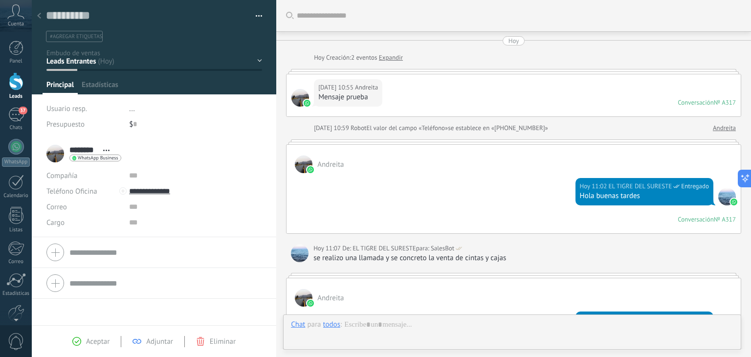
scroll to position [246, 0]
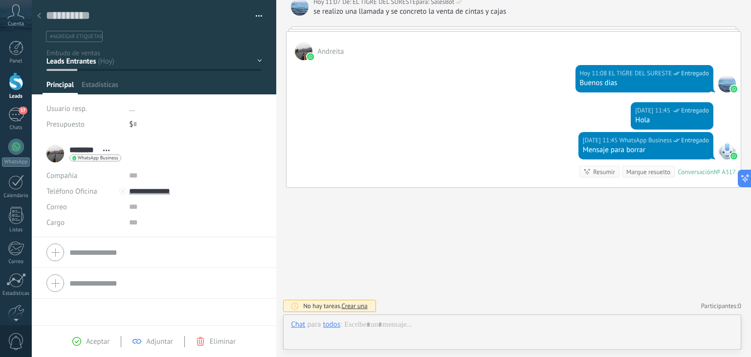
click at [92, 150] on input "********" at bounding box center [83, 150] width 29 height 10
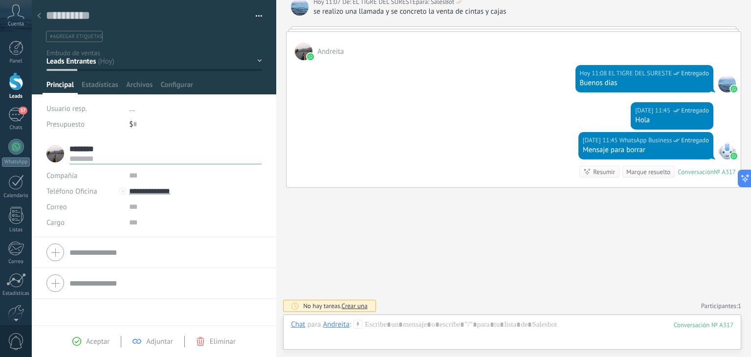
click at [96, 160] on input "text" at bounding box center [165, 159] width 192 height 10
click at [98, 145] on input "********" at bounding box center [165, 149] width 192 height 10
type input "*"
type input "**********"
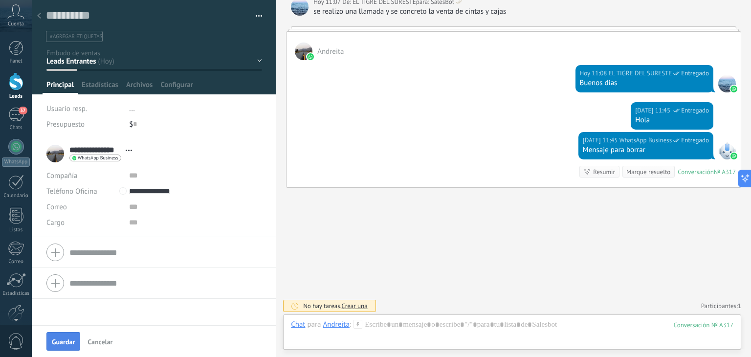
click at [63, 344] on span "Guardar" at bounding box center [63, 341] width 23 height 7
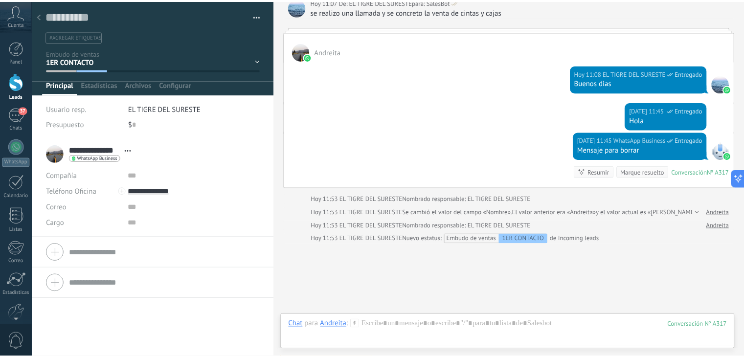
scroll to position [303, 0]
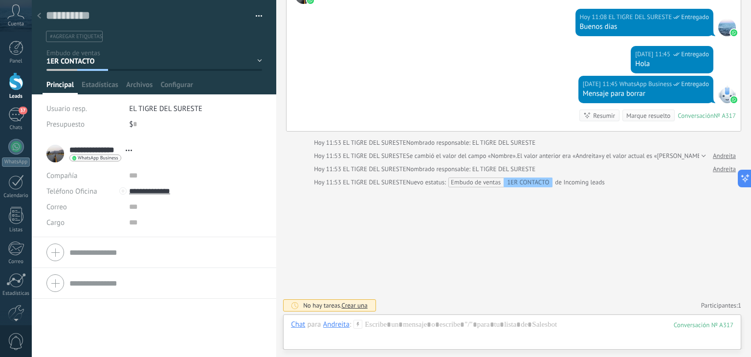
click at [38, 17] on use at bounding box center [39, 16] width 4 height 6
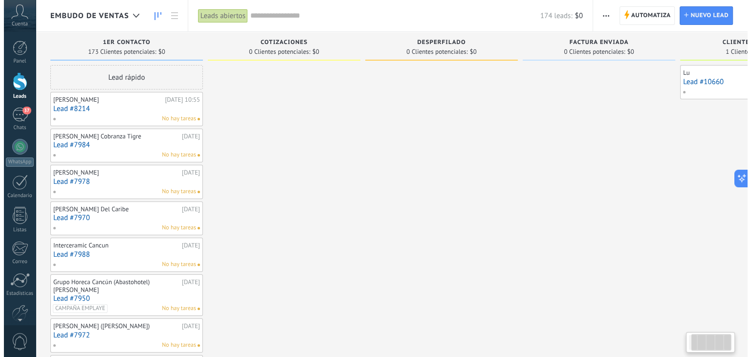
scroll to position [0, 100]
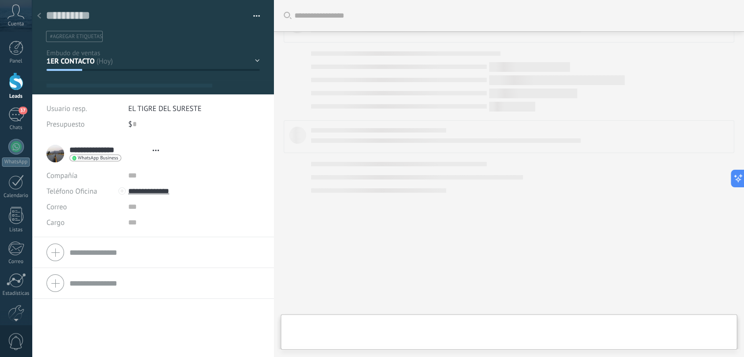
type textarea "**********"
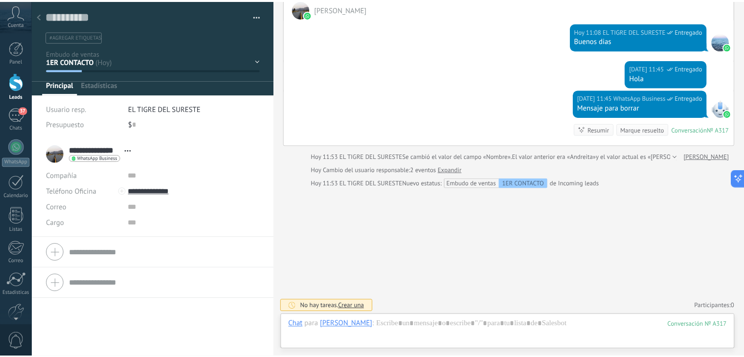
scroll to position [14, 0]
